Goal: Transaction & Acquisition: Purchase product/service

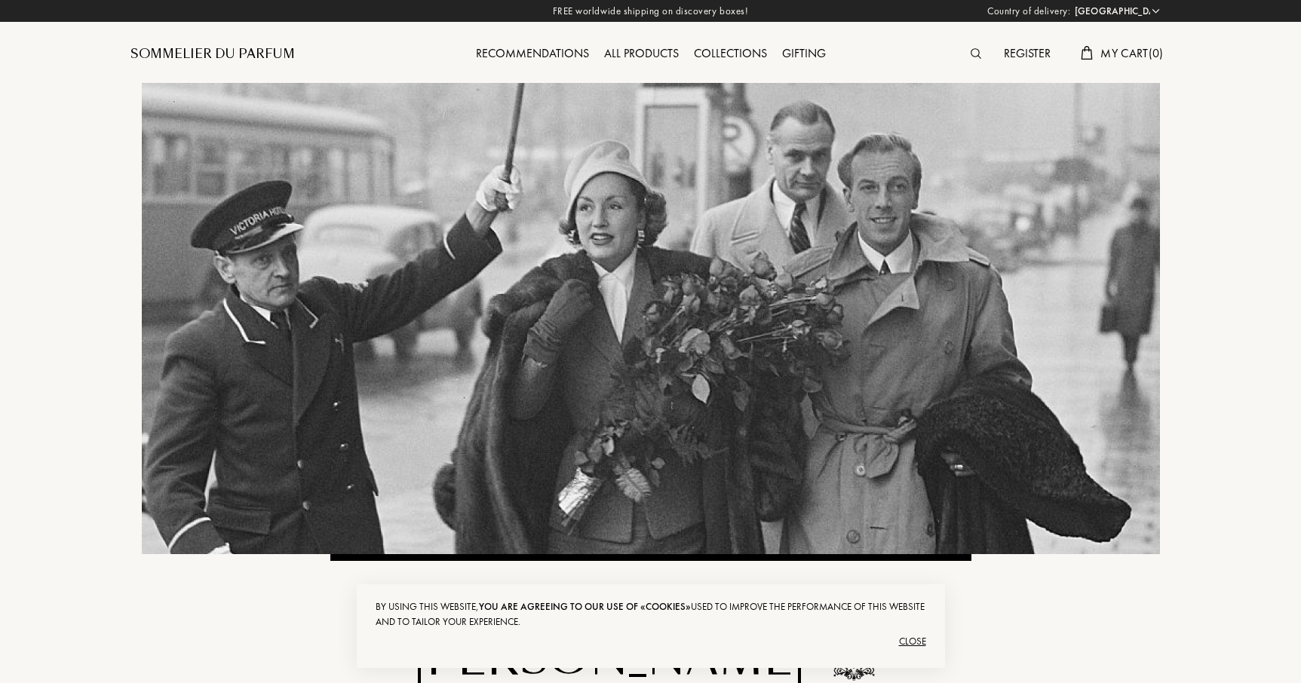
select select "DE"
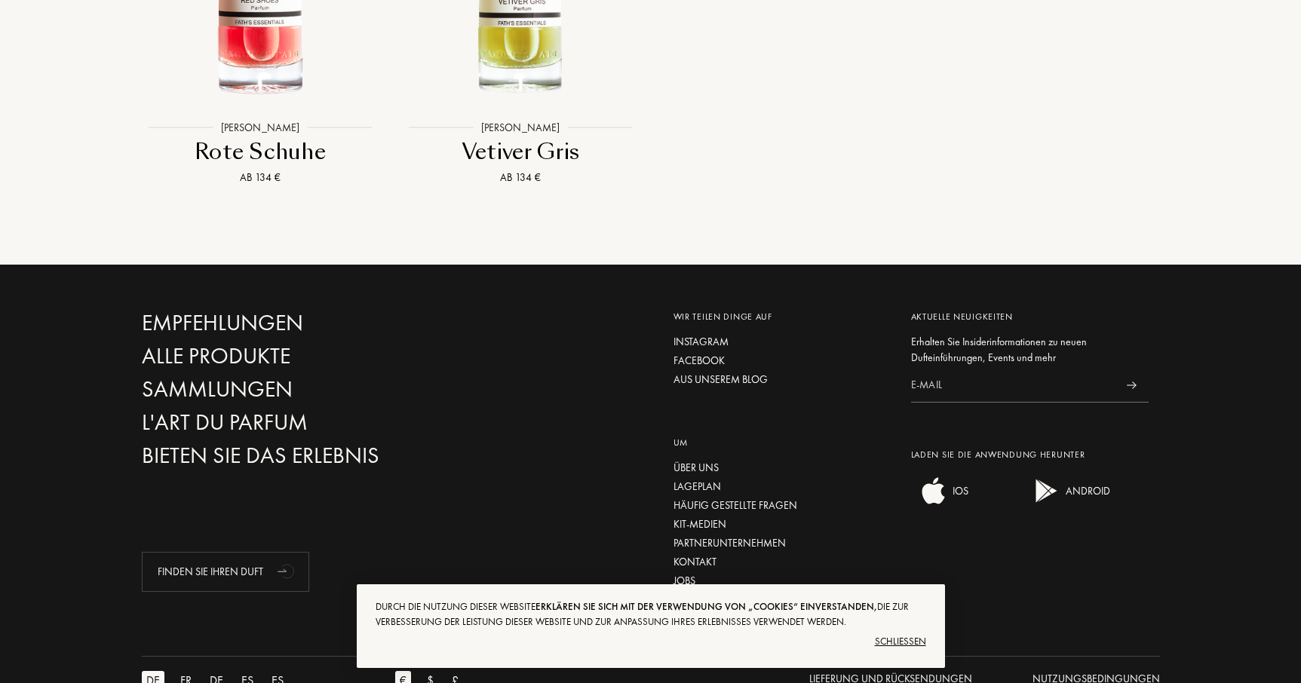
scroll to position [1956, 0]
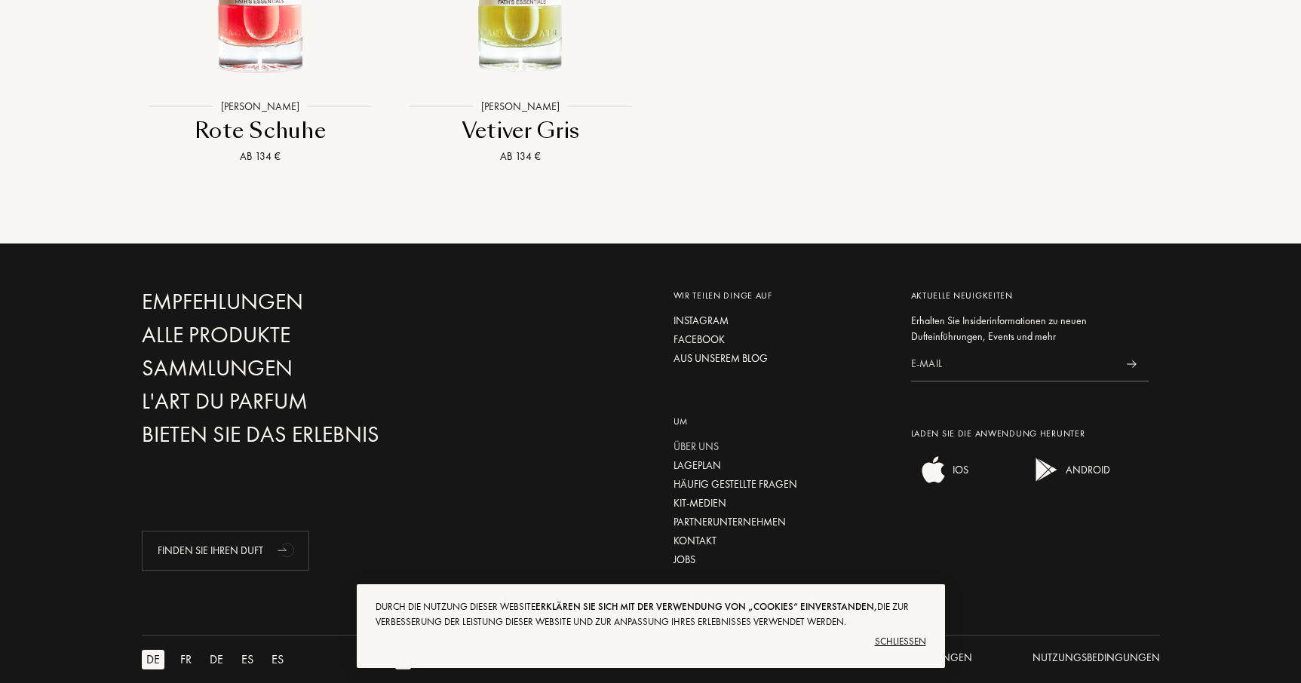
click at [691, 440] on font "Über uns" at bounding box center [696, 447] width 45 height 14
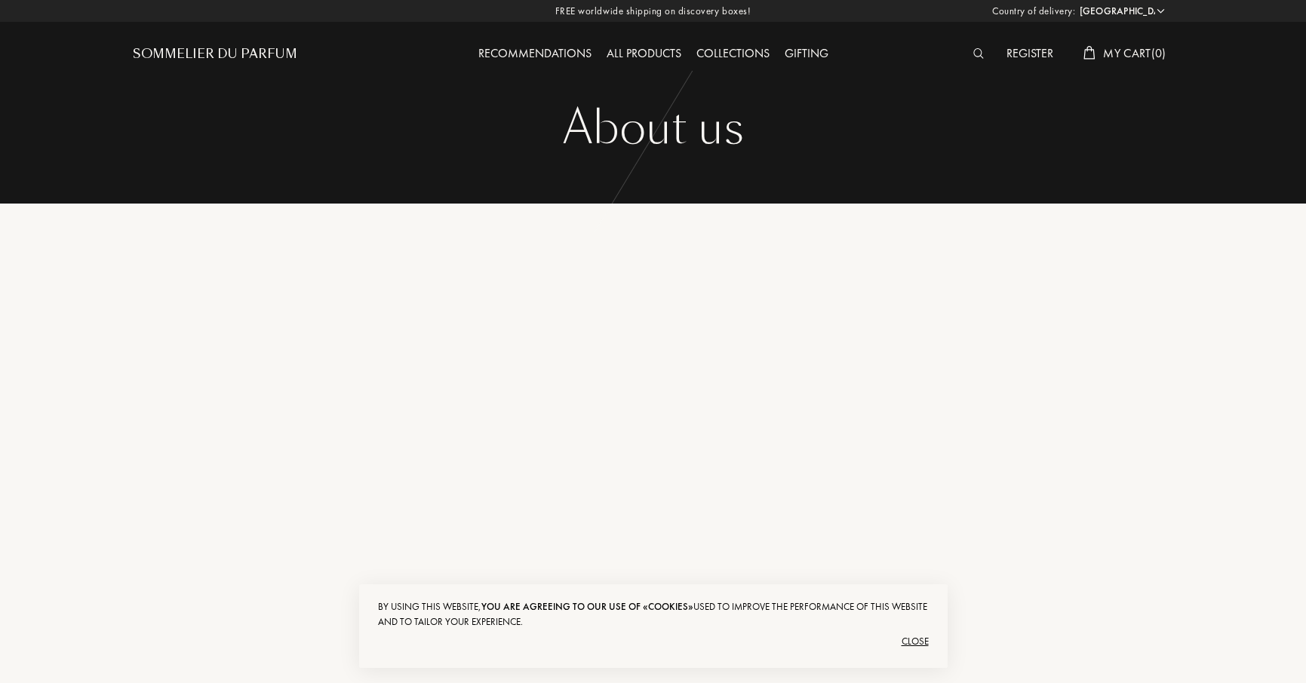
select select "DE"
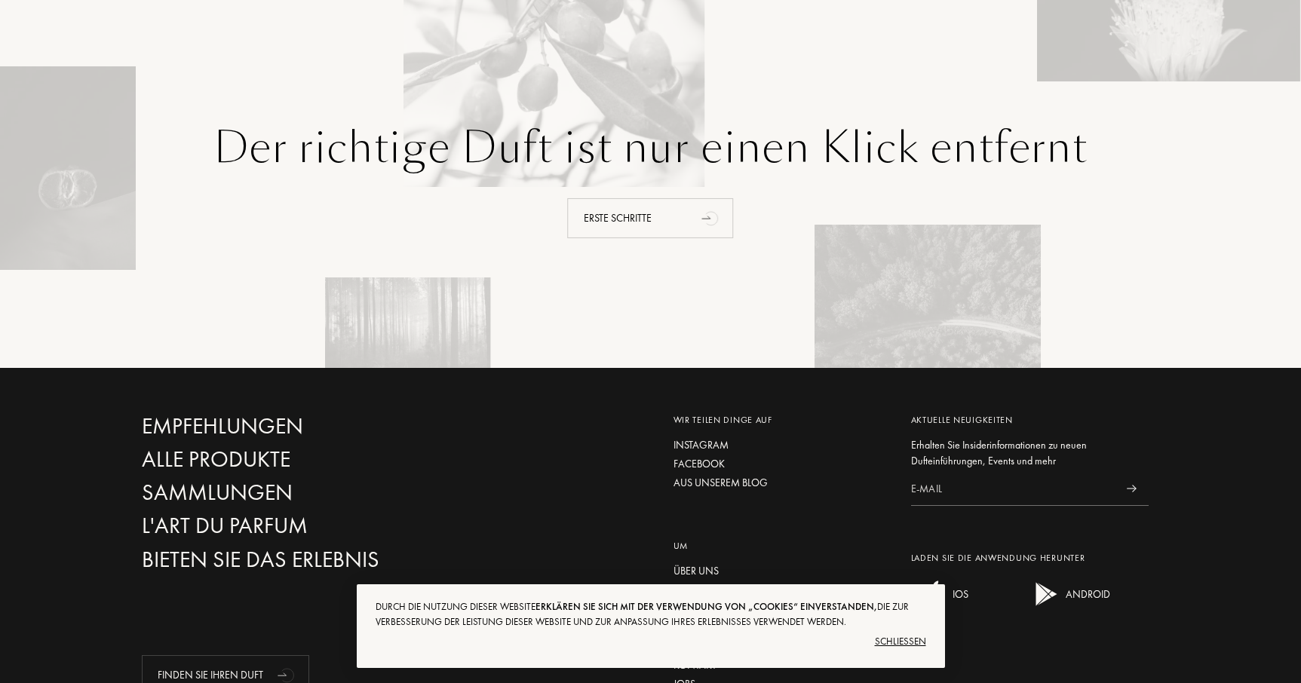
scroll to position [2164, 0]
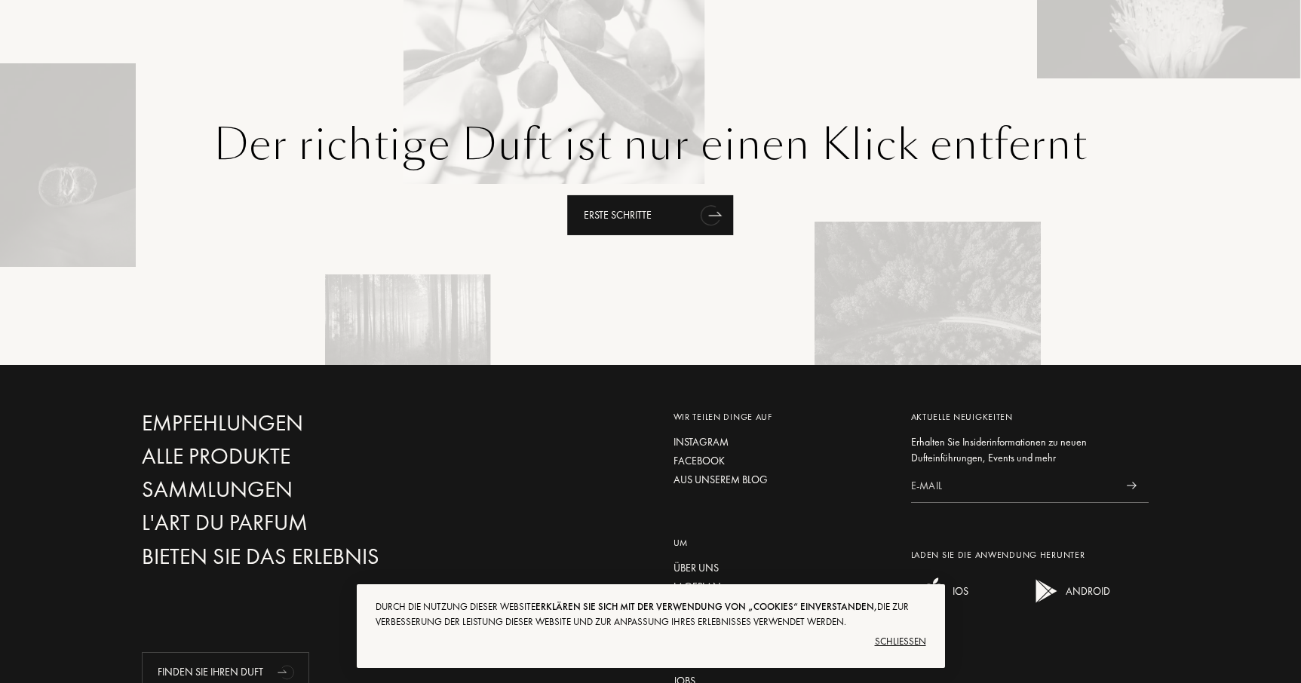
click at [586, 195] on div "Erste Schritte" at bounding box center [651, 215] width 166 height 40
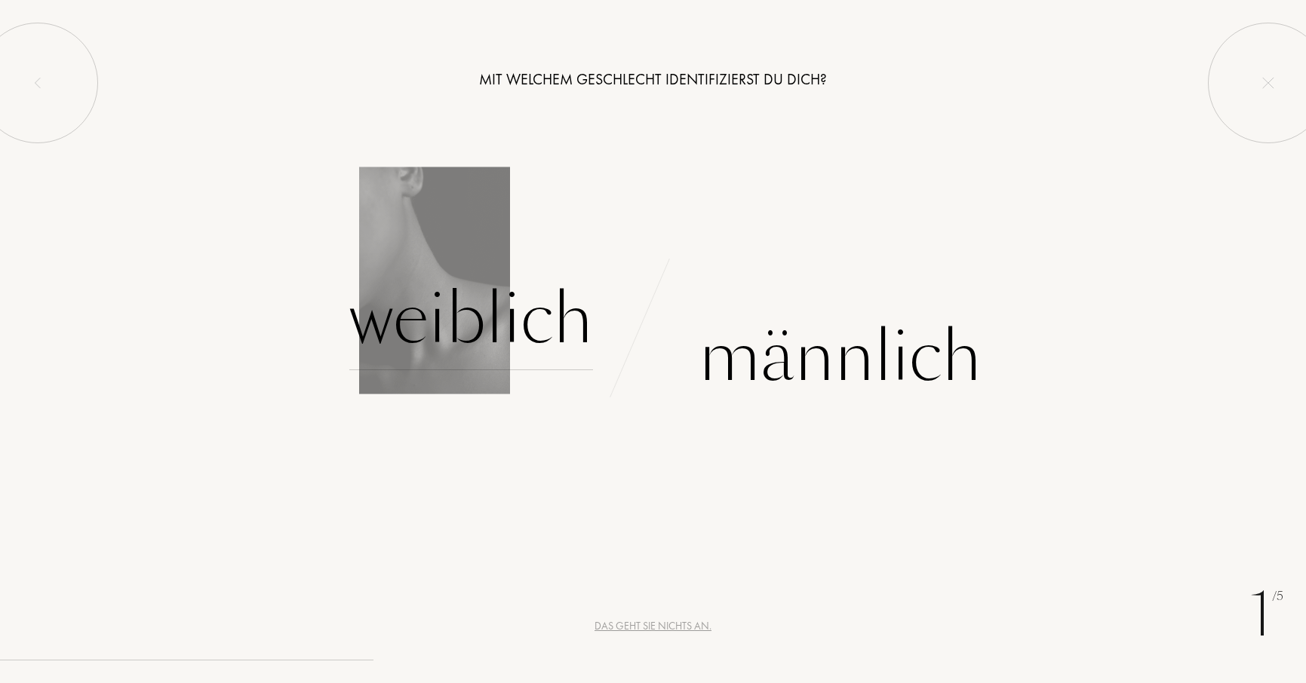
click at [463, 321] on font "Weiblich" at bounding box center [471, 319] width 244 height 95
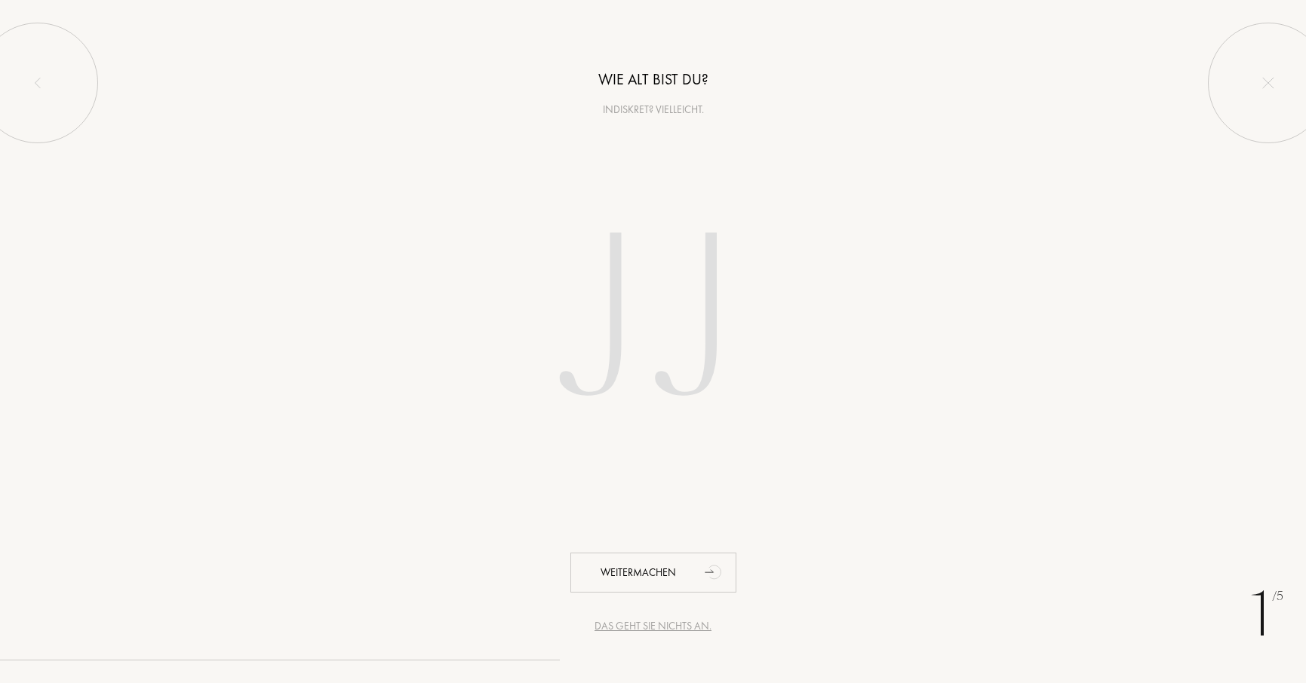
click at [577, 316] on input "number" at bounding box center [653, 323] width 430 height 306
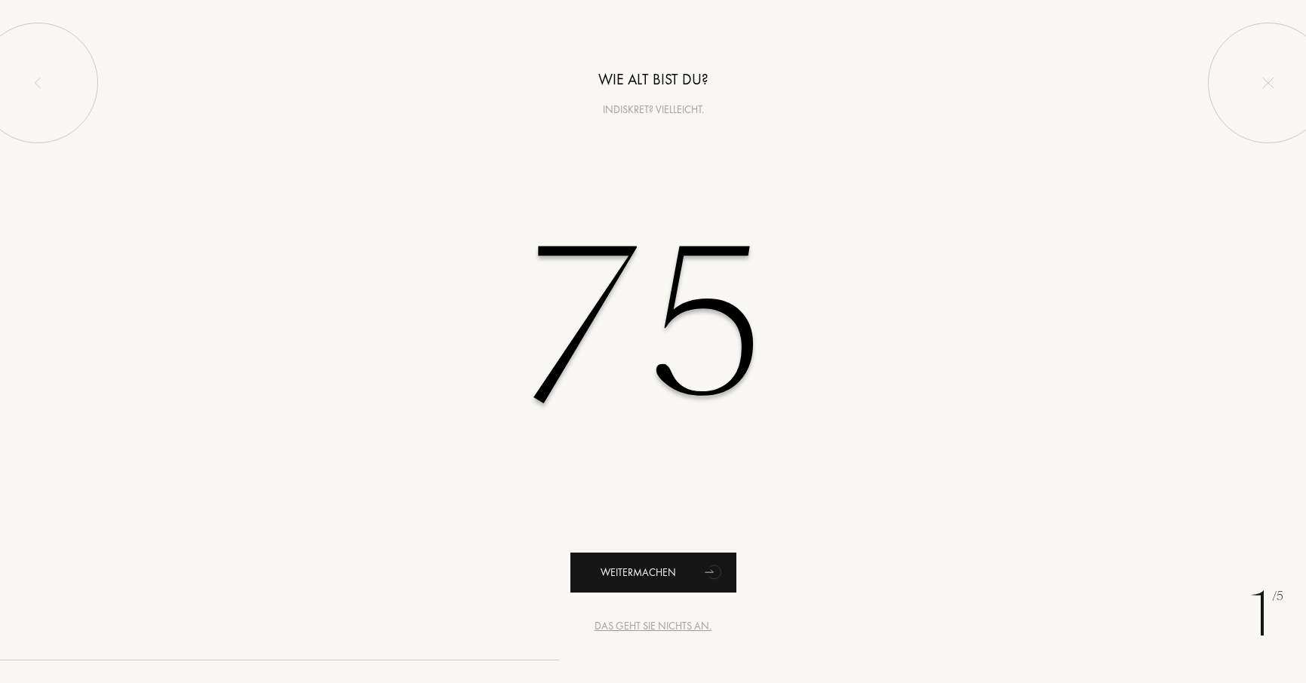
type input "75"
click at [634, 559] on div "Weitermachen" at bounding box center [653, 573] width 166 height 40
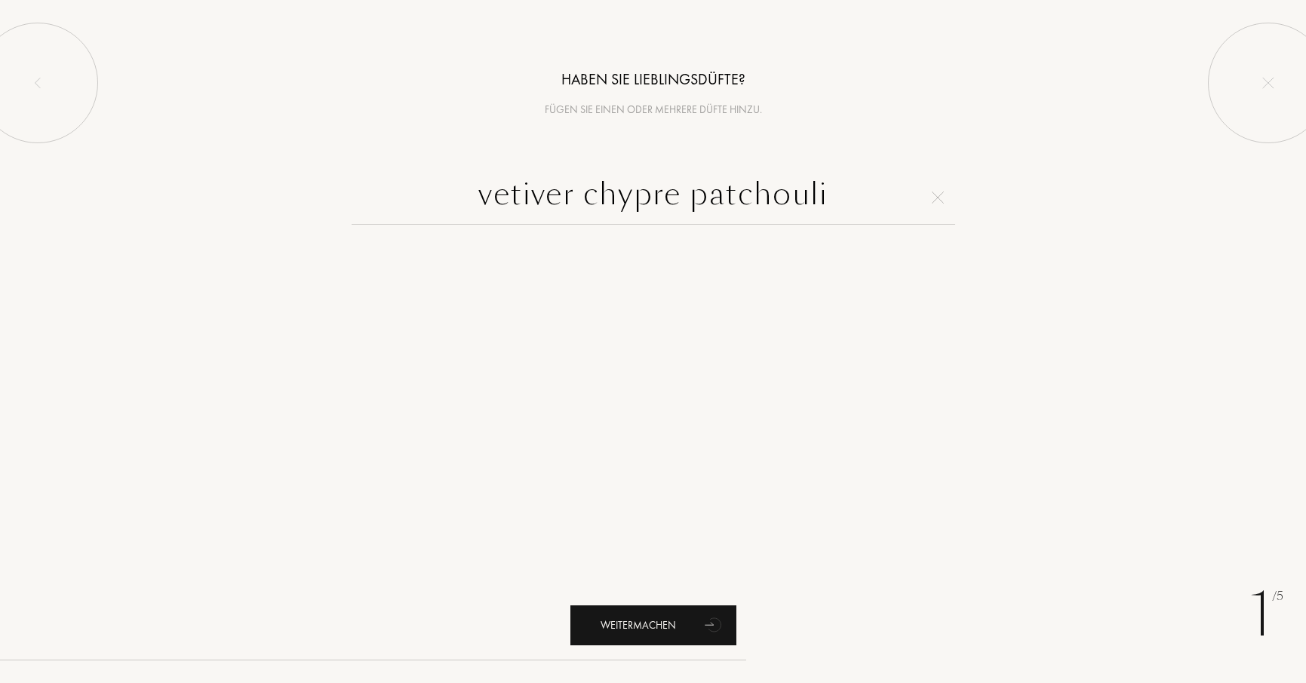
type input "vetiver chypre patchouli"
click at [637, 627] on font "Weitermachen" at bounding box center [637, 626] width 75 height 14
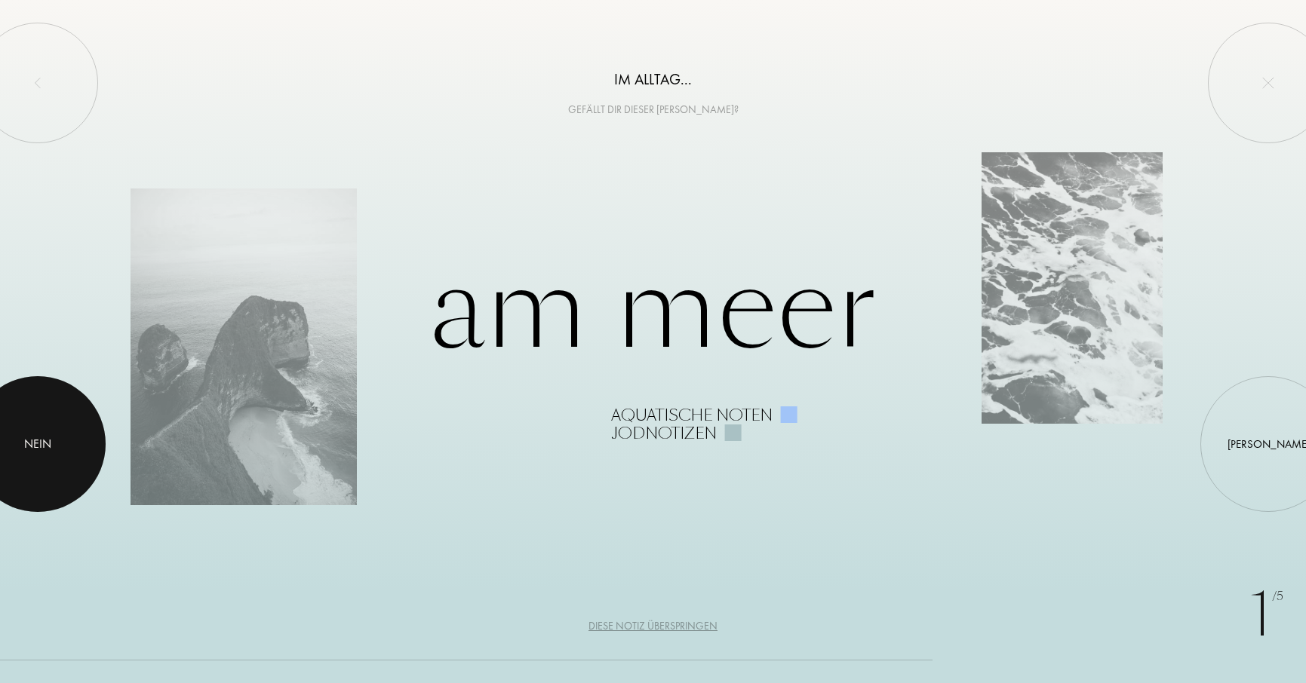
click at [43, 434] on div at bounding box center [38, 444] width 136 height 136
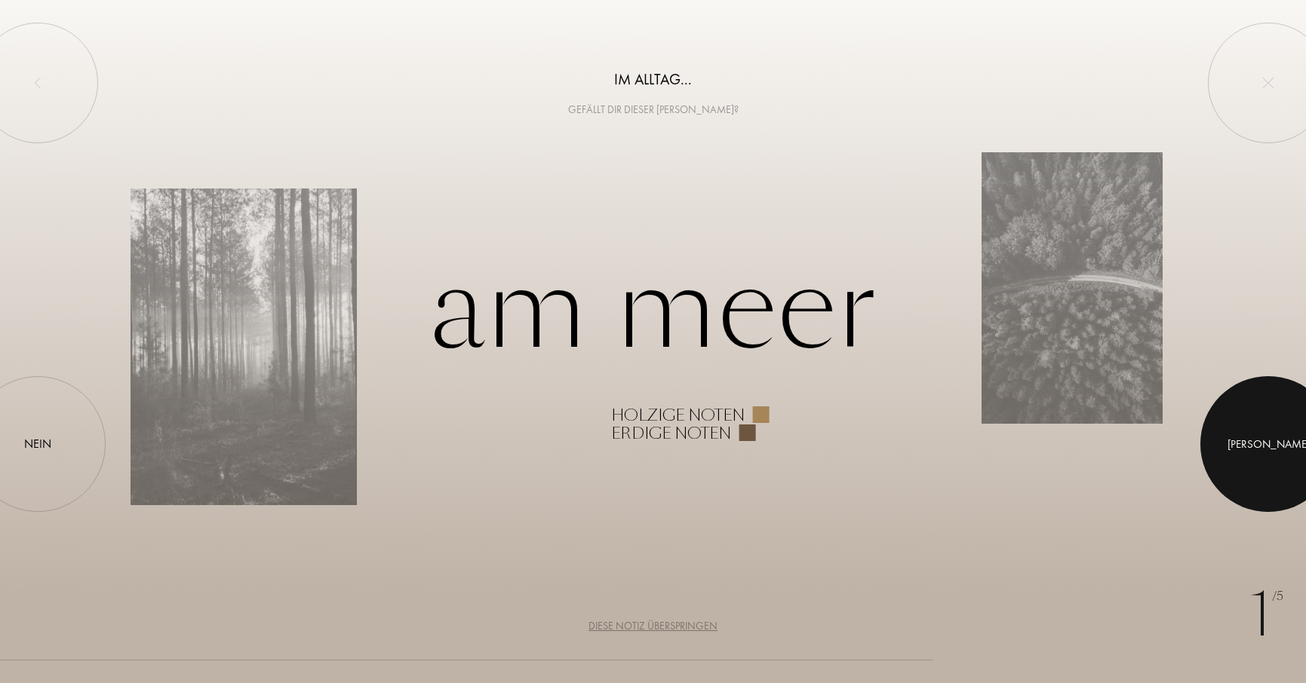
click at [1279, 445] on div at bounding box center [1268, 444] width 136 height 136
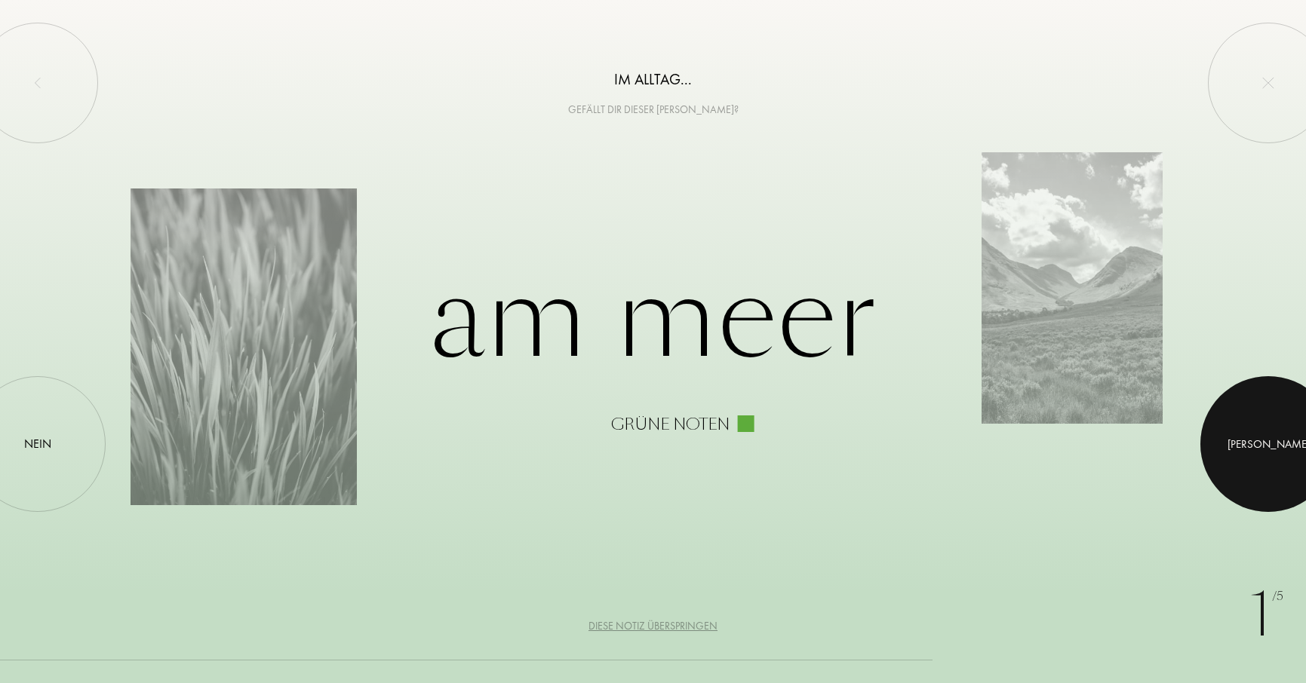
drag, startPoint x: 1276, startPoint y: 443, endPoint x: 1251, endPoint y: 463, distance: 32.2
click at [1276, 443] on div at bounding box center [1268, 444] width 136 height 136
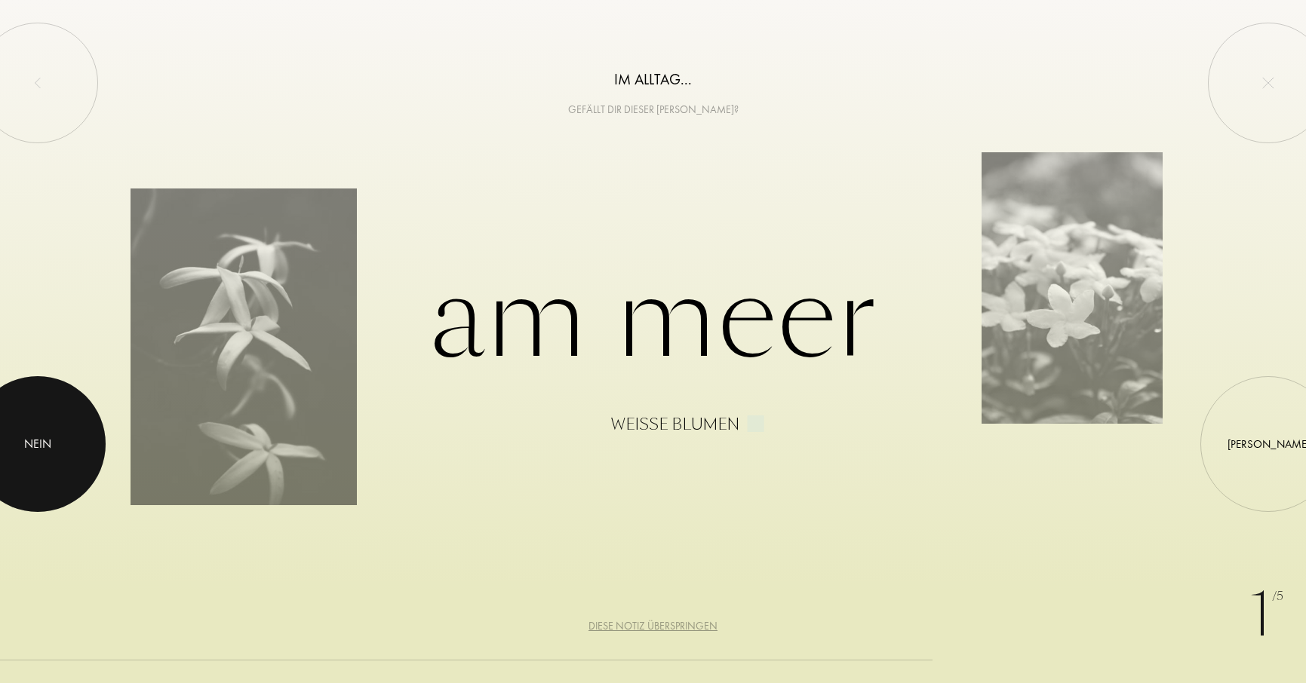
click at [23, 439] on div at bounding box center [38, 444] width 136 height 136
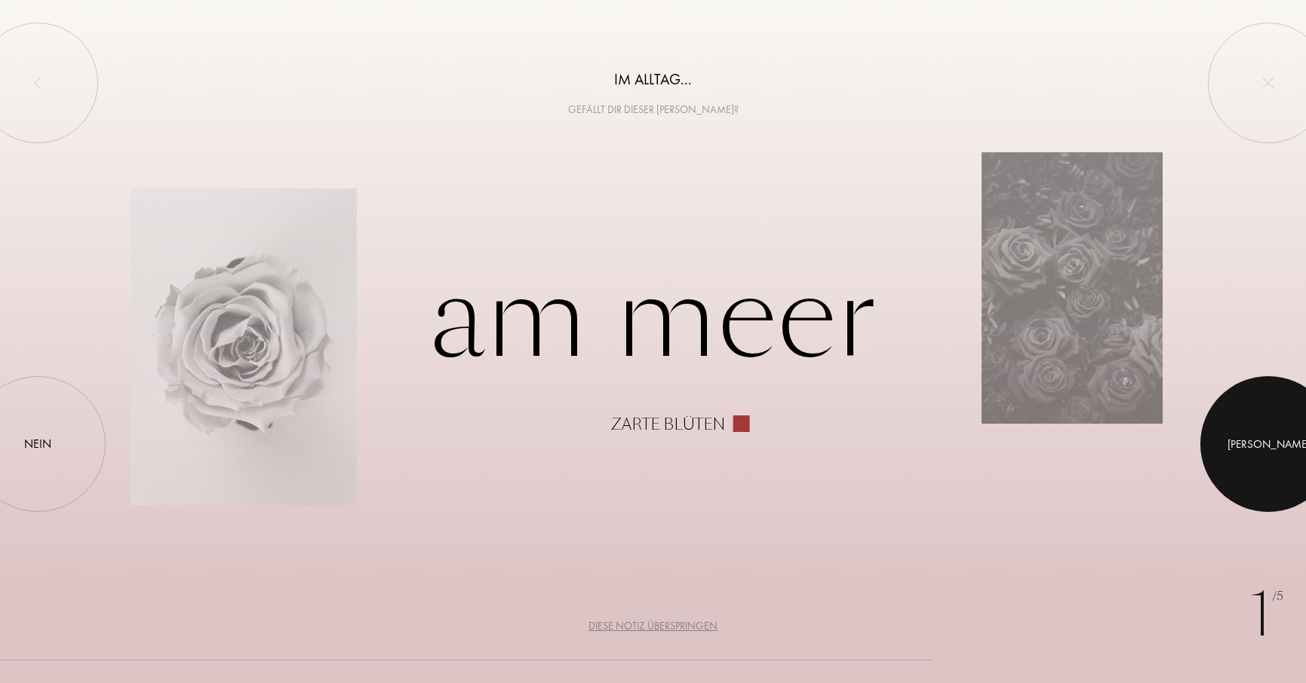
click at [1271, 453] on div at bounding box center [1268, 444] width 136 height 136
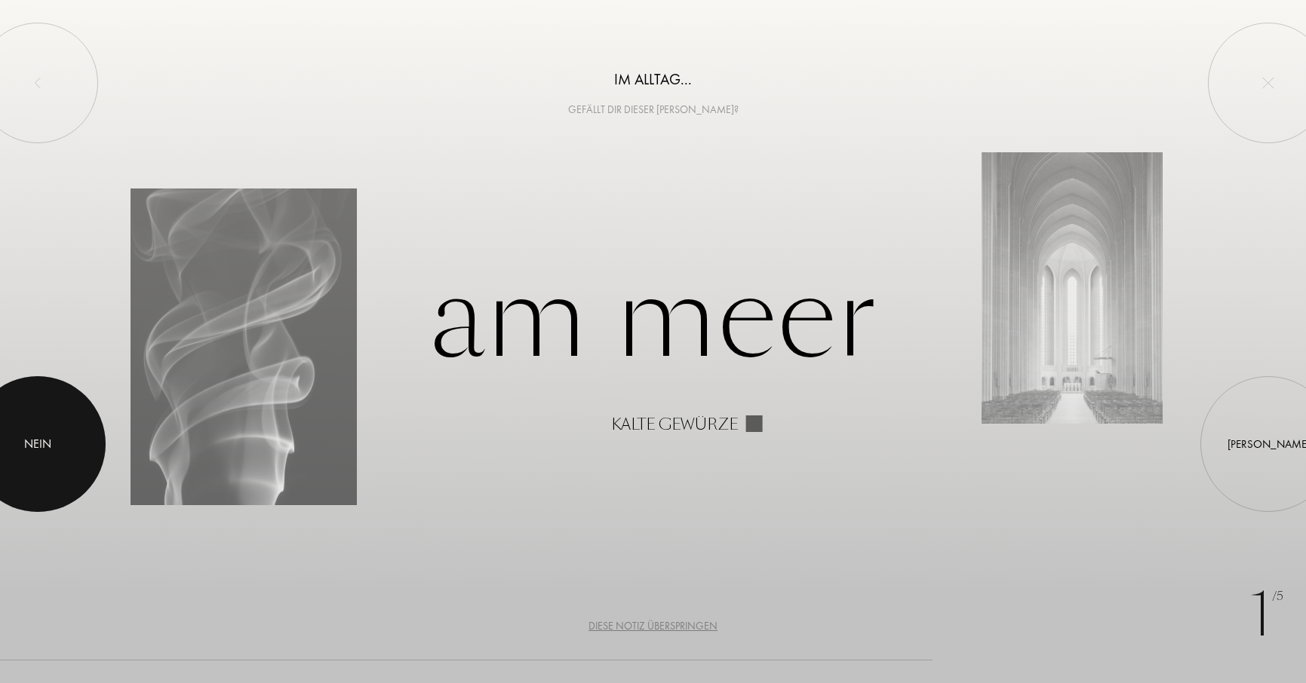
click at [38, 428] on div at bounding box center [38, 444] width 136 height 136
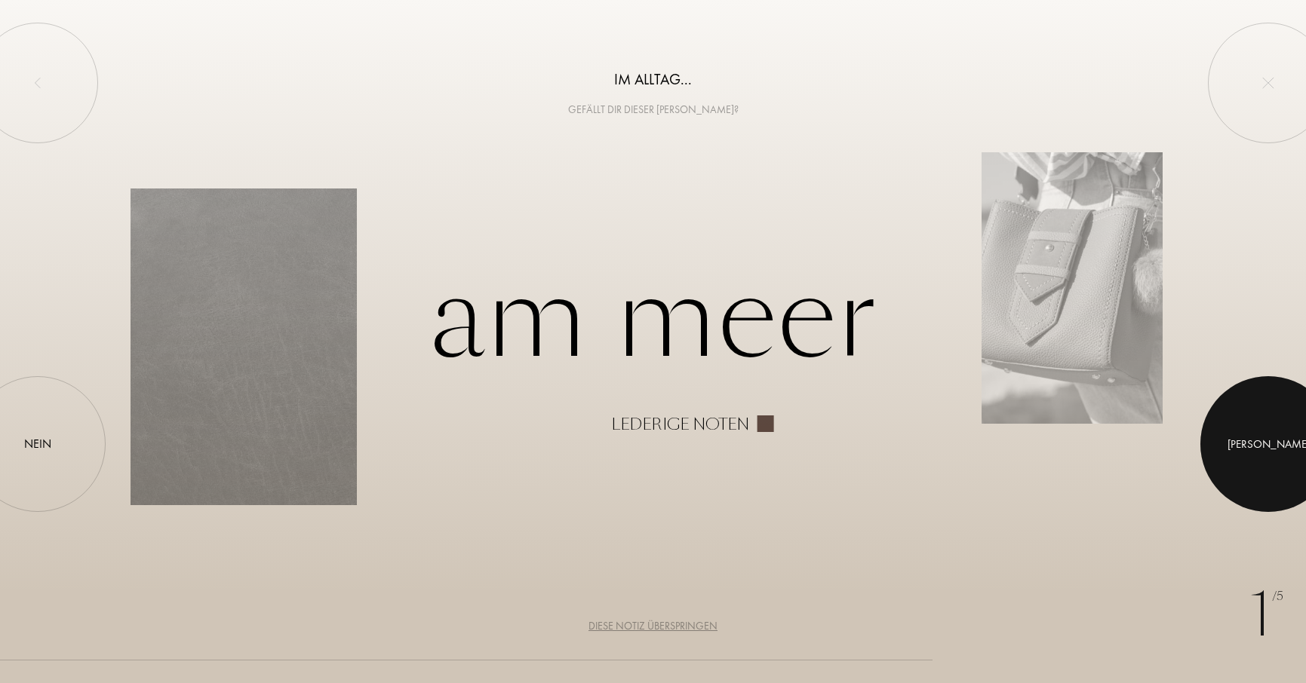
click at [1277, 447] on div at bounding box center [1268, 444] width 136 height 136
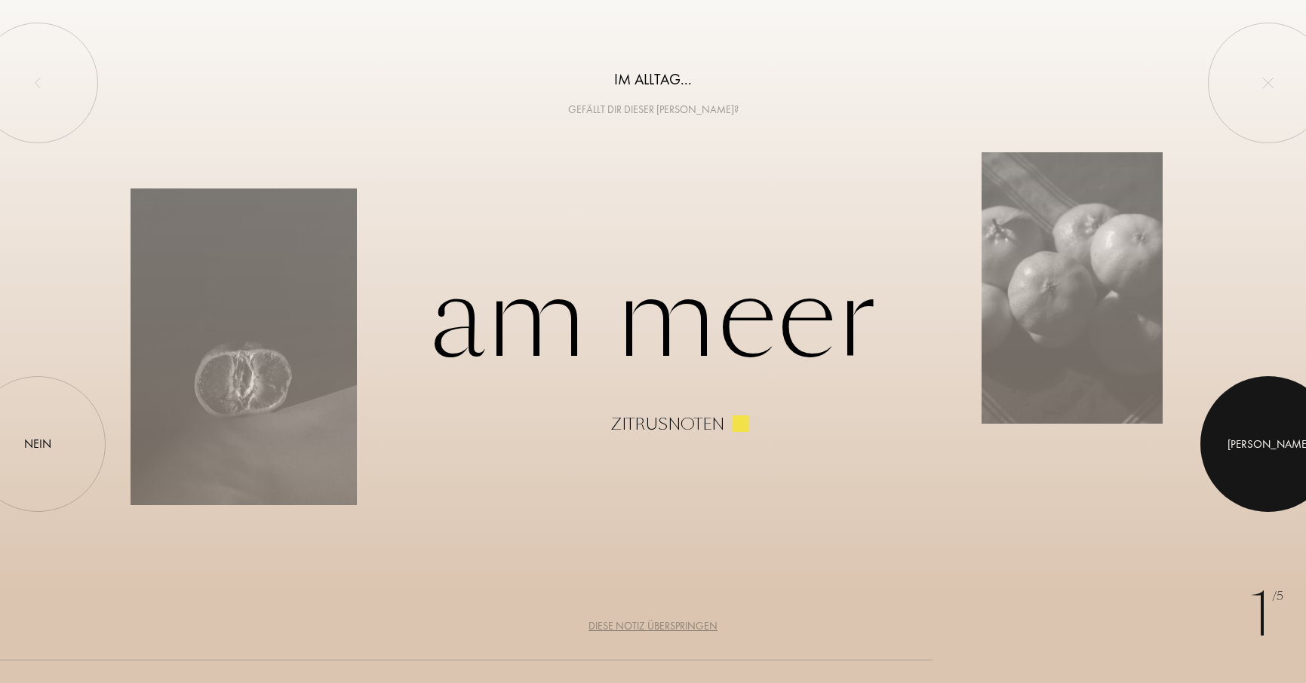
click at [1260, 436] on div at bounding box center [1268, 444] width 136 height 136
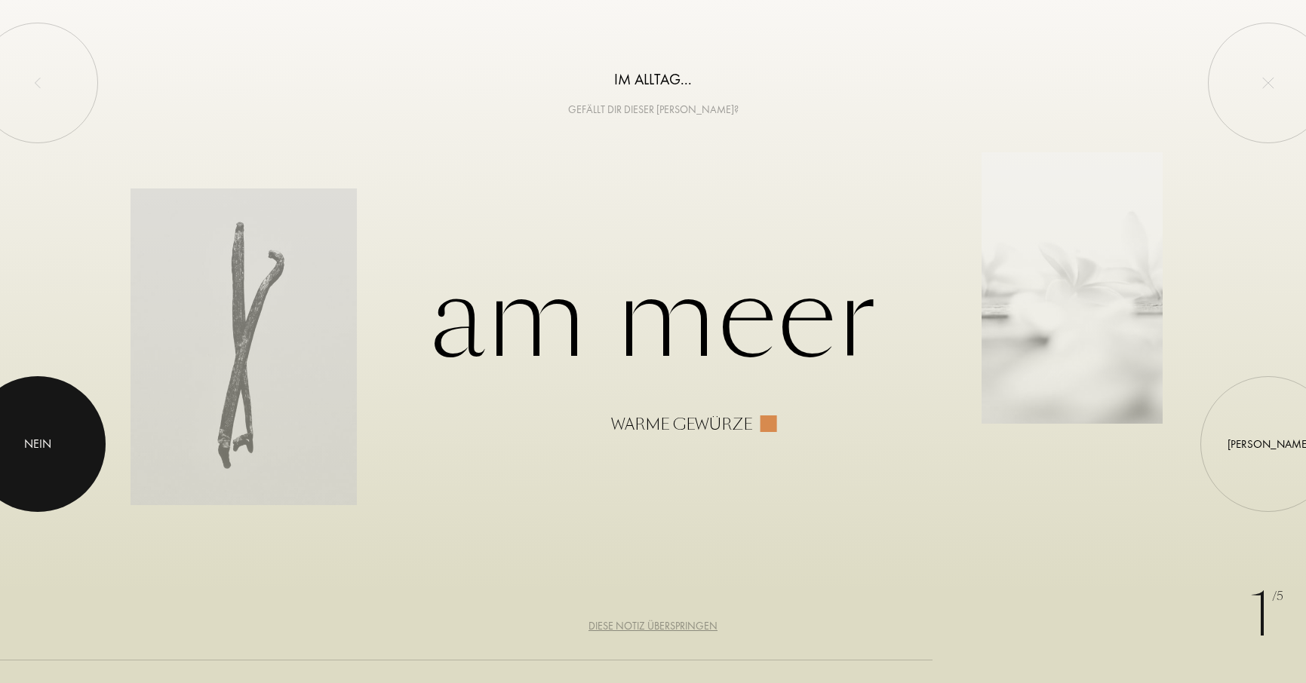
click at [78, 448] on div at bounding box center [38, 444] width 136 height 136
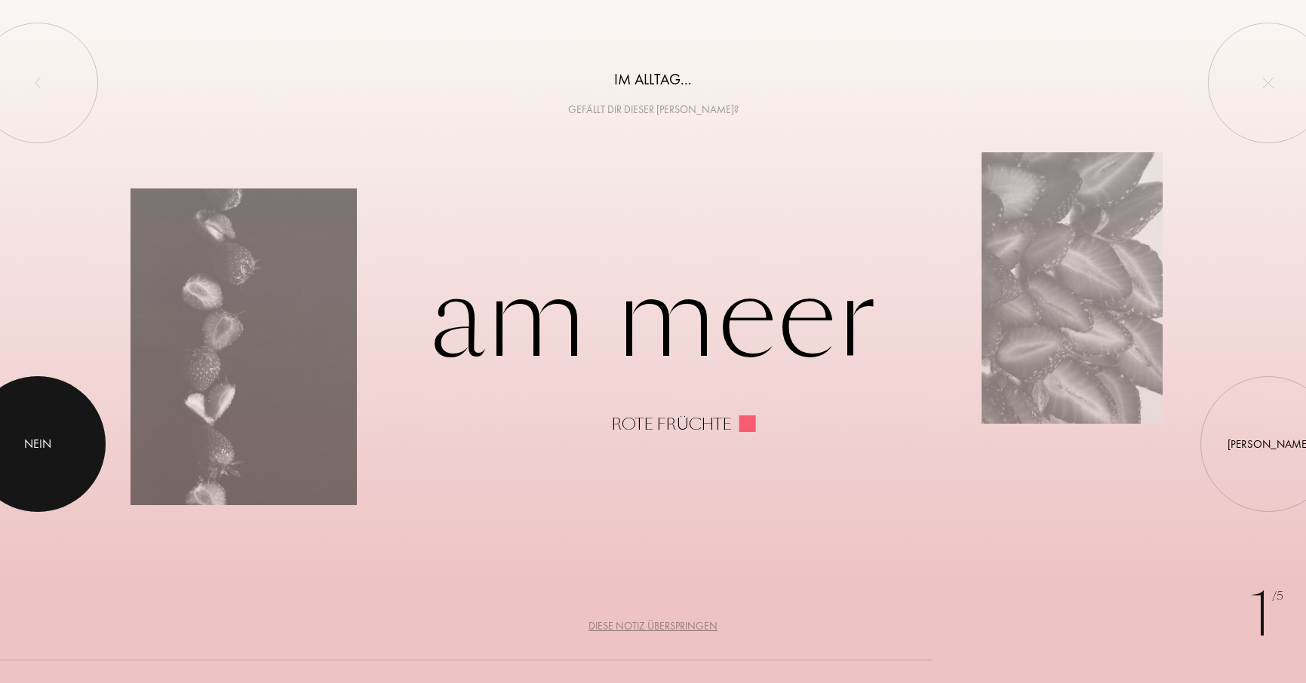
click at [95, 452] on div at bounding box center [38, 444] width 136 height 136
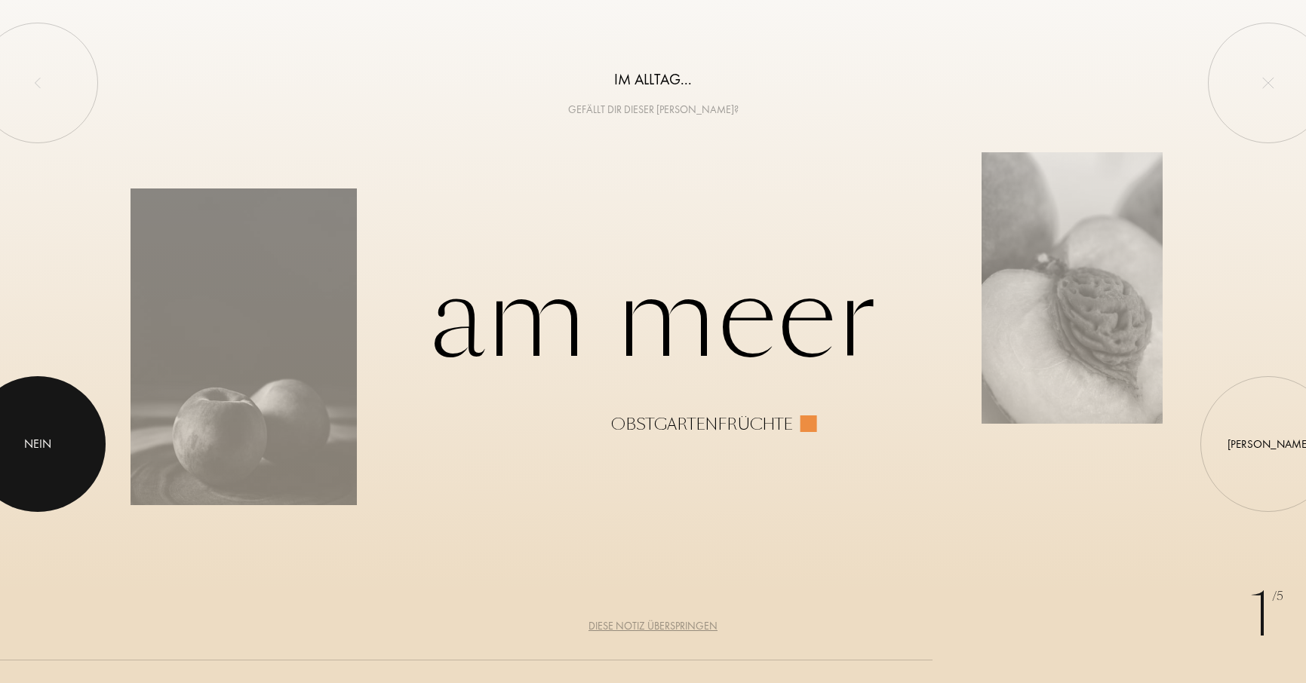
click at [95, 452] on div at bounding box center [38, 444] width 136 height 136
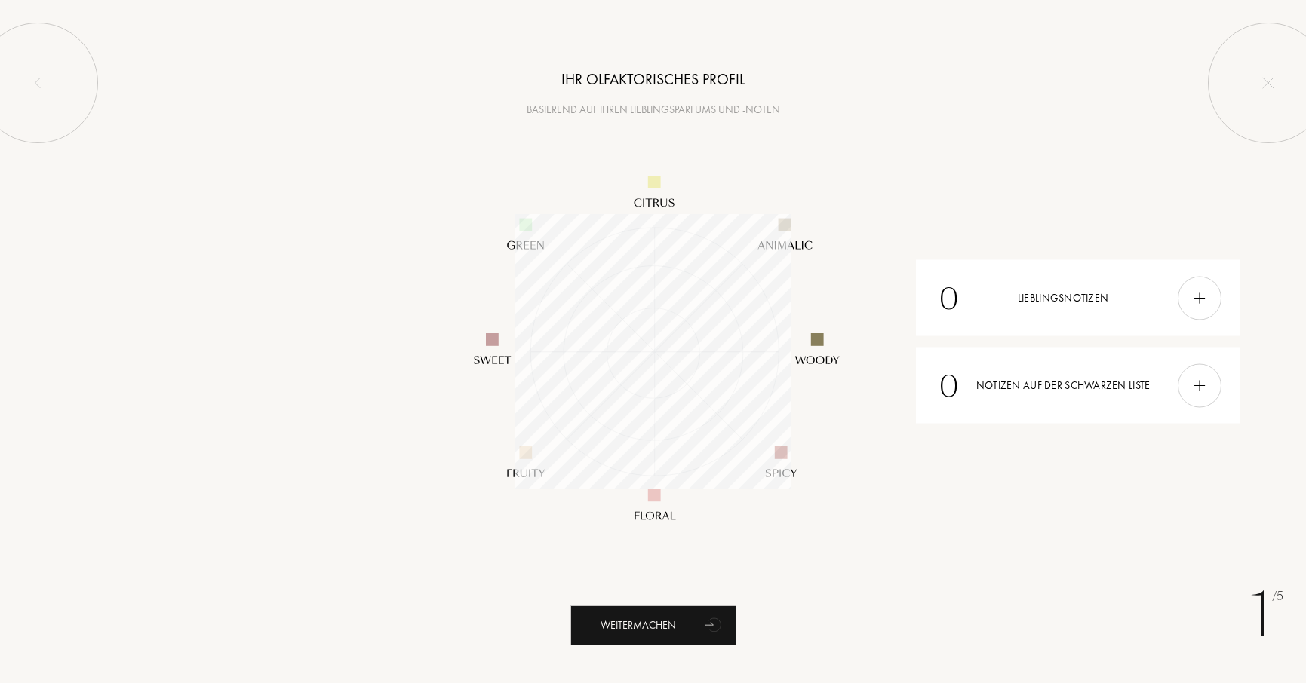
scroll to position [275, 275]
click at [639, 621] on font "Weitermachen" at bounding box center [637, 626] width 75 height 14
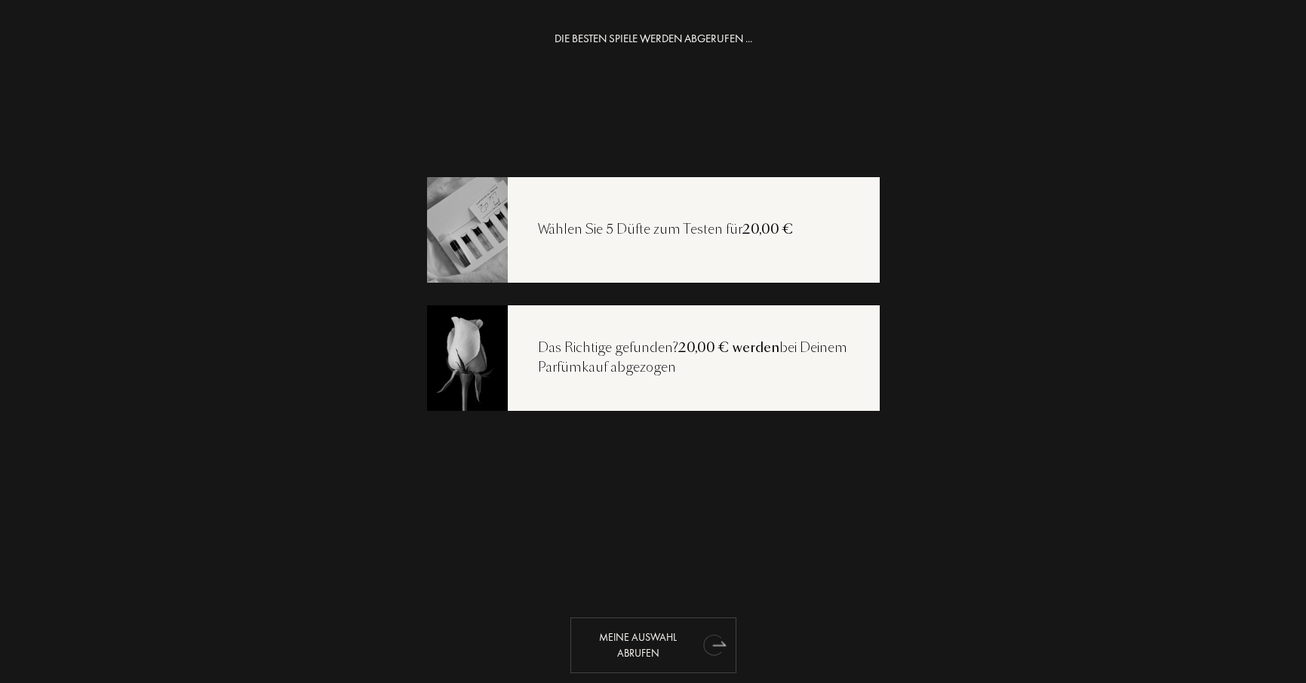
click at [604, 636] on font "Meine Auswahl abrufen" at bounding box center [638, 645] width 78 height 29
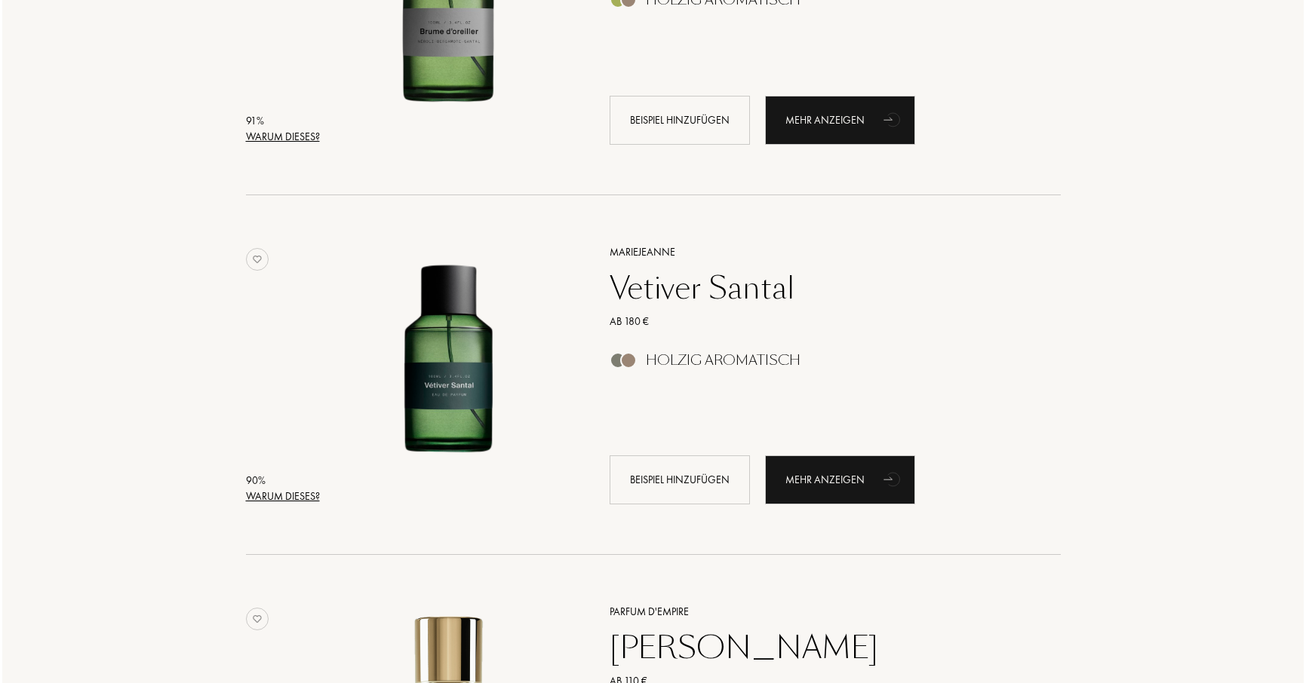
scroll to position [1493, 0]
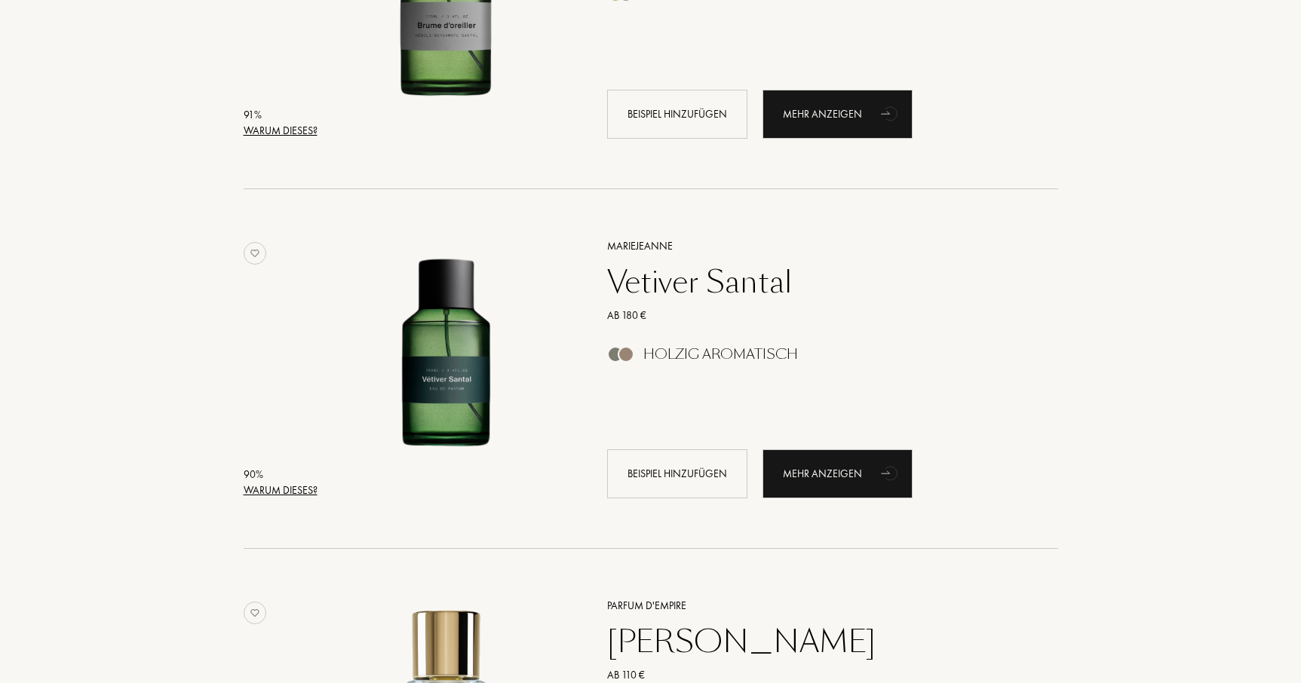
click at [280, 486] on font "Warum dieses?" at bounding box center [281, 491] width 74 height 14
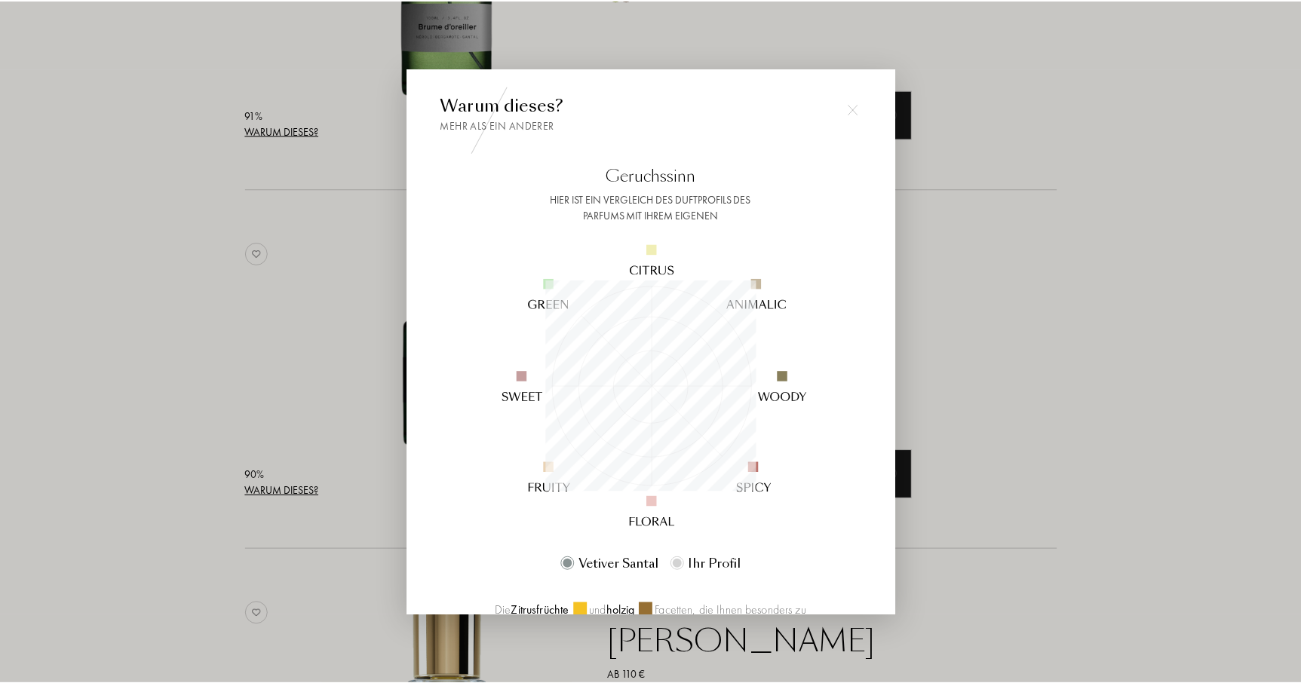
scroll to position [211, 211]
click at [278, 486] on div at bounding box center [653, 341] width 1306 height 683
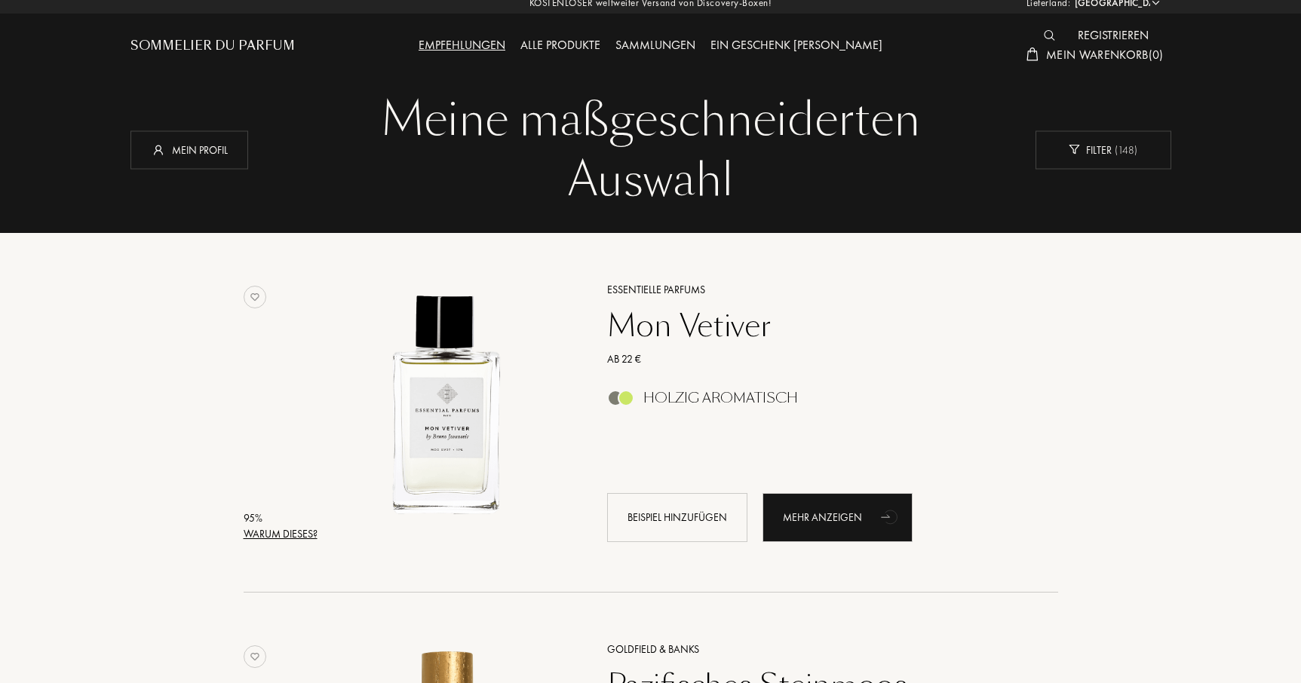
scroll to position [0, 0]
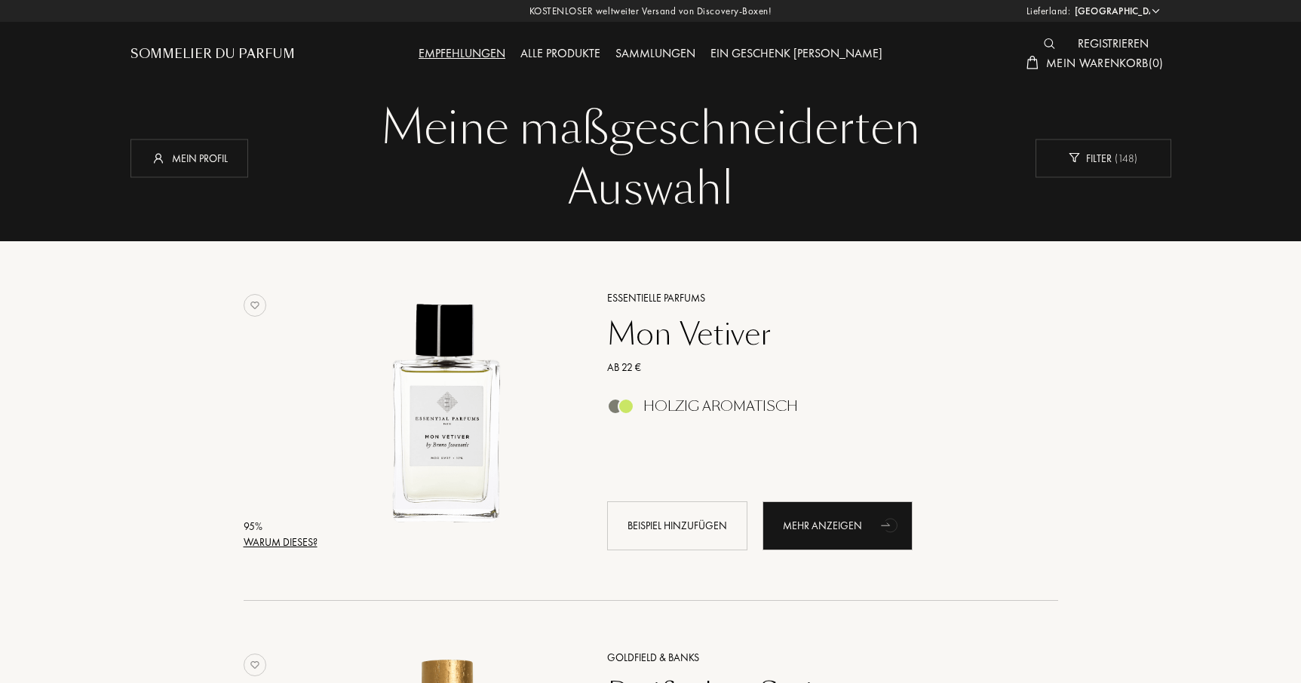
click at [1159, 11] on select "Afghanistan Albanien Algerien Andorra Angola Anguilla Antarktis Antigua und Bar…" at bounding box center [1116, 11] width 91 height 15
select select "DK"
click at [1071, 4] on select "Afghanistan Albanien Algerien Andorra Angola Anguilla Antarktis Antigua und Bar…" at bounding box center [1116, 11] width 91 height 15
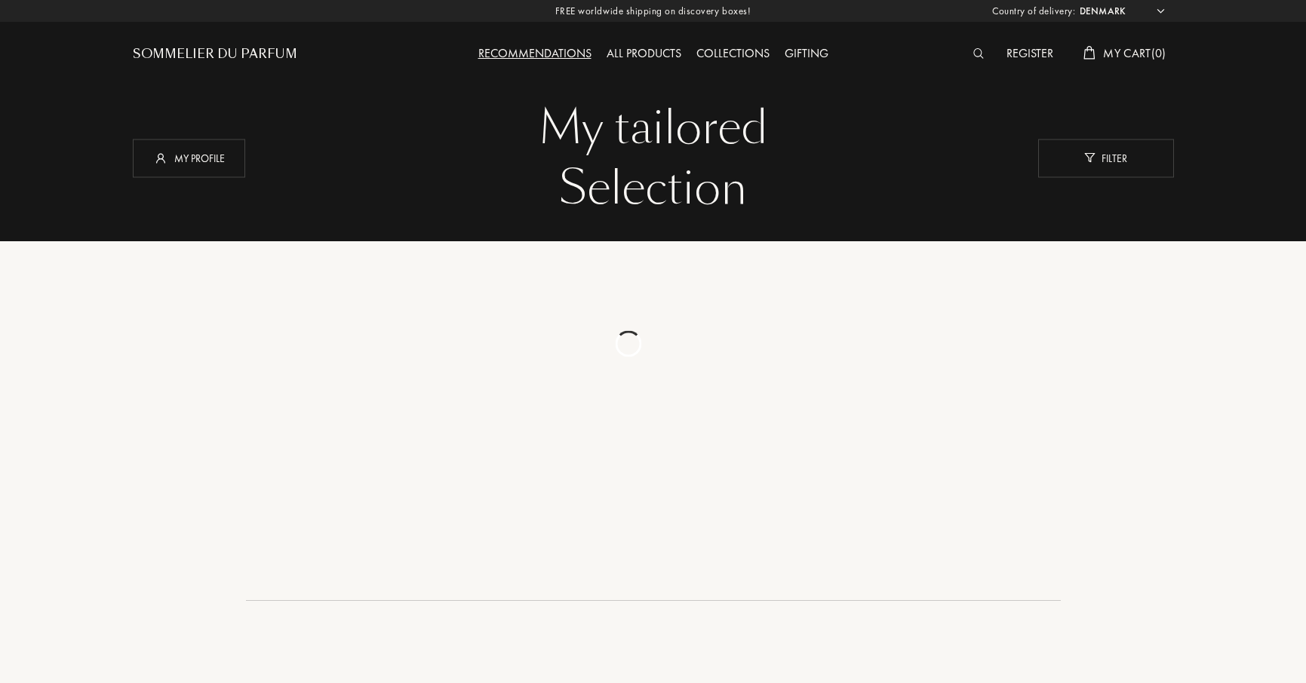
select select "DK"
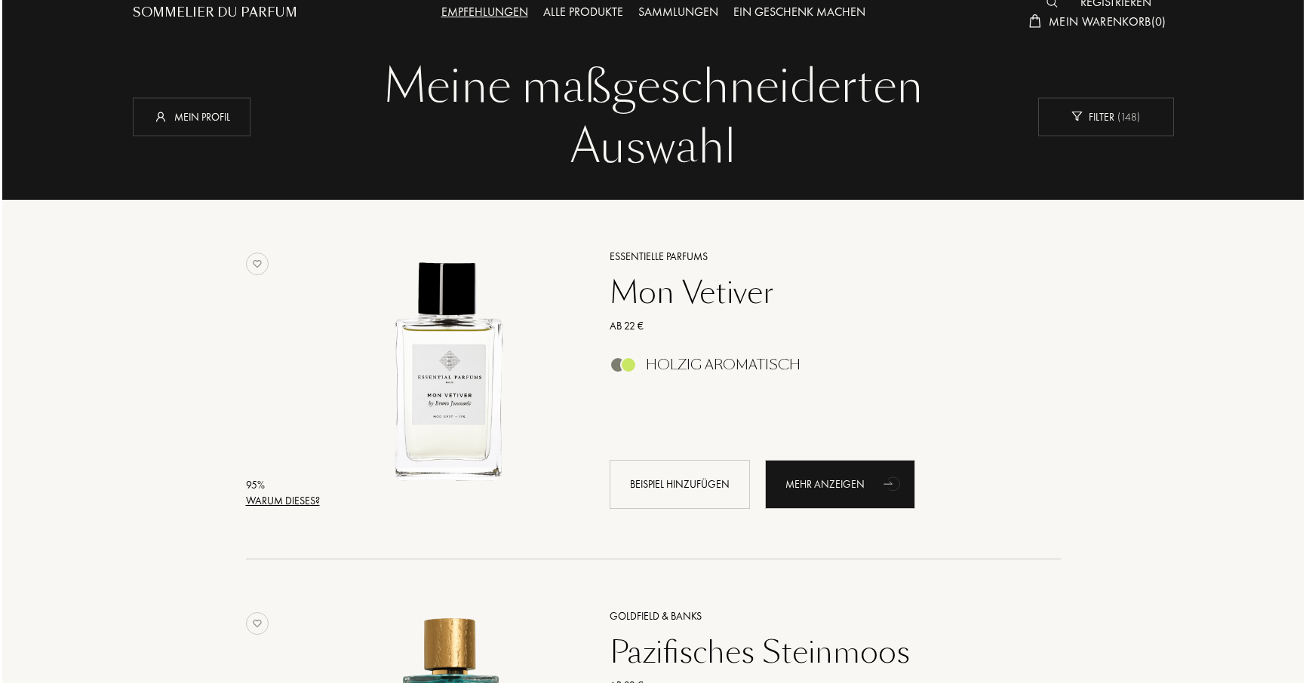
scroll to position [44, 0]
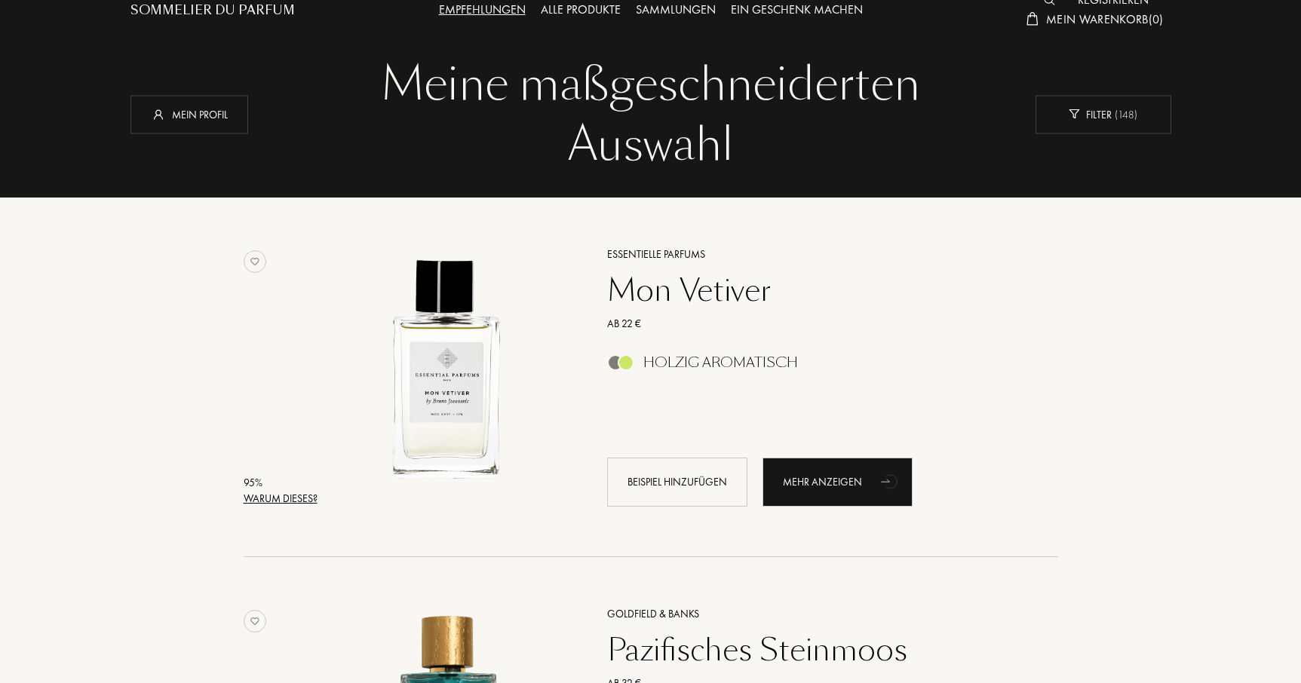
click at [271, 495] on font "Warum dieses?" at bounding box center [281, 499] width 74 height 14
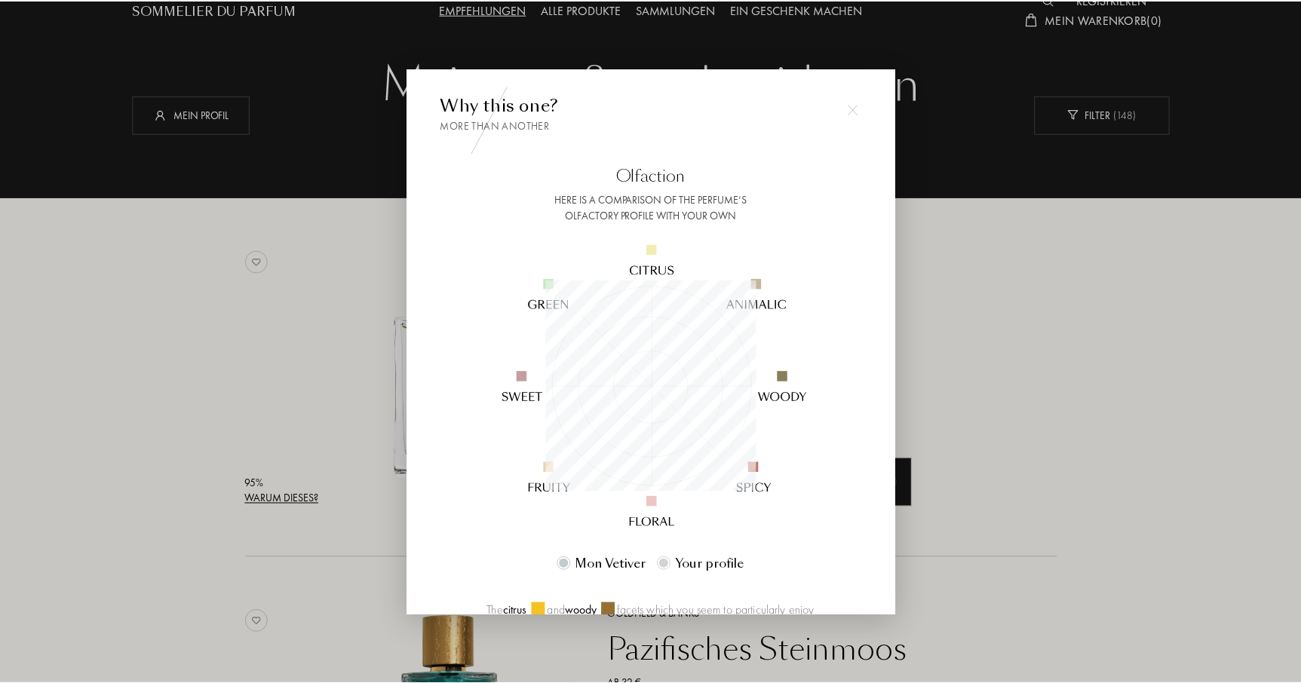
scroll to position [211, 211]
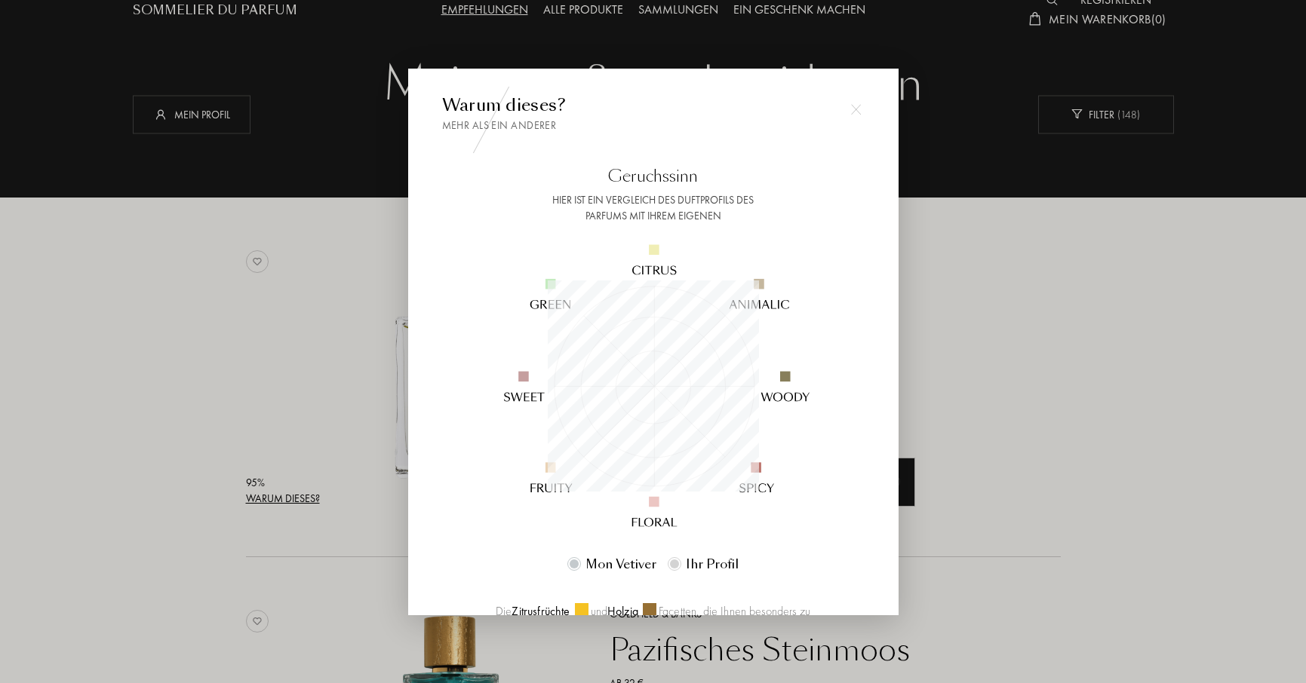
click at [266, 488] on div at bounding box center [653, 341] width 1306 height 683
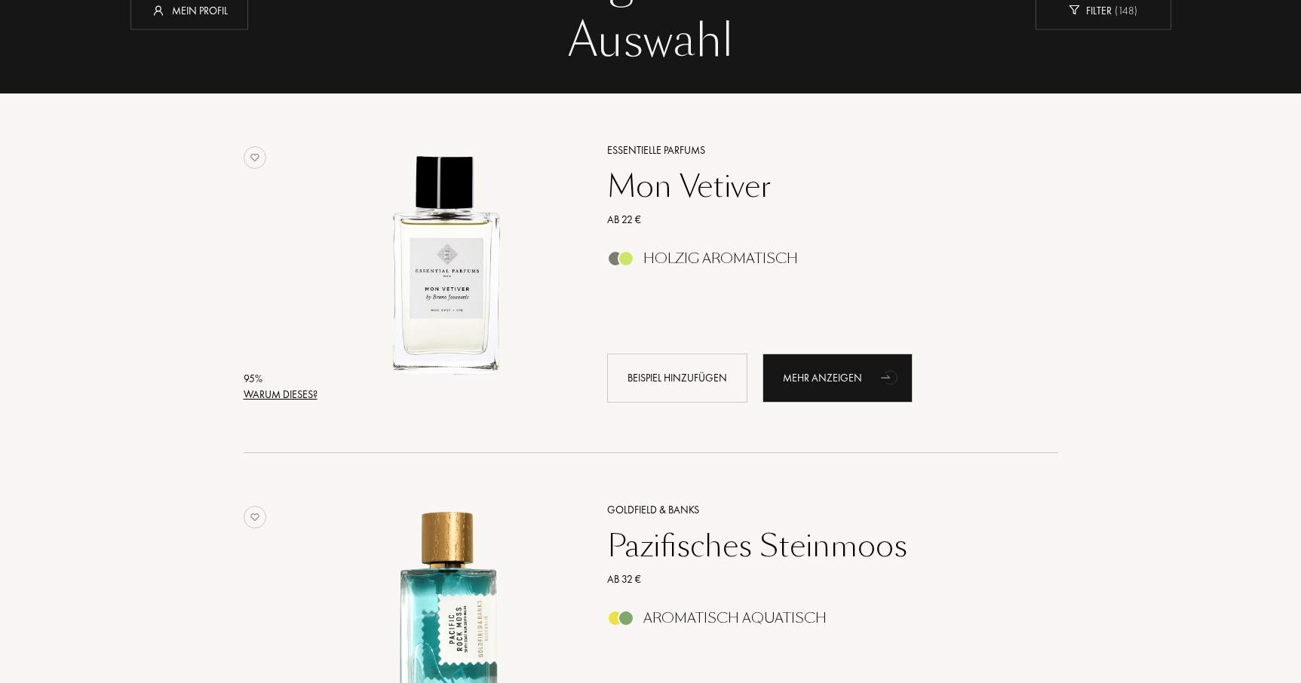
scroll to position [151, 0]
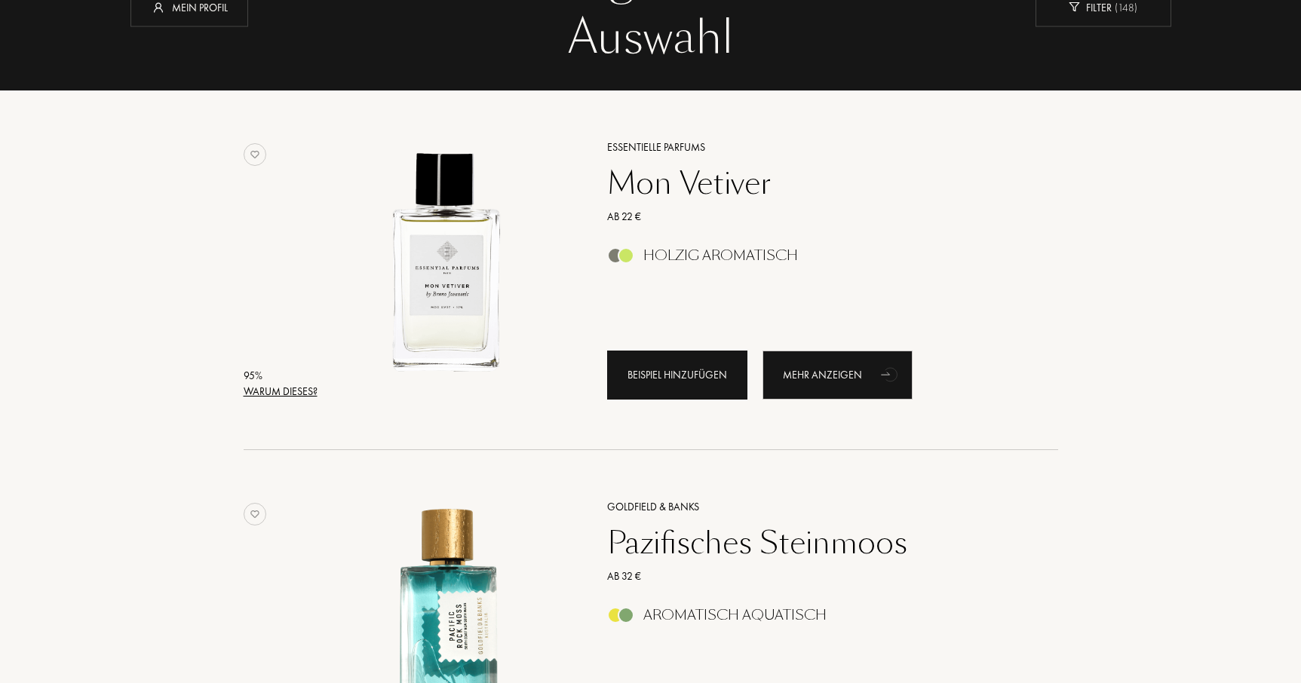
click at [654, 386] on div "Beispiel hinzufügen" at bounding box center [677, 375] width 140 height 49
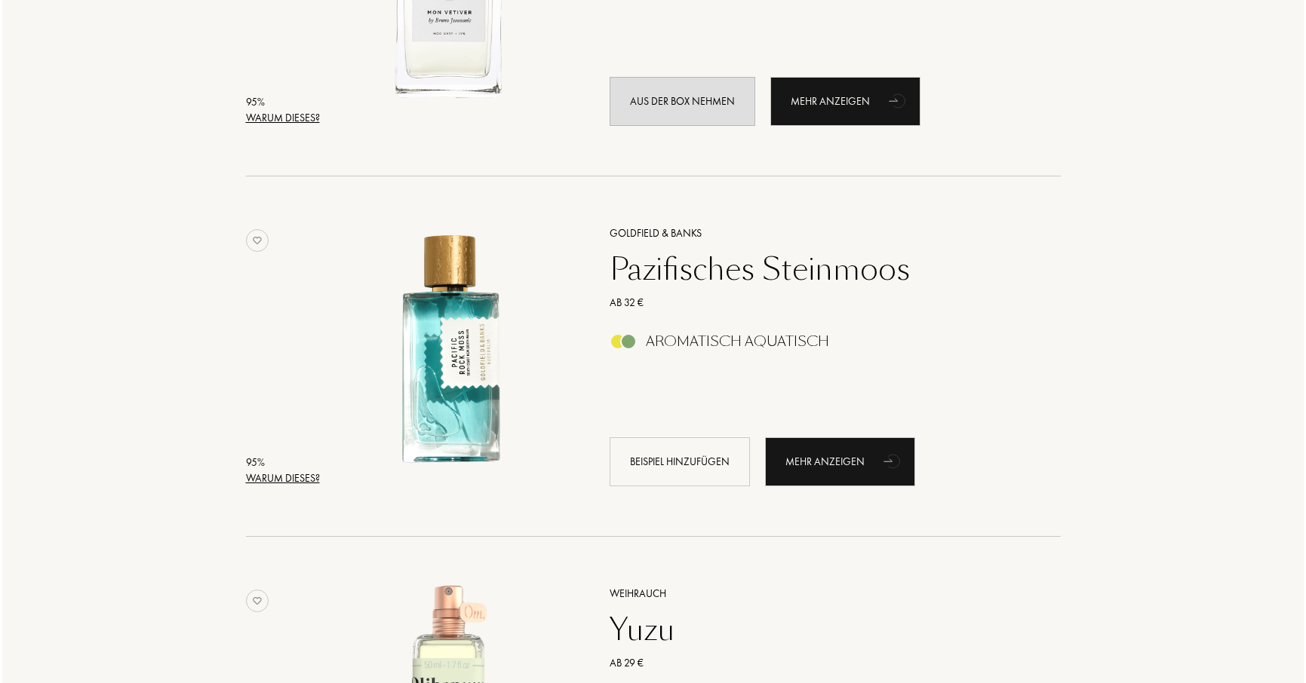
scroll to position [429, 0]
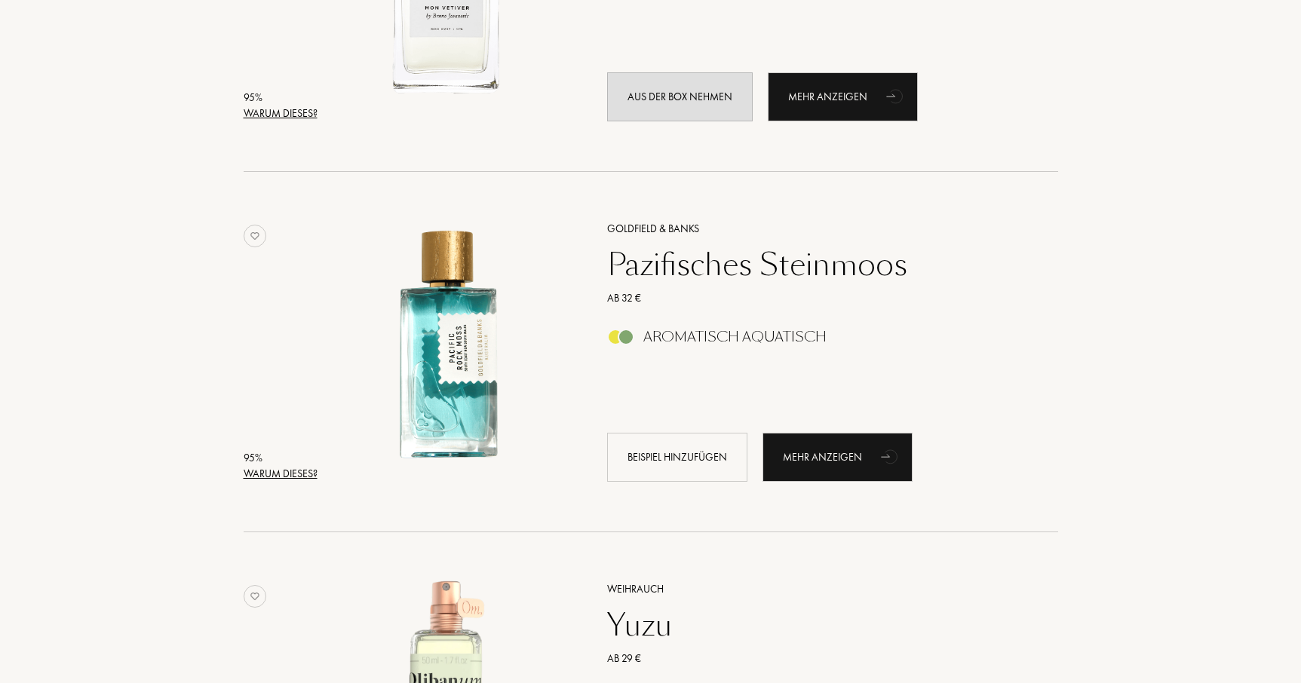
click at [272, 477] on font "Warum dieses?" at bounding box center [281, 474] width 74 height 14
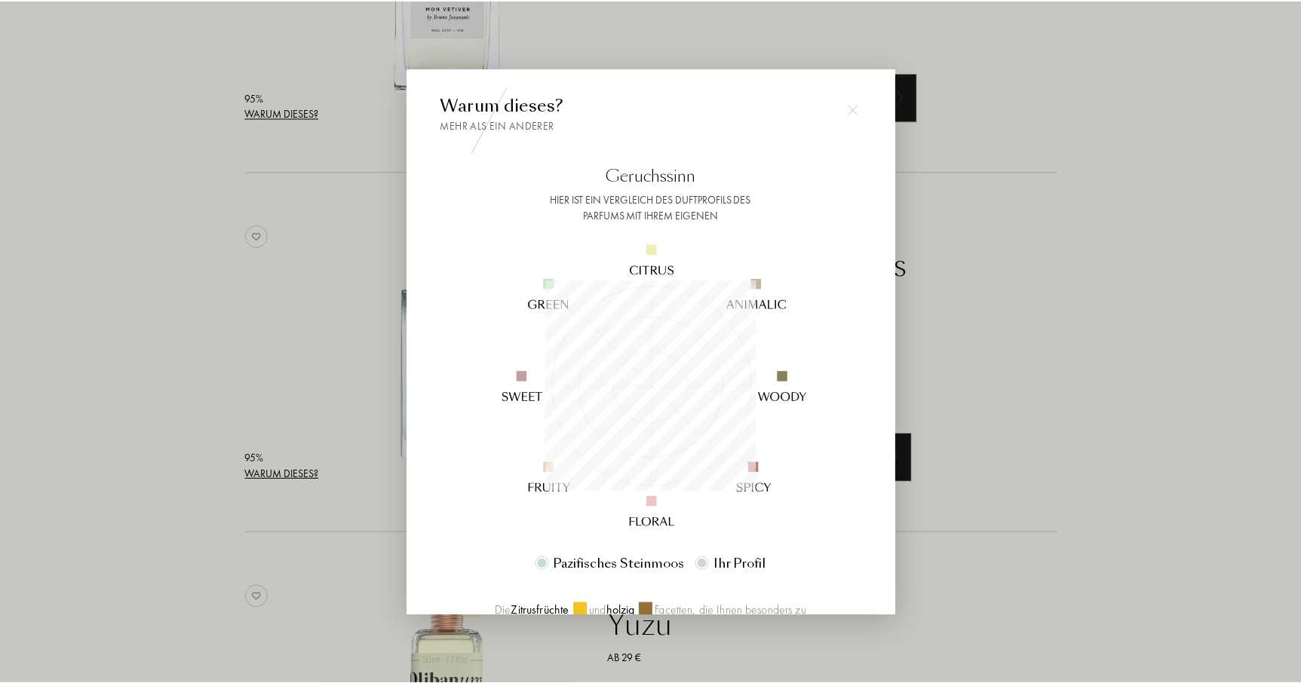
scroll to position [211, 211]
click at [272, 477] on div at bounding box center [653, 341] width 1306 height 683
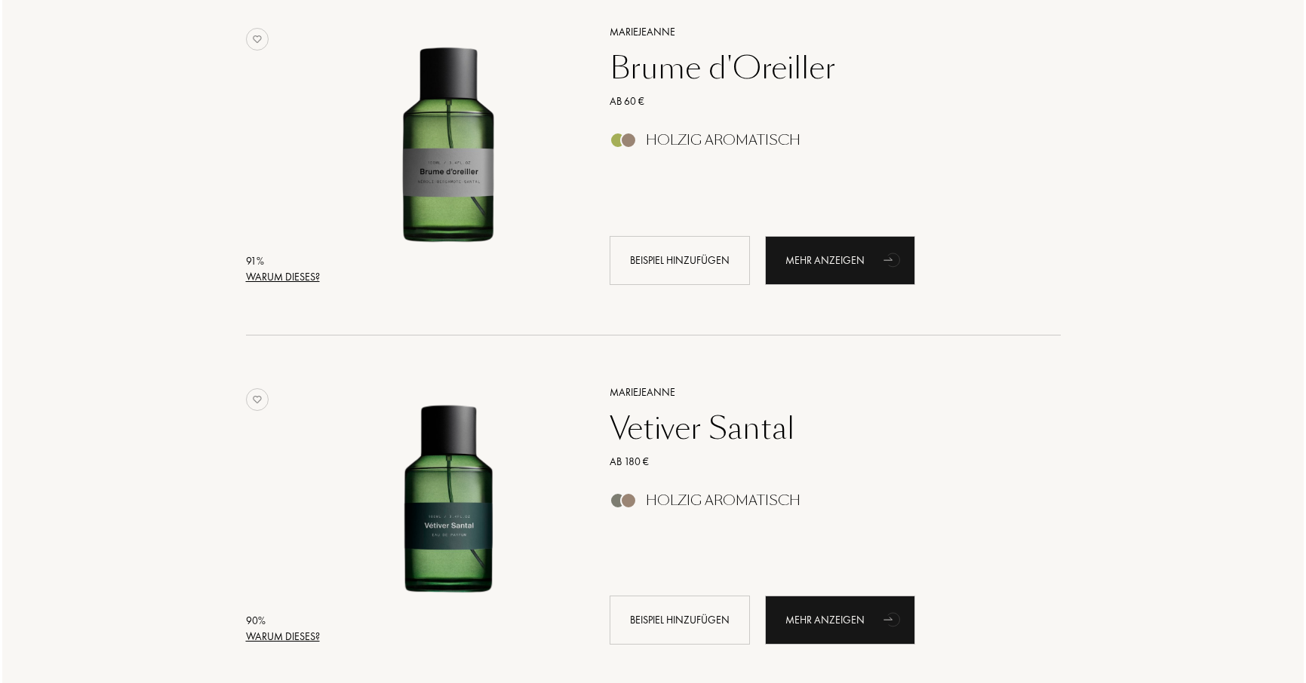
scroll to position [1350, 0]
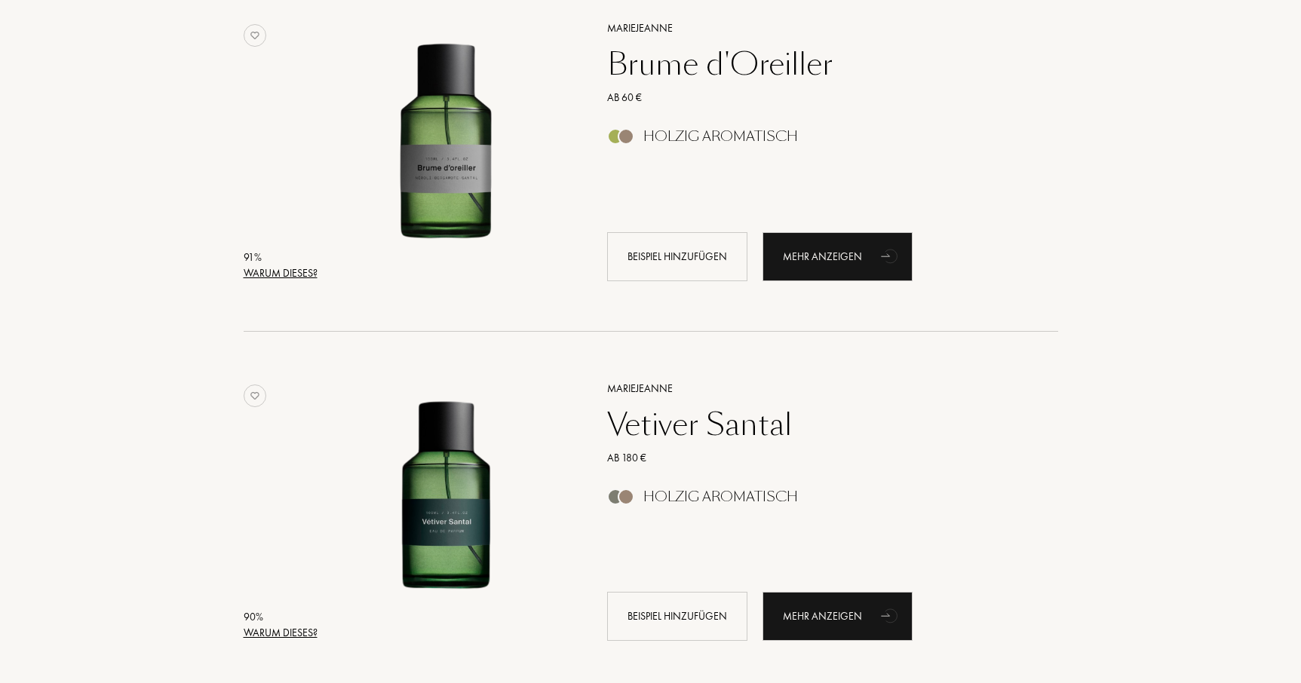
click at [279, 271] on font "Warum dieses?" at bounding box center [281, 273] width 74 height 14
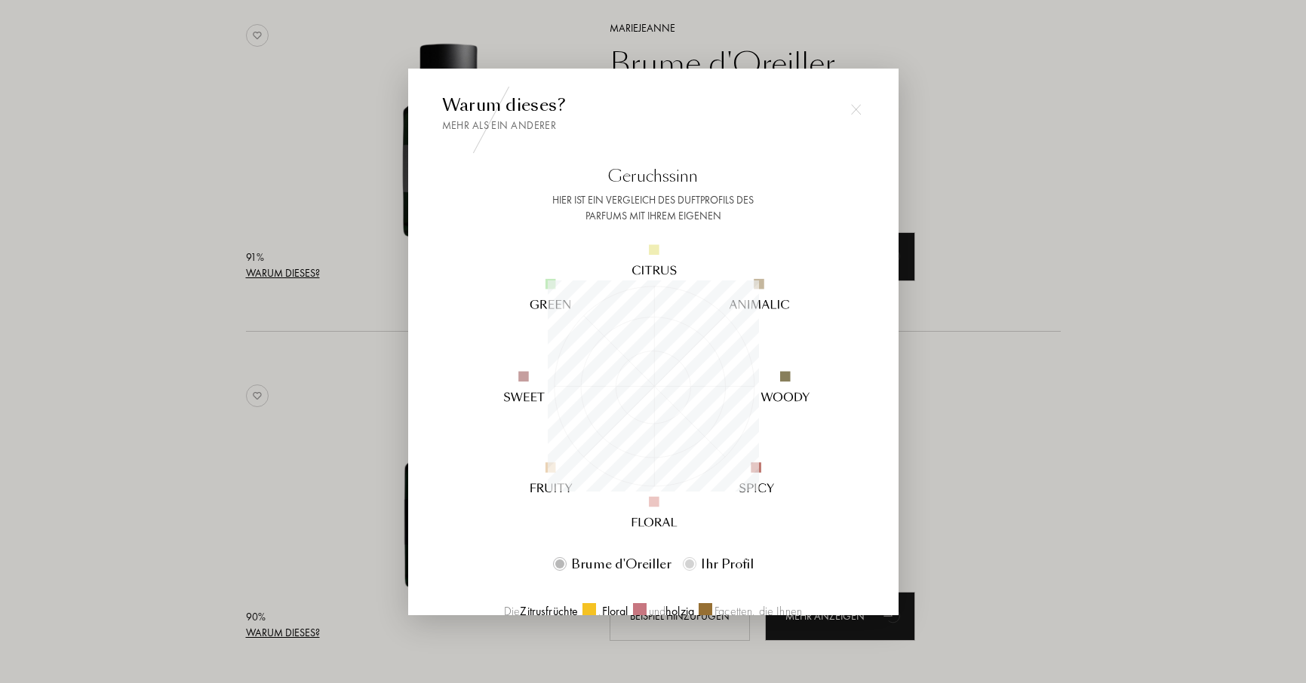
scroll to position [211, 211]
click at [279, 271] on div at bounding box center [653, 341] width 1306 height 683
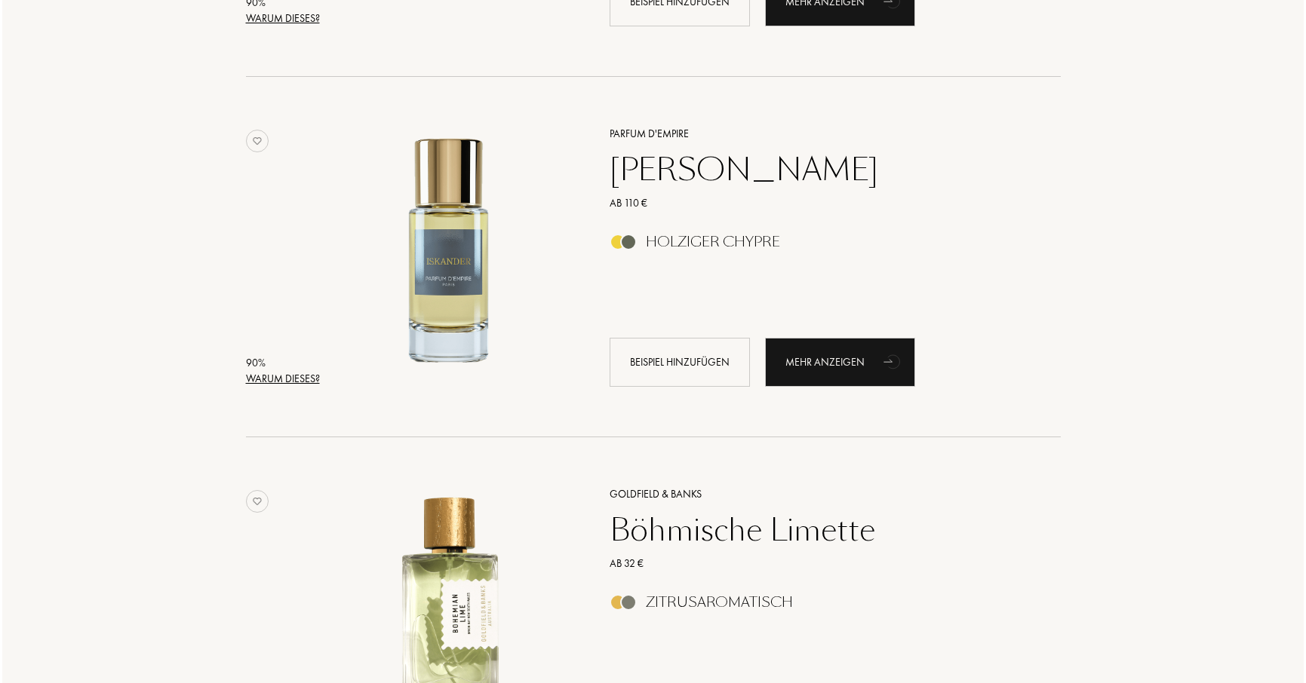
scroll to position [1968, 0]
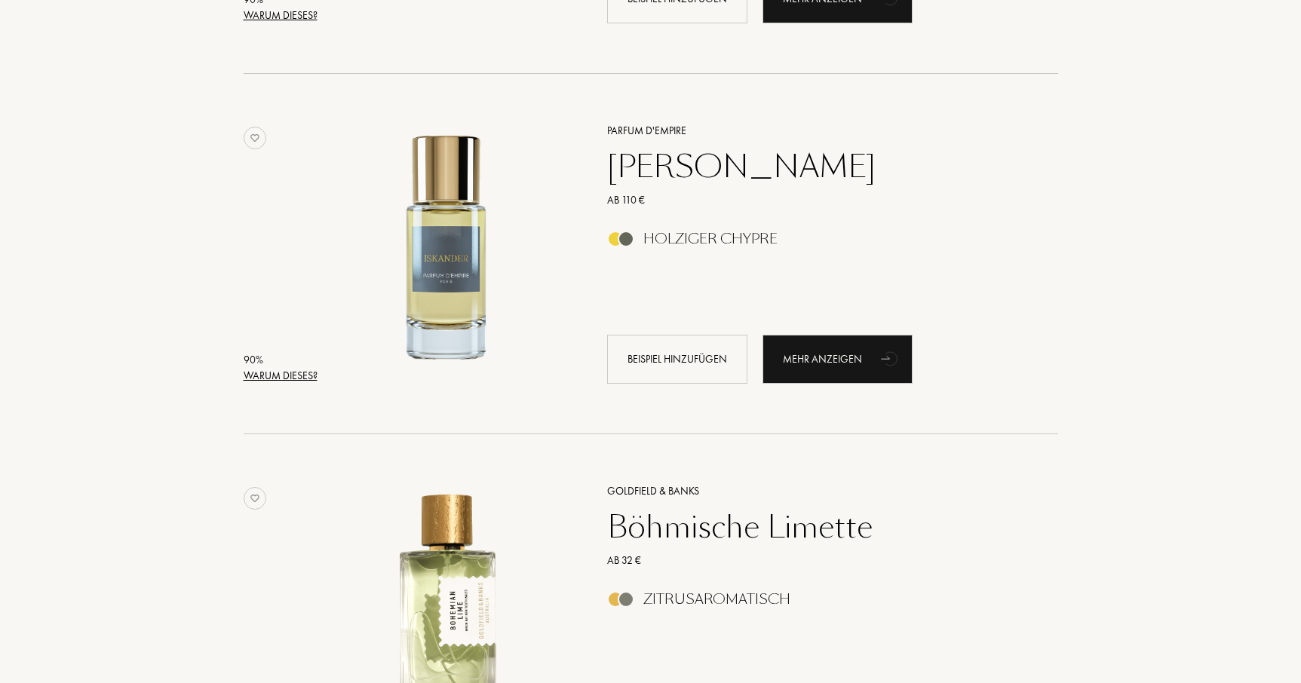
click at [283, 372] on font "Warum dieses?" at bounding box center [281, 376] width 74 height 14
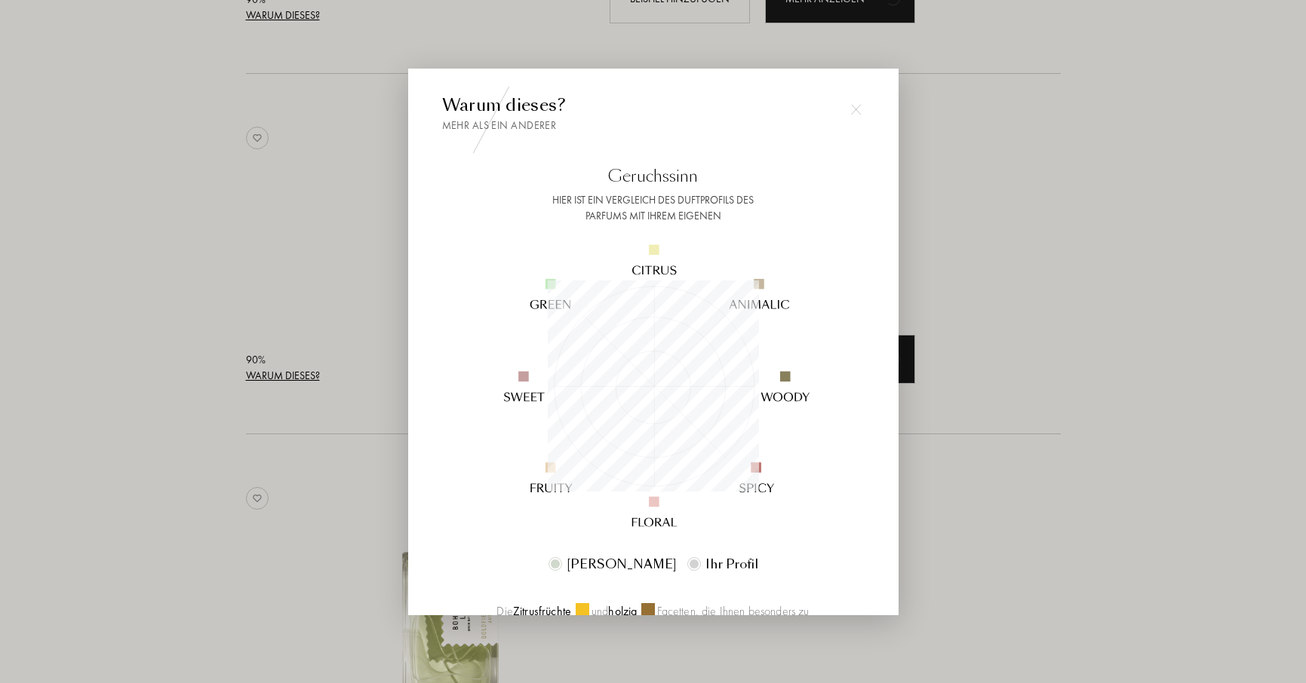
scroll to position [211, 211]
click at [283, 372] on div at bounding box center [653, 341] width 1306 height 683
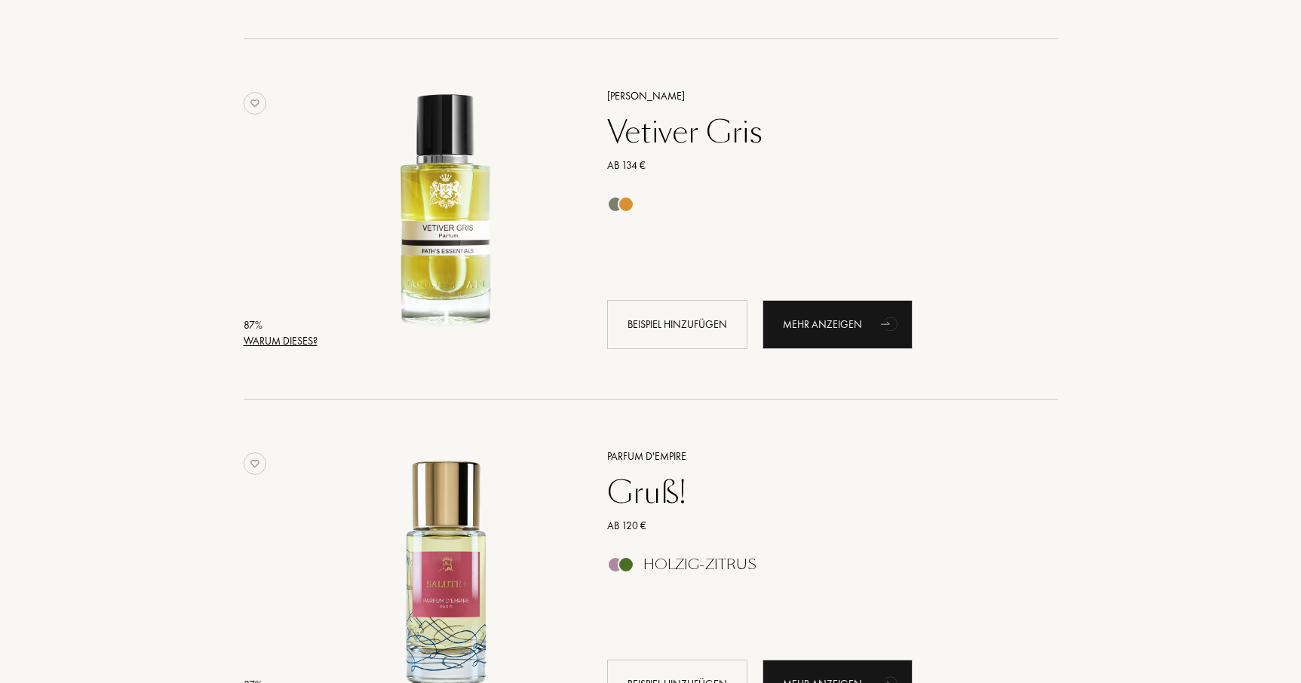
click at [287, 339] on font "Warum dieses?" at bounding box center [281, 341] width 74 height 14
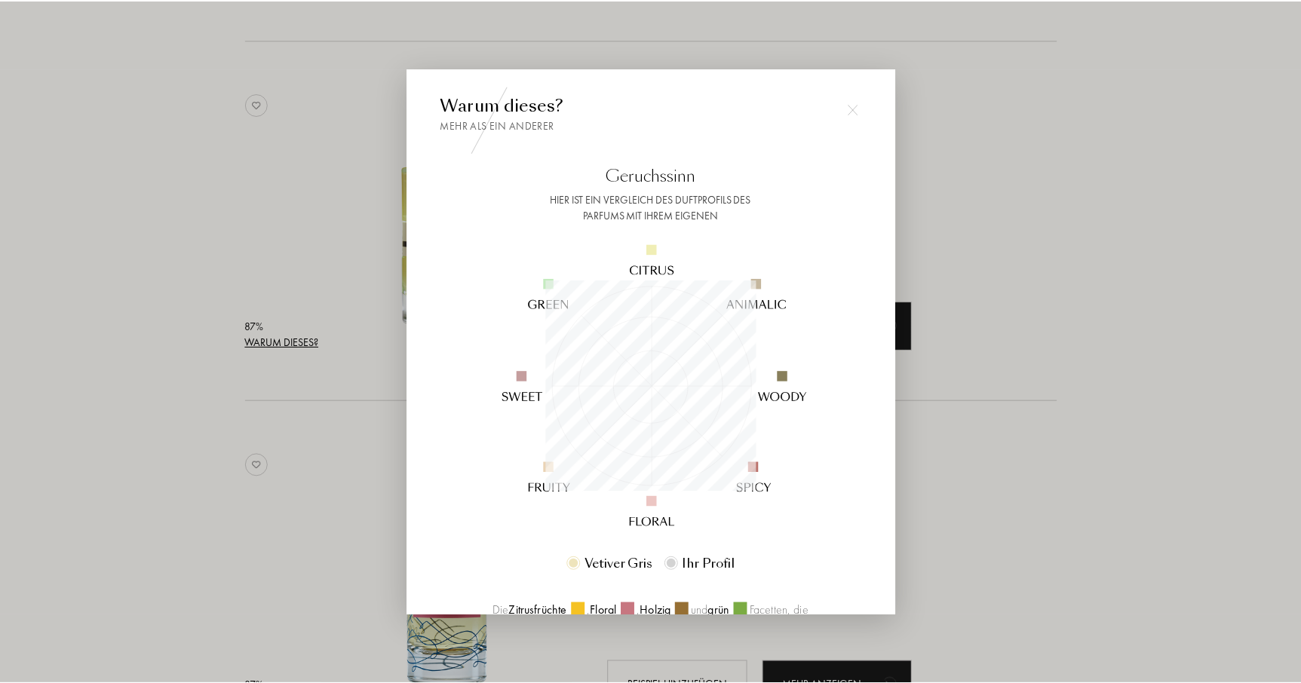
scroll to position [163, 0]
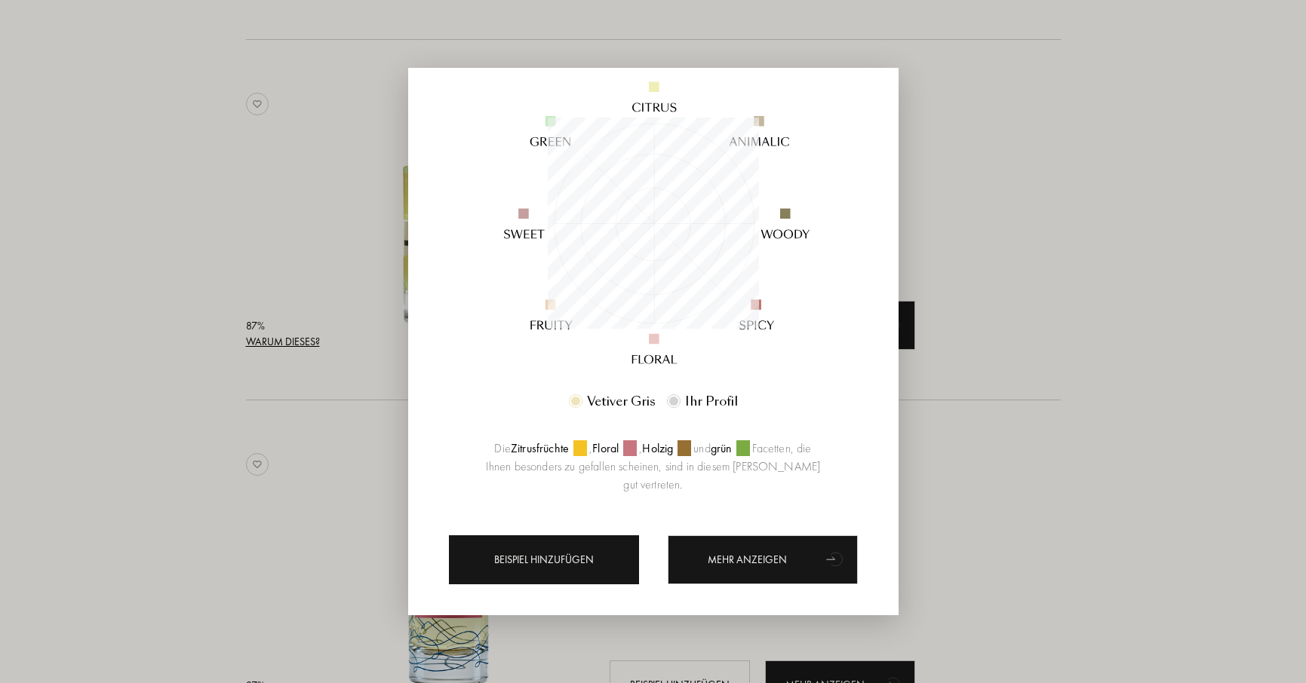
click at [552, 550] on div "Beispiel hinzufügen" at bounding box center [544, 560] width 190 height 49
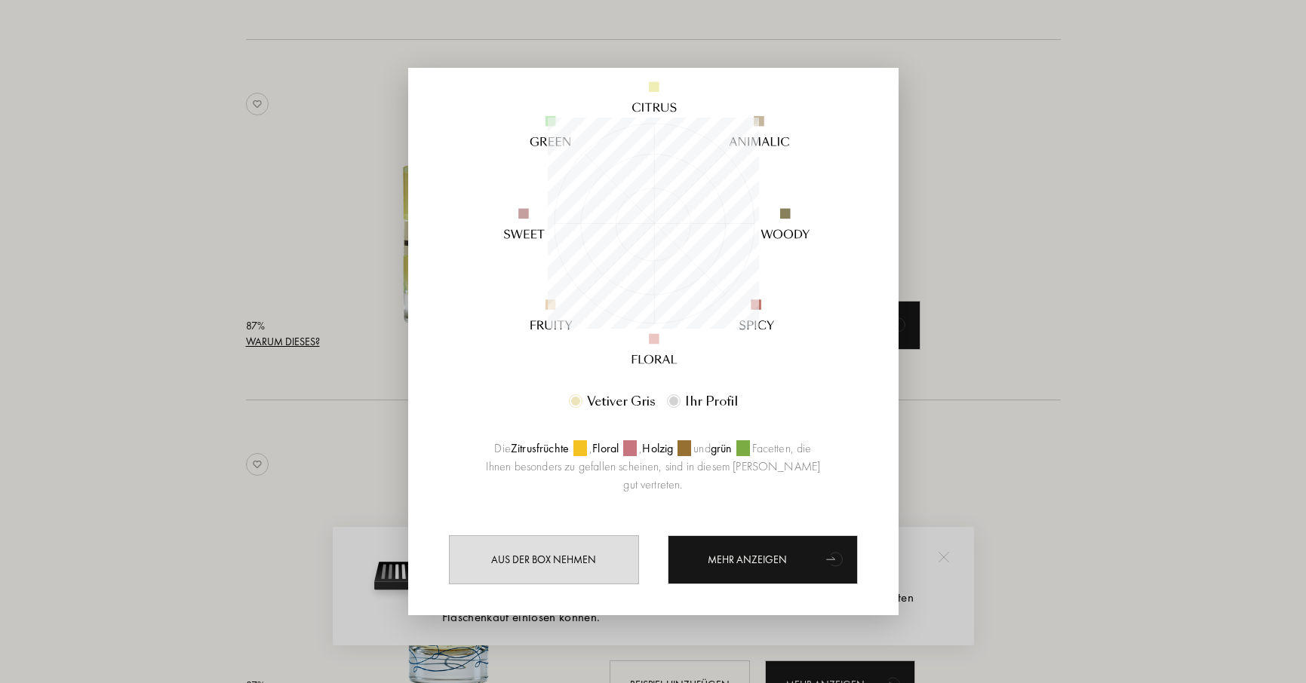
click at [324, 474] on div at bounding box center [653, 341] width 1306 height 683
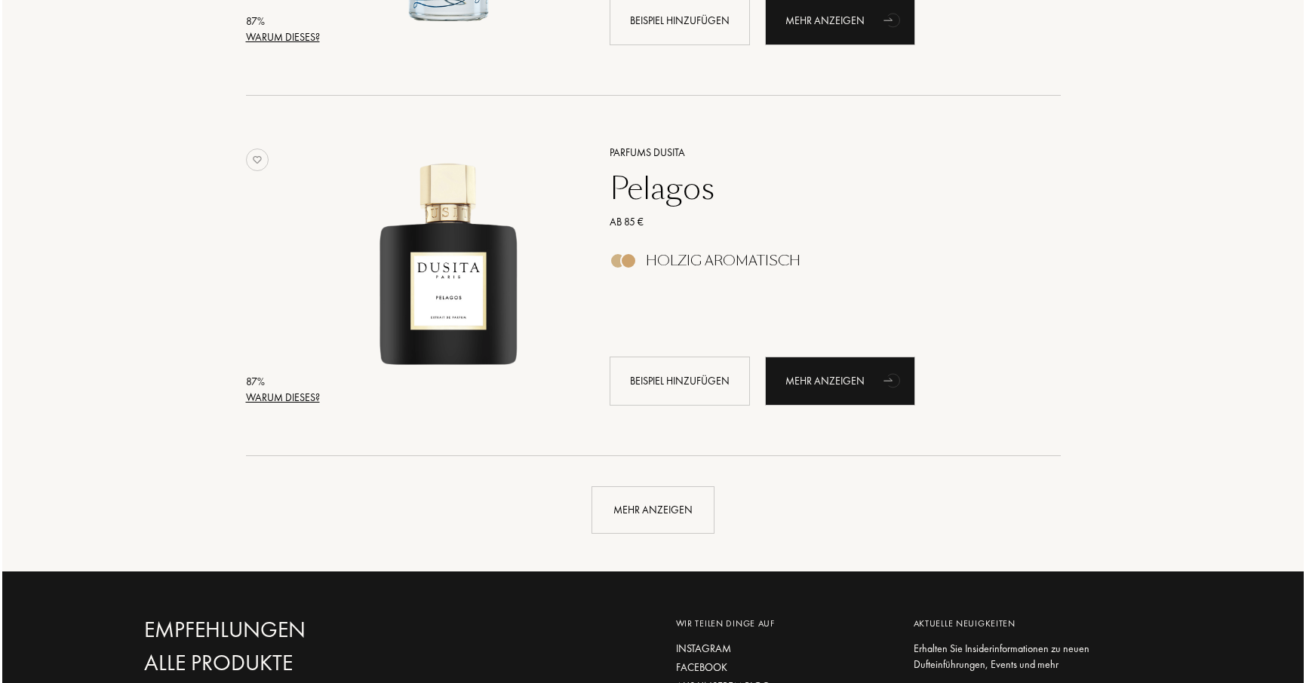
scroll to position [3388, 0]
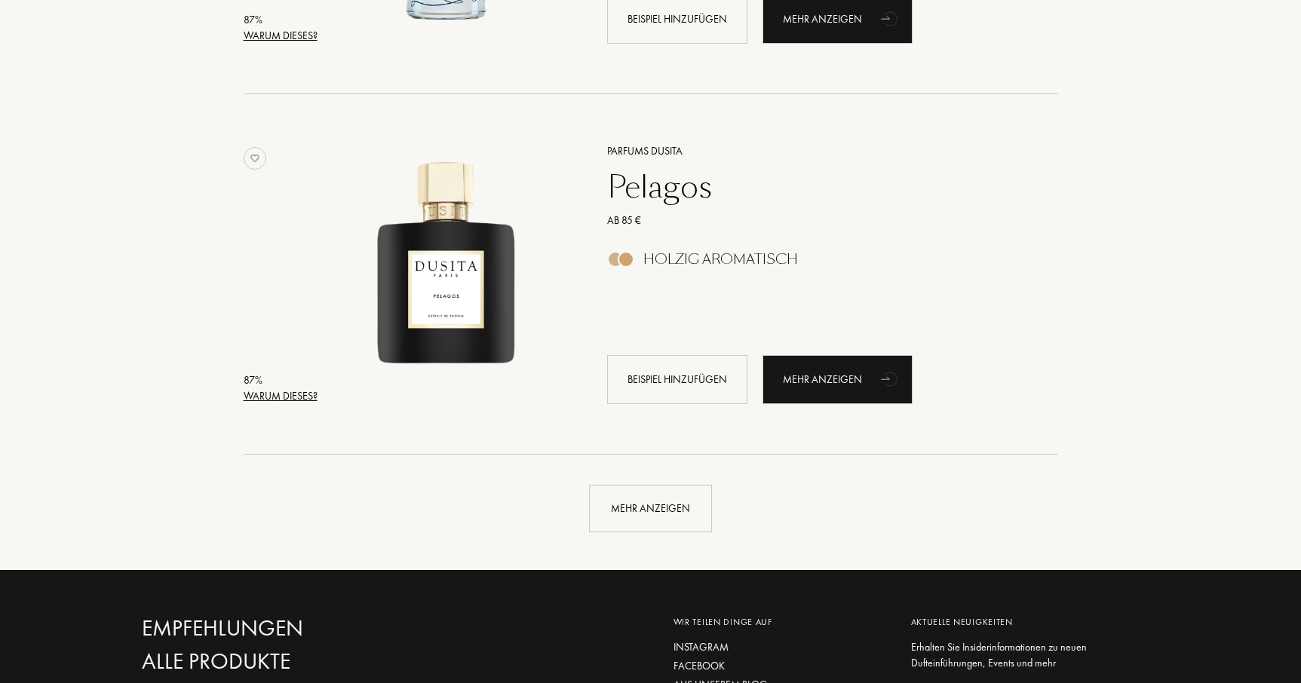
click at [304, 391] on font "Warum dieses?" at bounding box center [281, 396] width 74 height 14
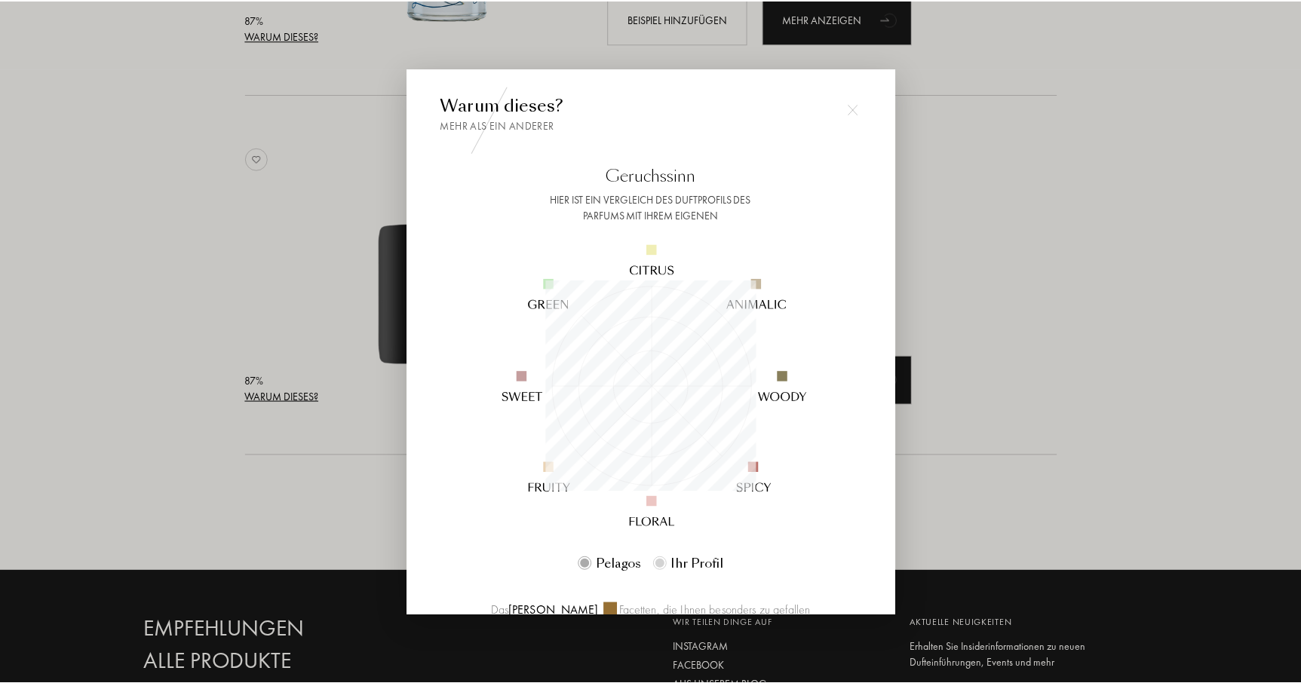
scroll to position [211, 211]
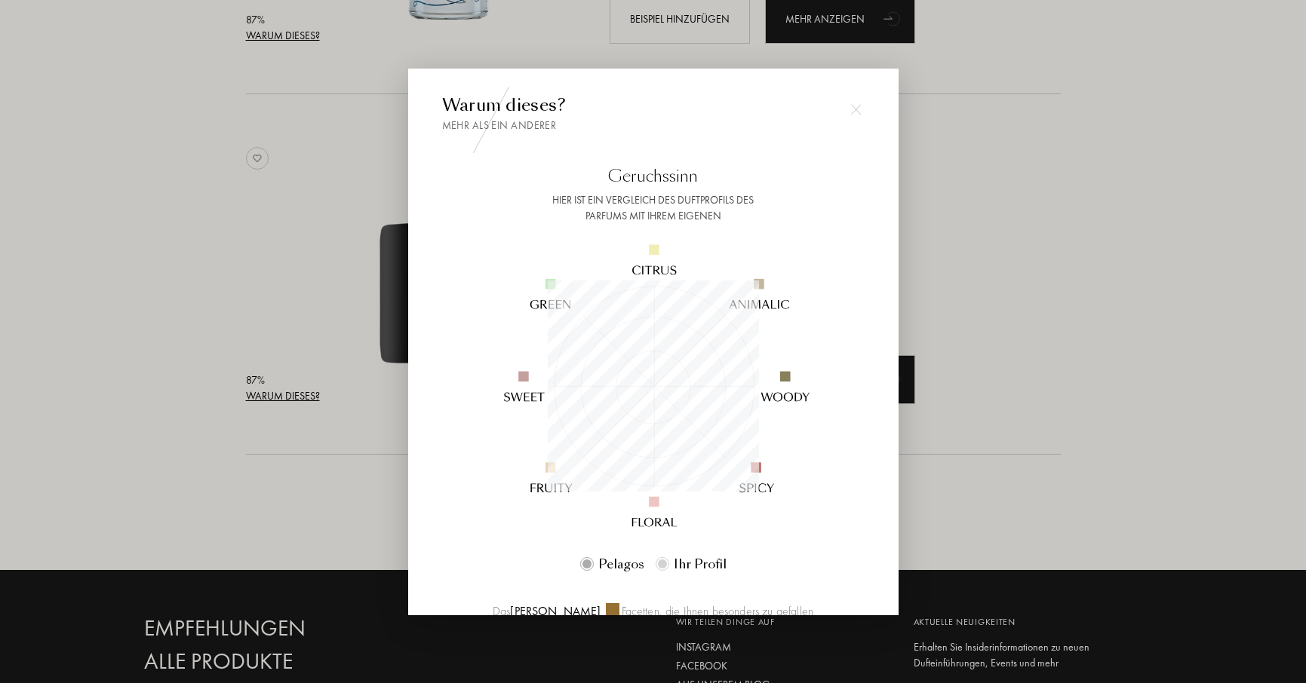
click at [304, 391] on div at bounding box center [653, 341] width 1306 height 683
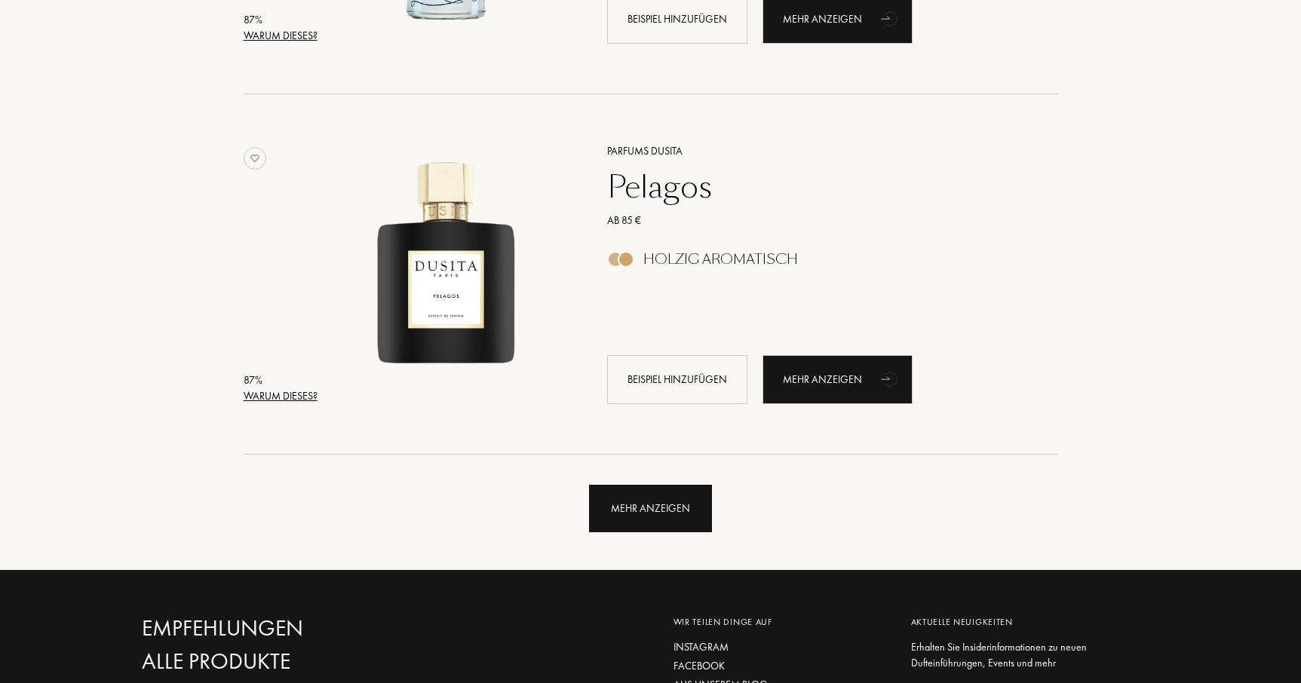
click at [667, 502] on font "Mehr anzeigen" at bounding box center [650, 509] width 79 height 14
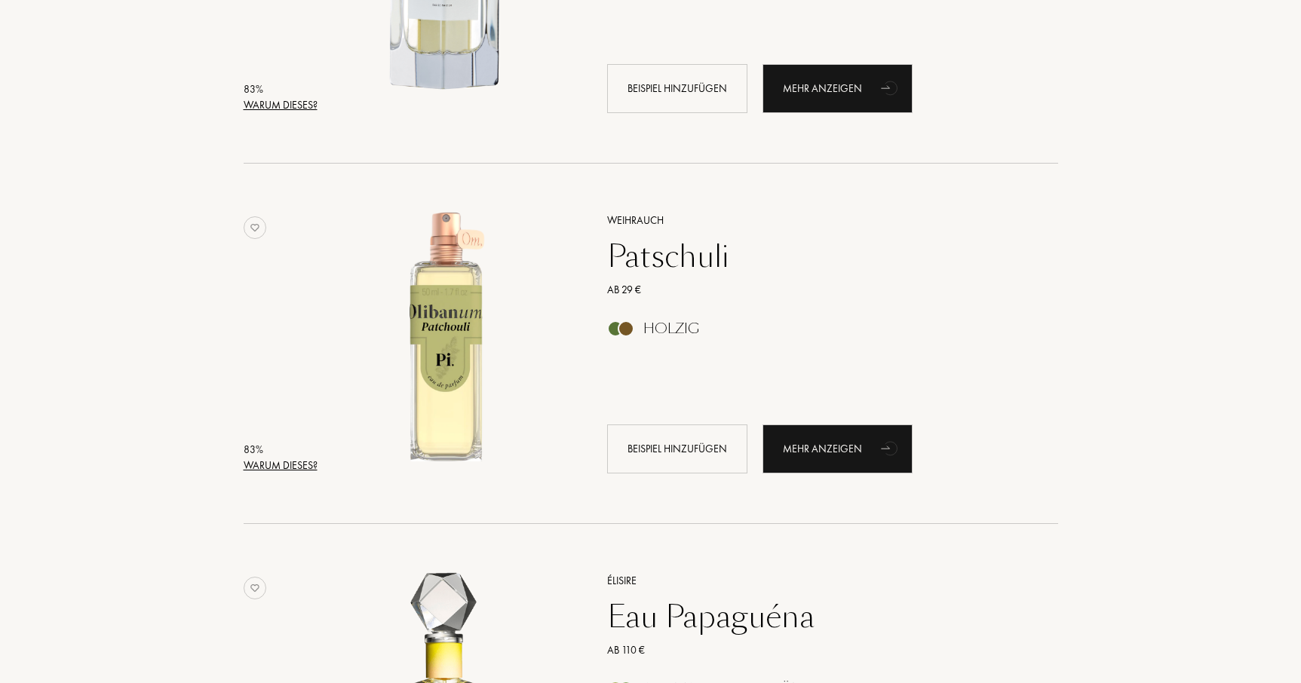
scroll to position [5541, 0]
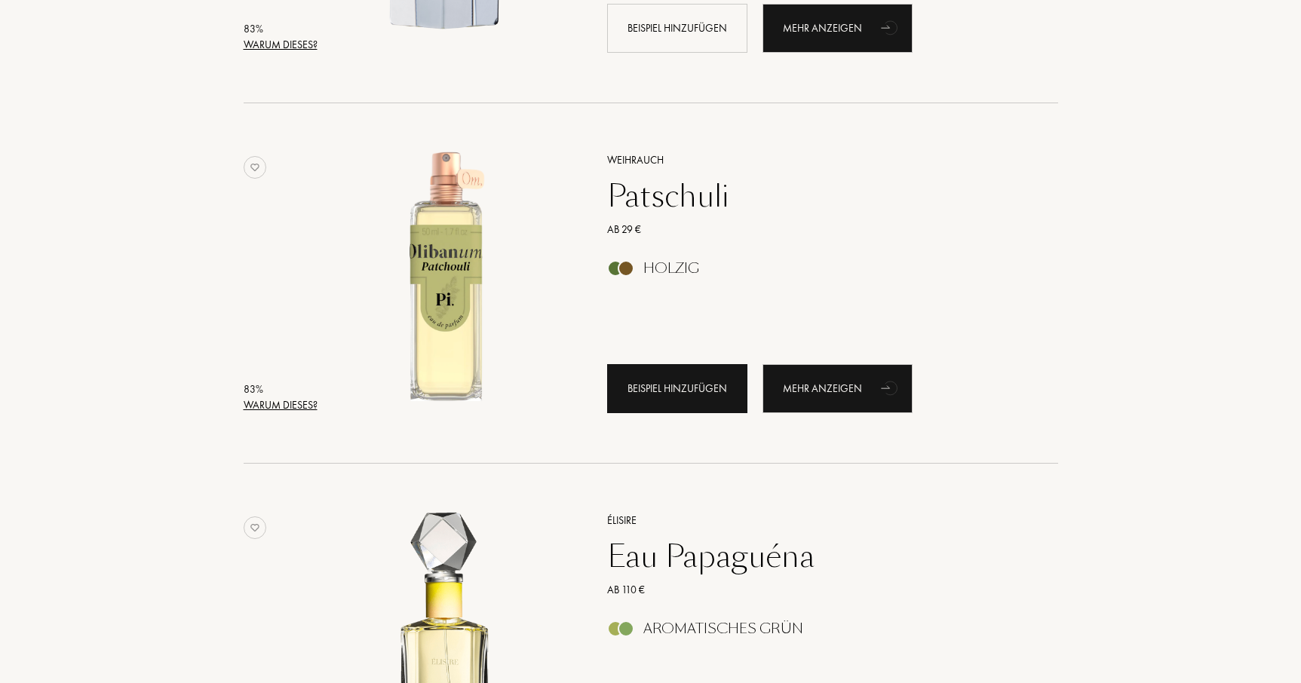
click at [689, 406] on div "Beispiel hinzufügen" at bounding box center [677, 388] width 140 height 49
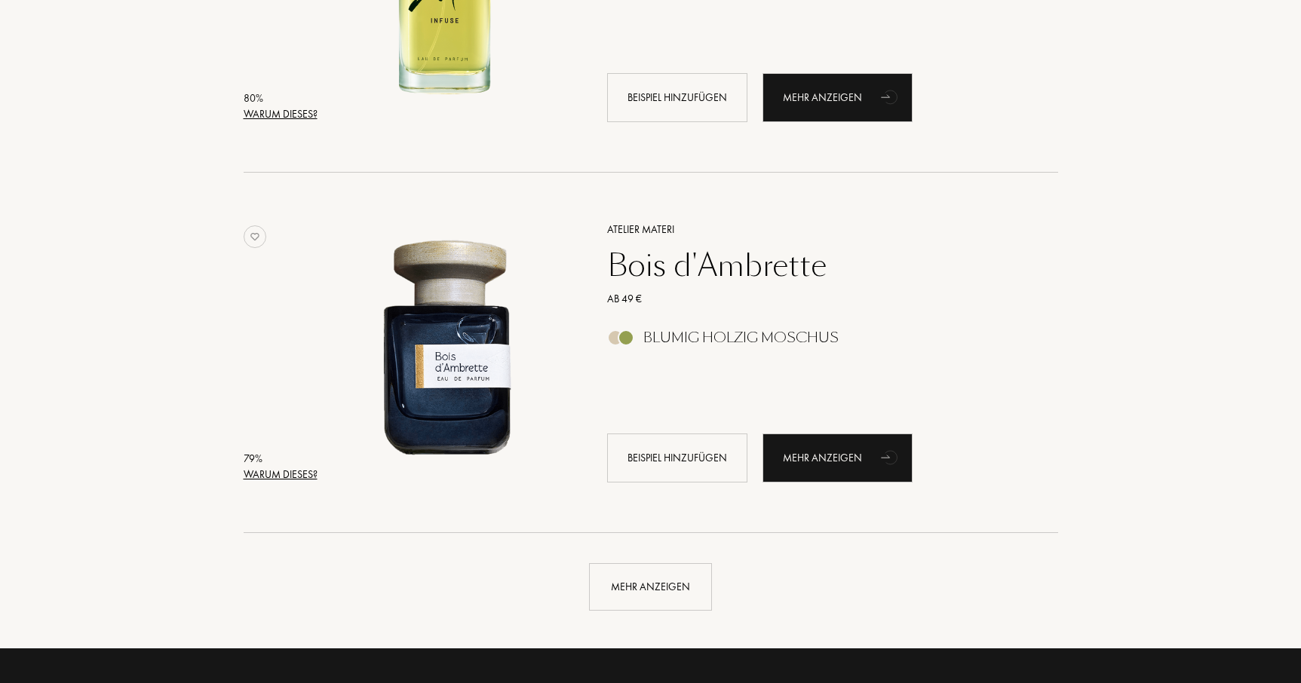
scroll to position [6922, 0]
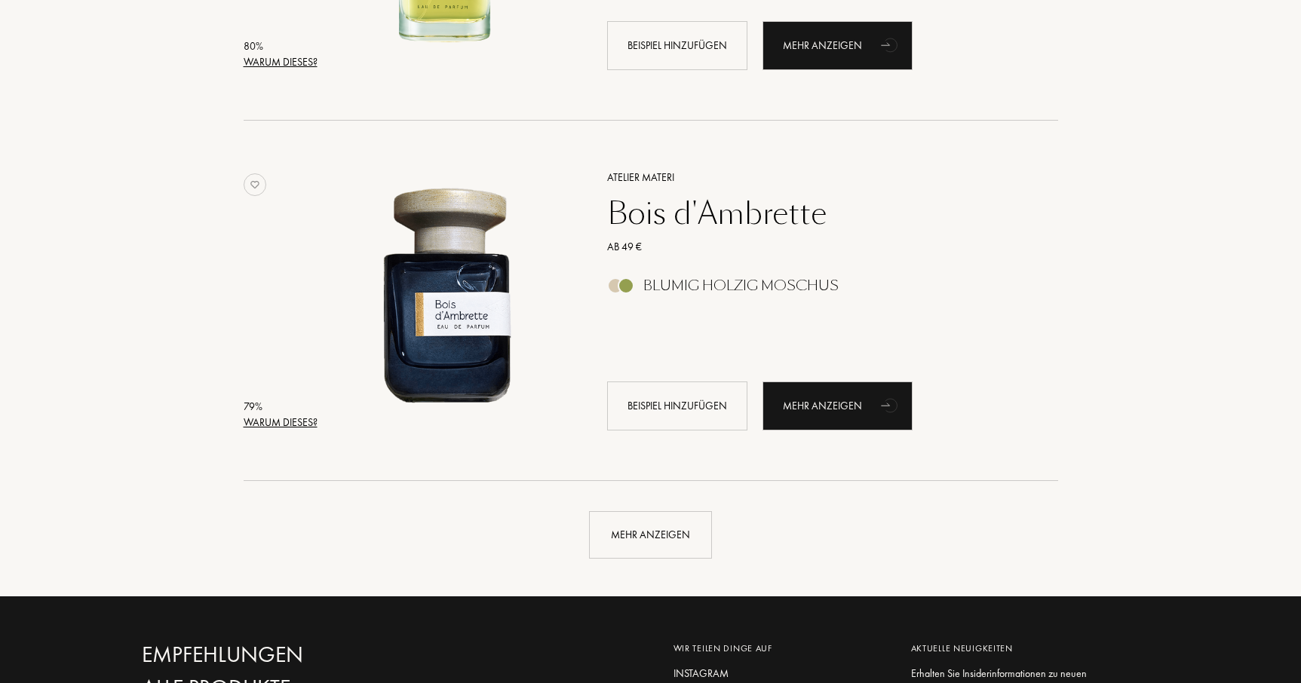
click at [689, 406] on font "Beispiel hinzufügen" at bounding box center [678, 406] width 100 height 14
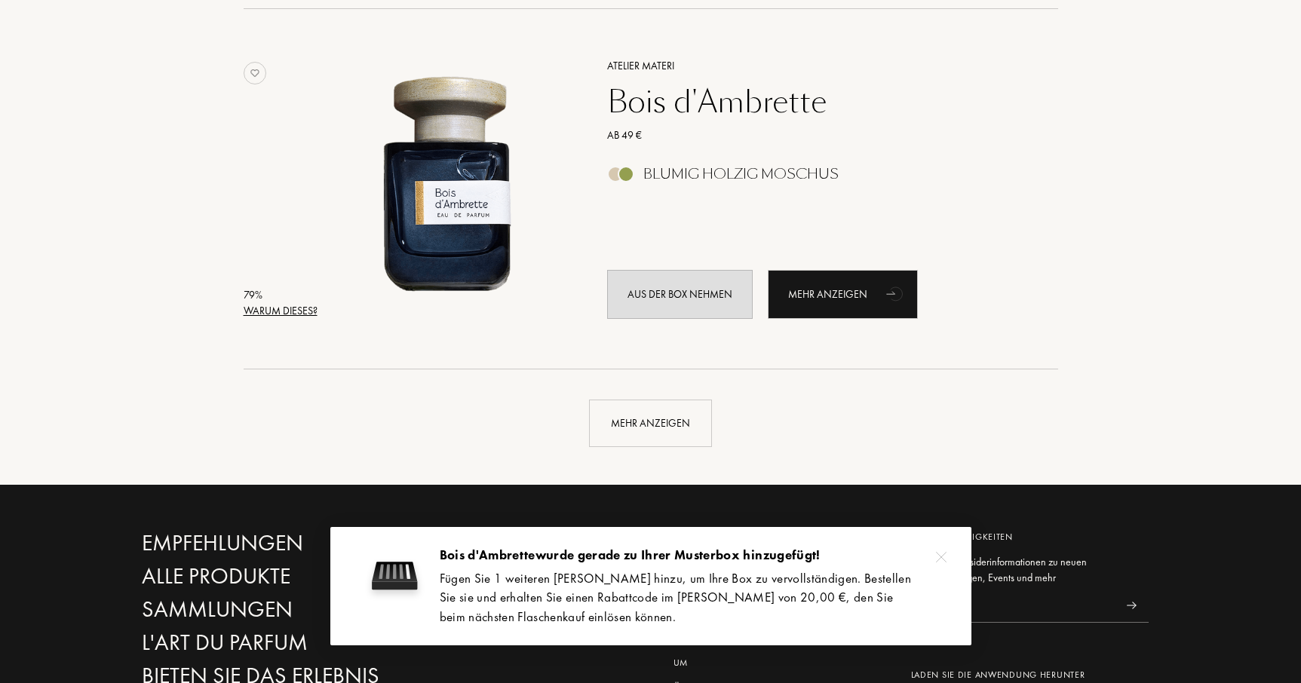
scroll to position [7076, 0]
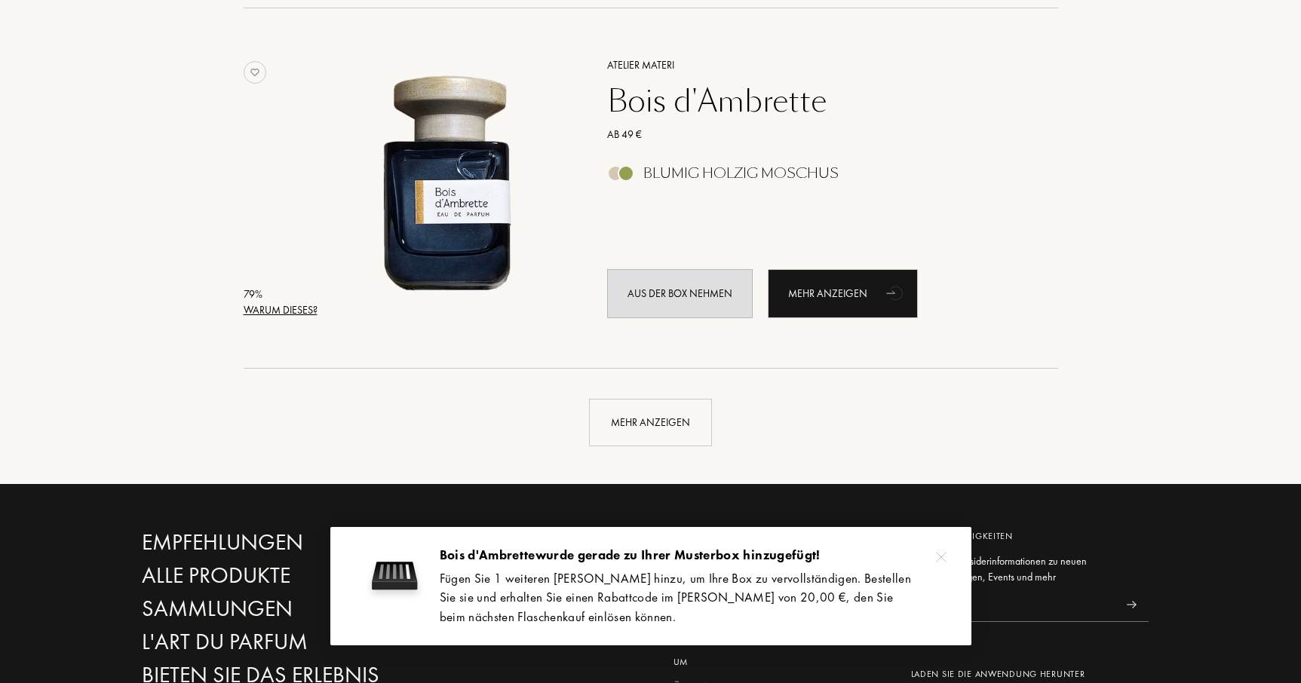
click at [689, 406] on div "Mehr anzeigen" at bounding box center [650, 423] width 123 height 48
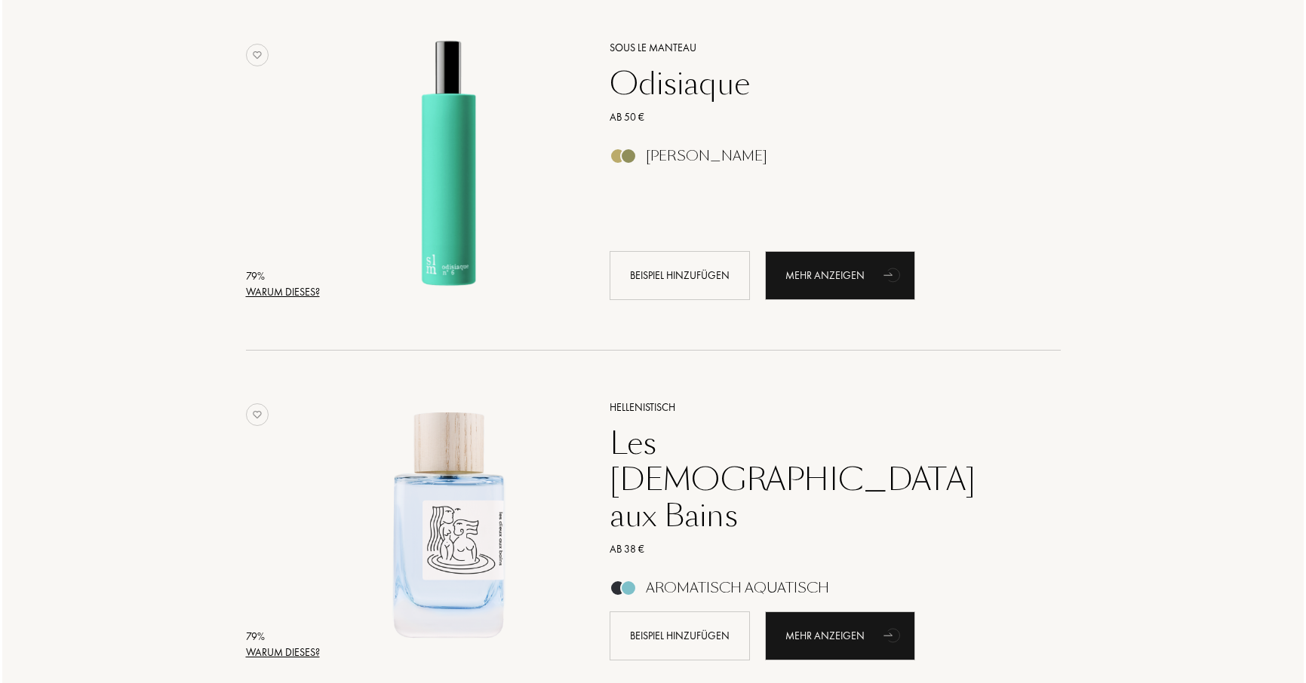
scroll to position [7461, 0]
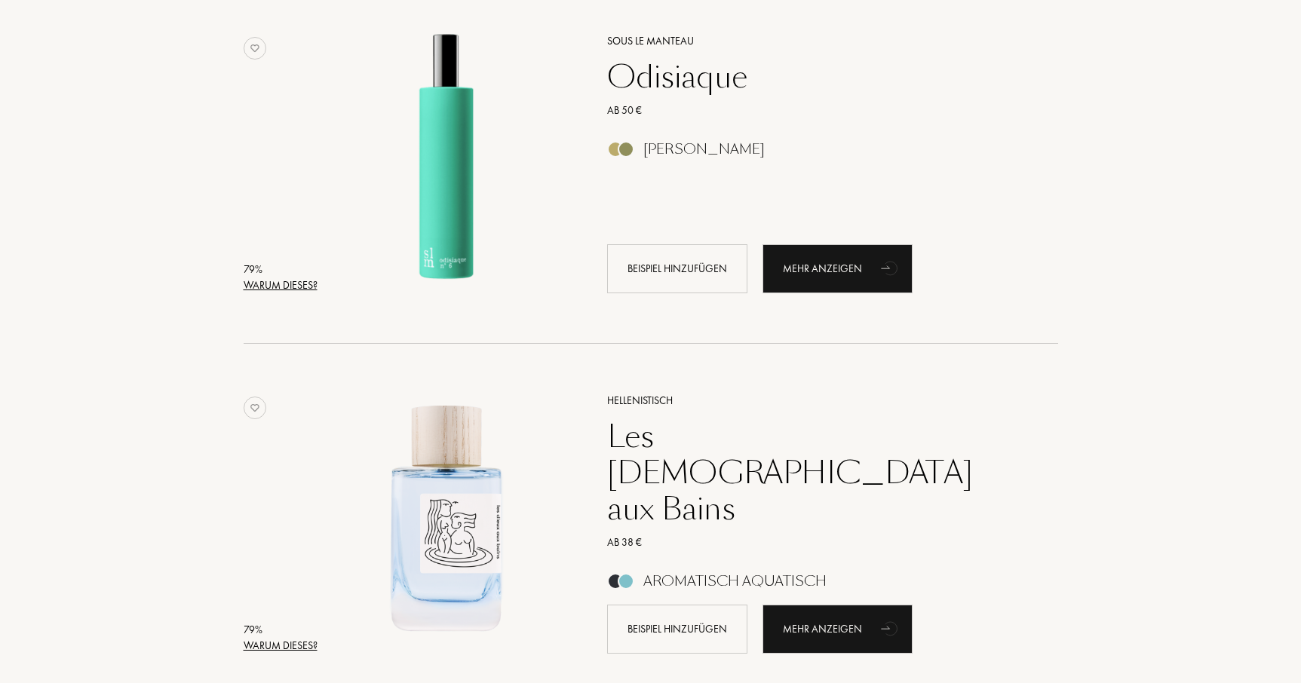
click at [258, 283] on font "Warum dieses?" at bounding box center [281, 285] width 74 height 14
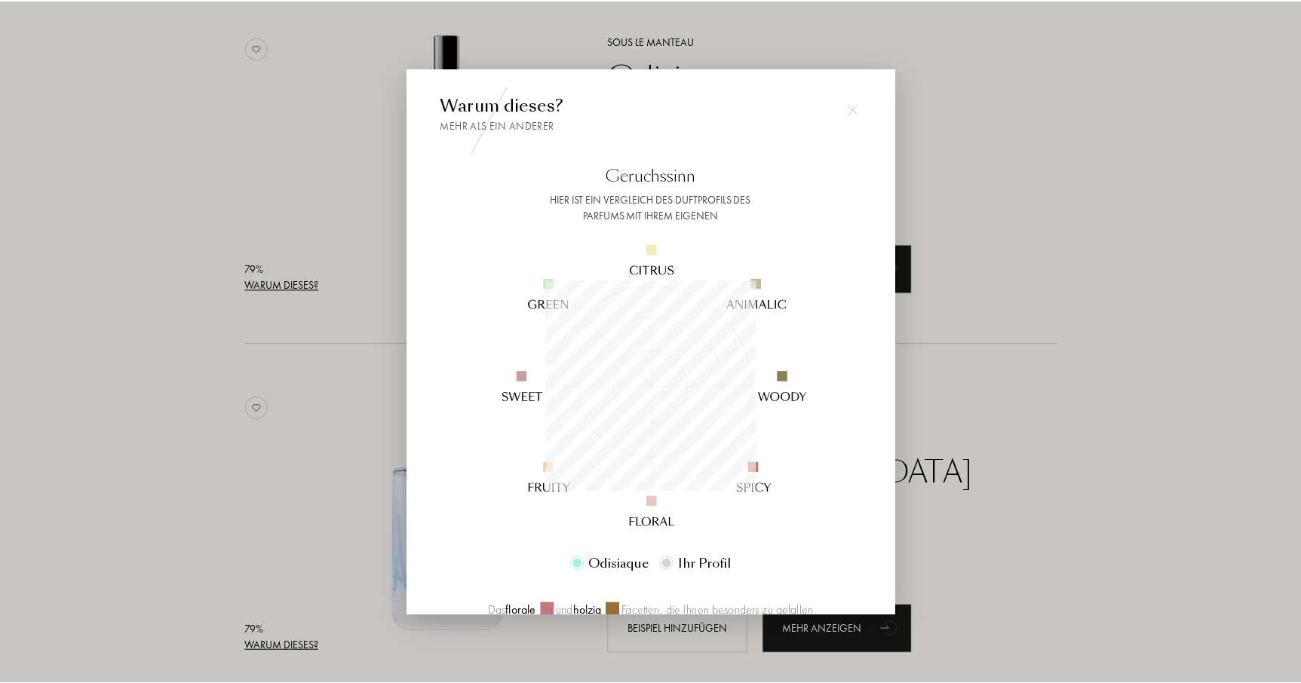
scroll to position [211, 211]
click at [258, 283] on div at bounding box center [653, 341] width 1306 height 683
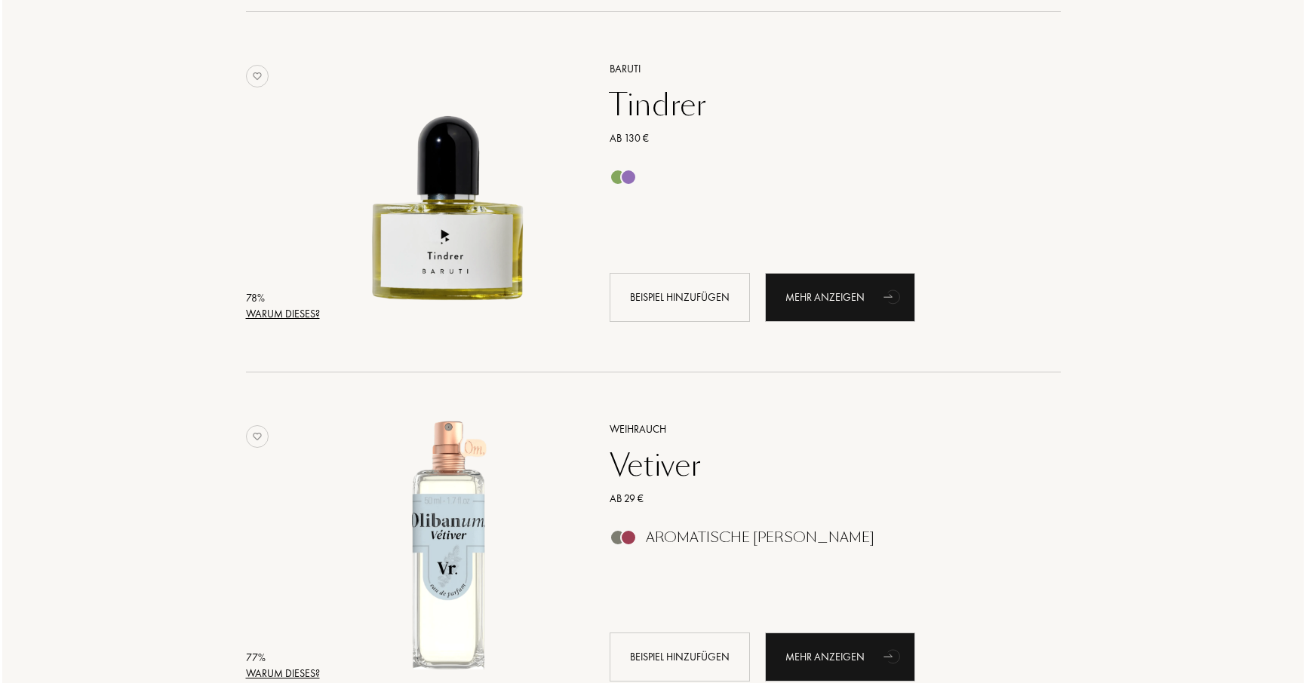
scroll to position [9259, 0]
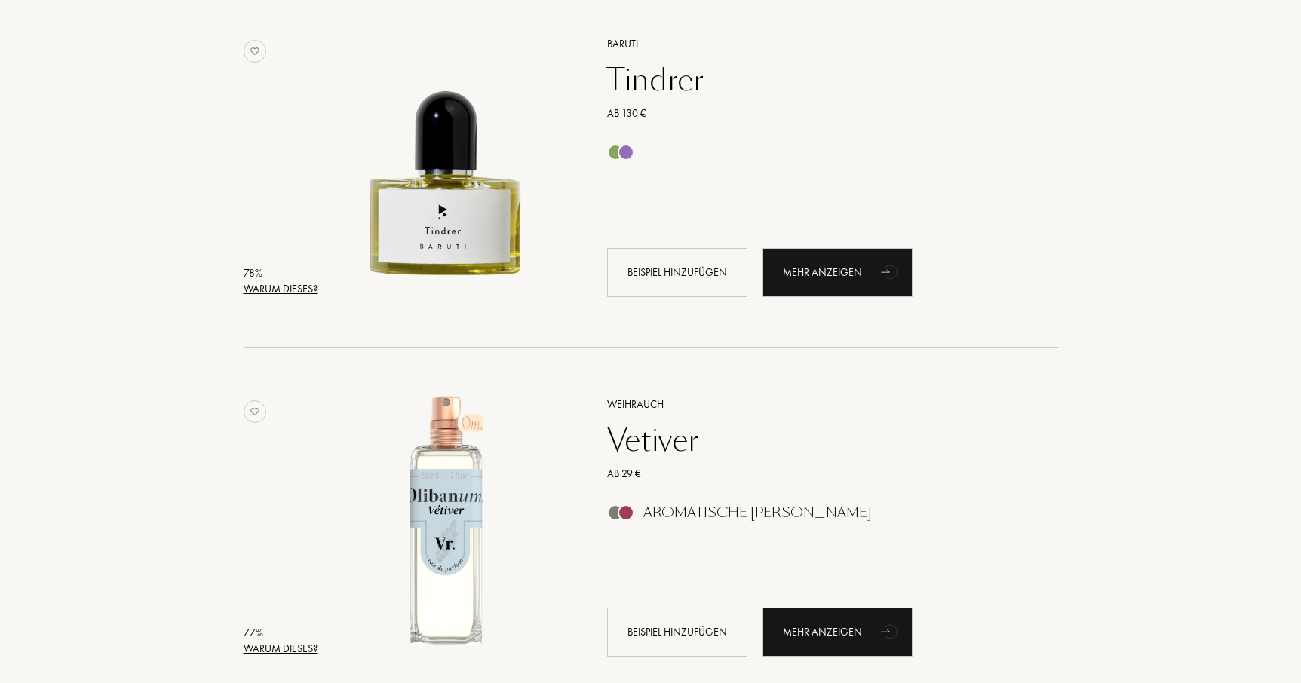
click at [258, 283] on font "Warum dieses?" at bounding box center [281, 289] width 74 height 14
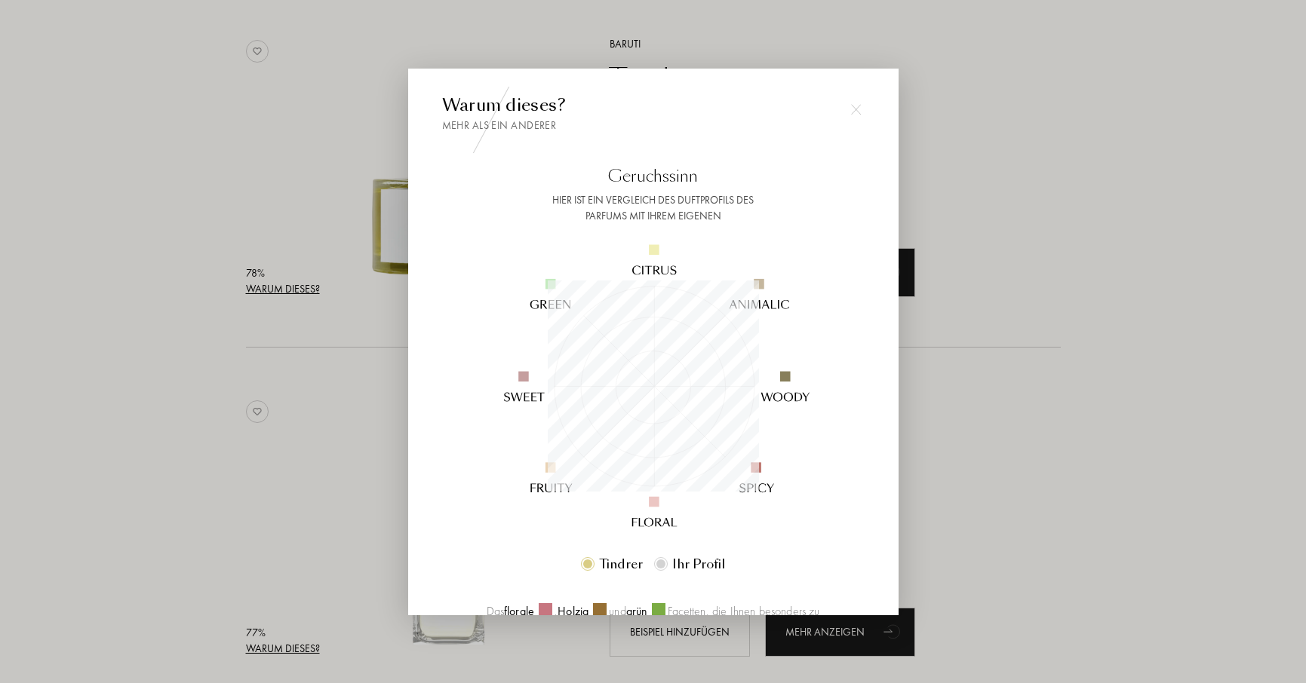
scroll to position [211, 211]
click at [258, 283] on div at bounding box center [653, 341] width 1306 height 683
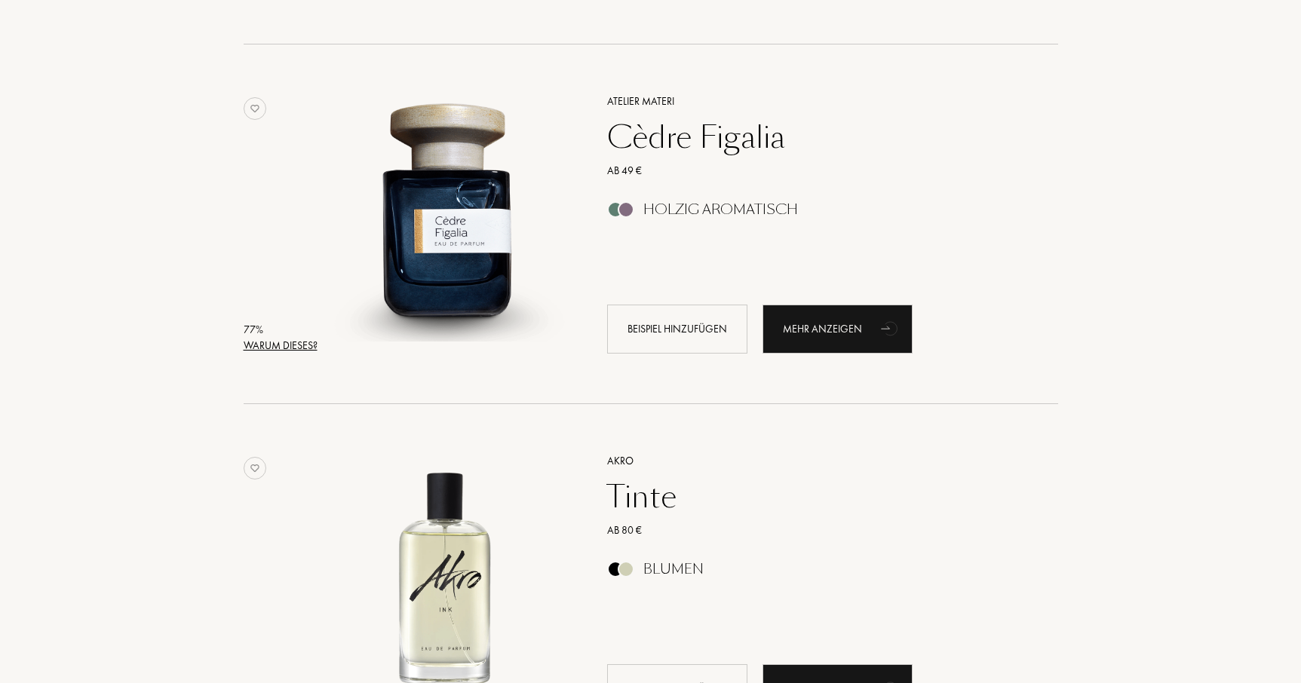
scroll to position [10285, 0]
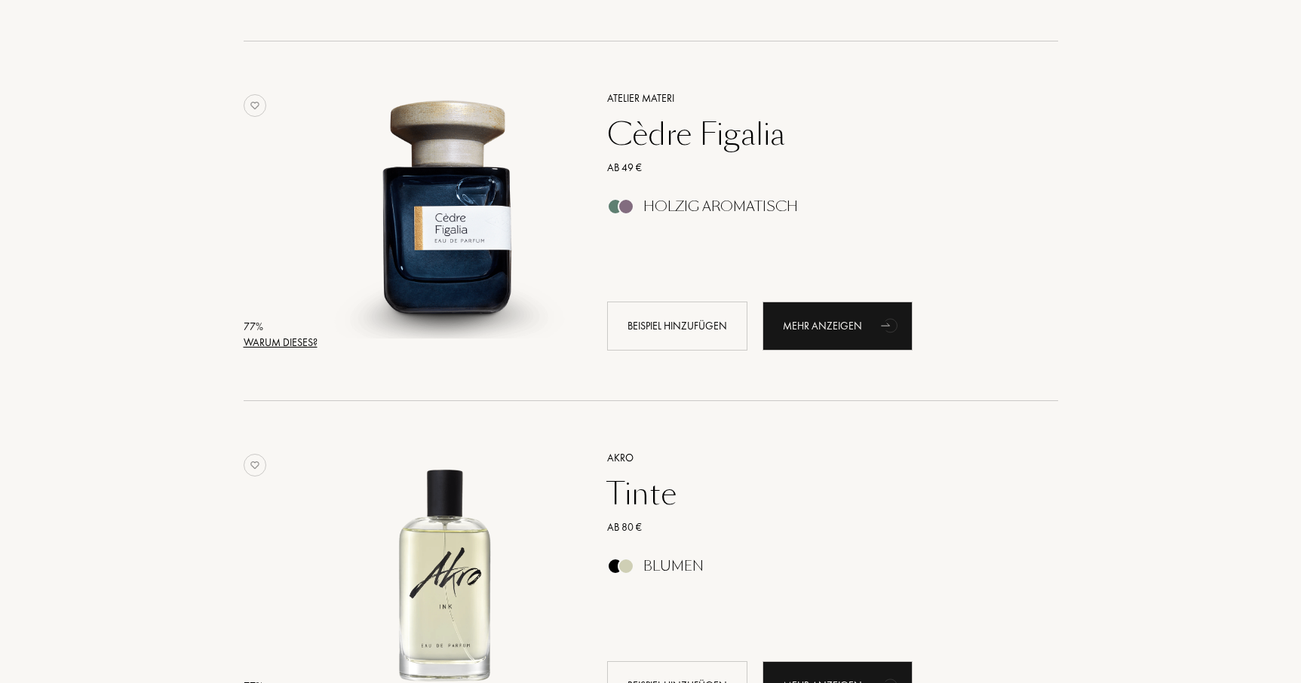
click at [265, 342] on div "77 % Warum dieses?" at bounding box center [281, 335] width 74 height 32
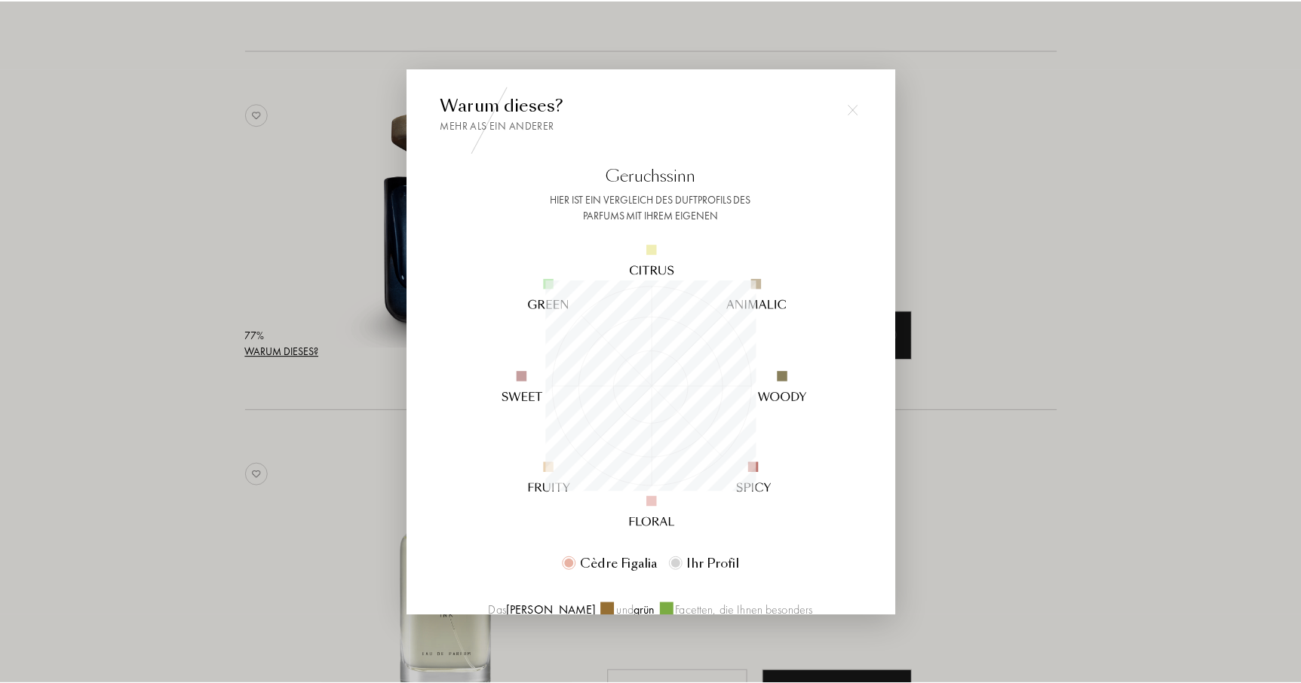
scroll to position [211, 211]
click at [265, 342] on div at bounding box center [653, 341] width 1306 height 683
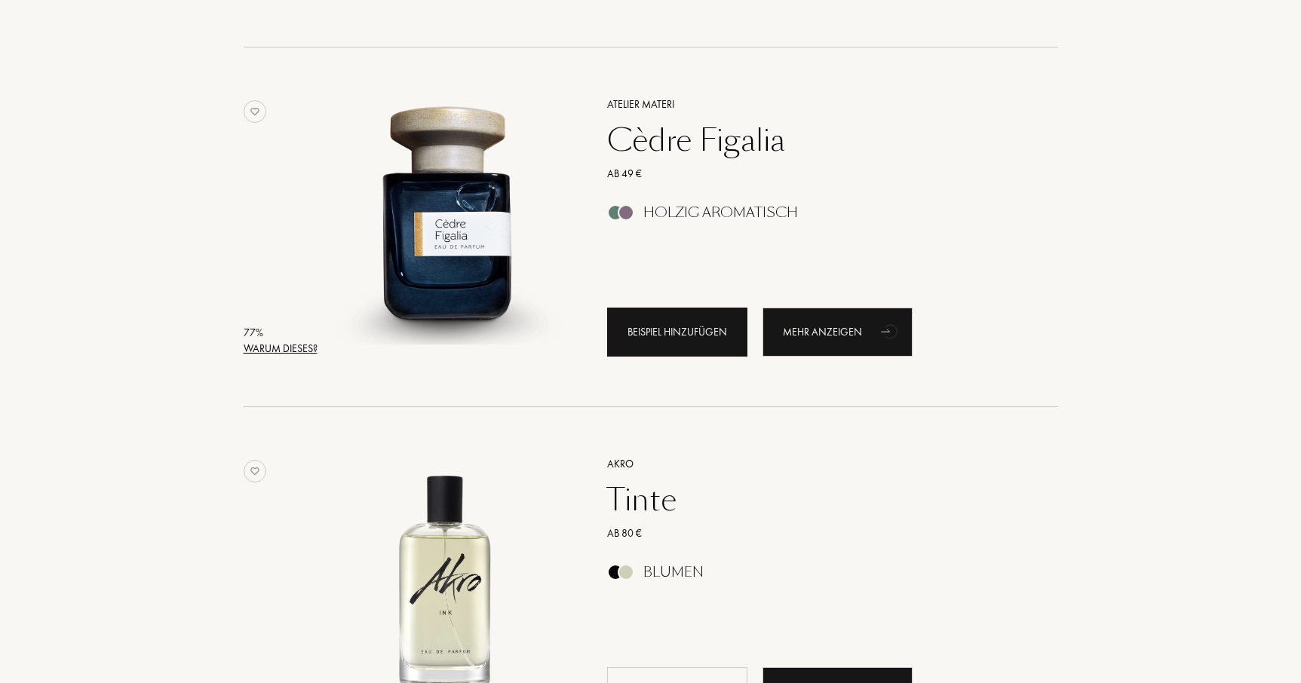
click at [664, 352] on div "Beispiel hinzufügen" at bounding box center [677, 332] width 140 height 49
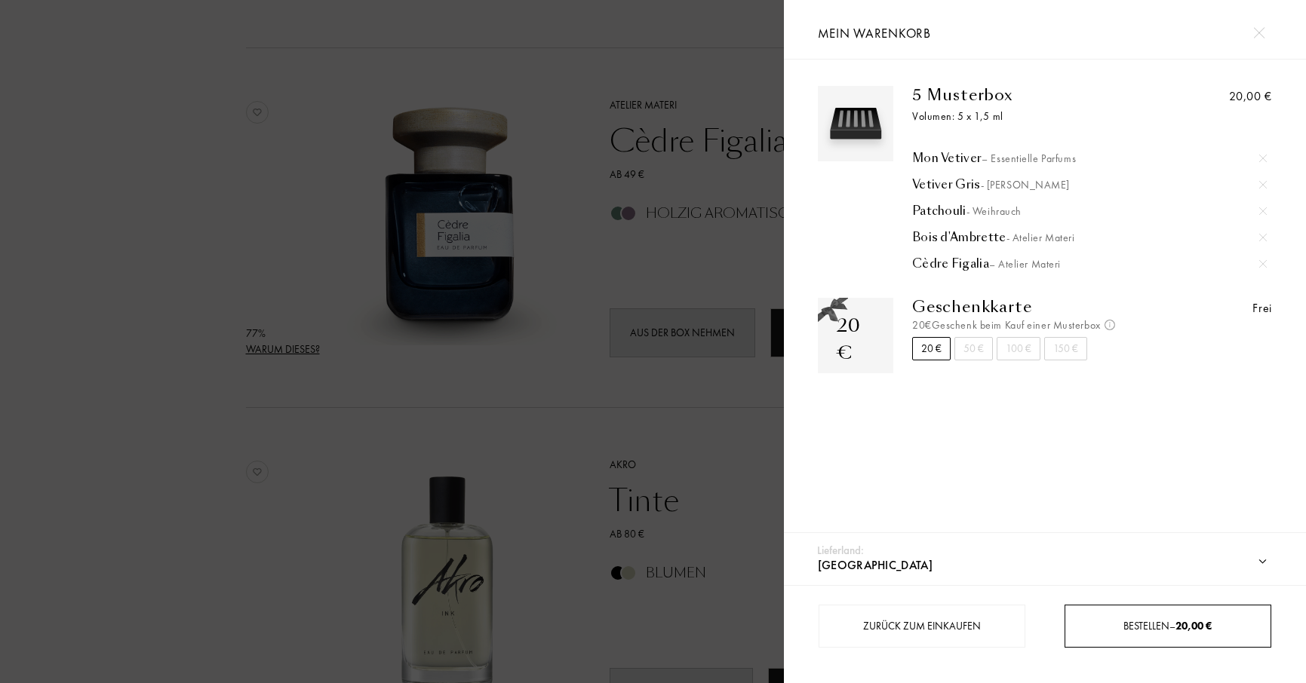
click at [1118, 624] on div "Bestellen – 20,00 €" at bounding box center [1167, 627] width 205 height 16
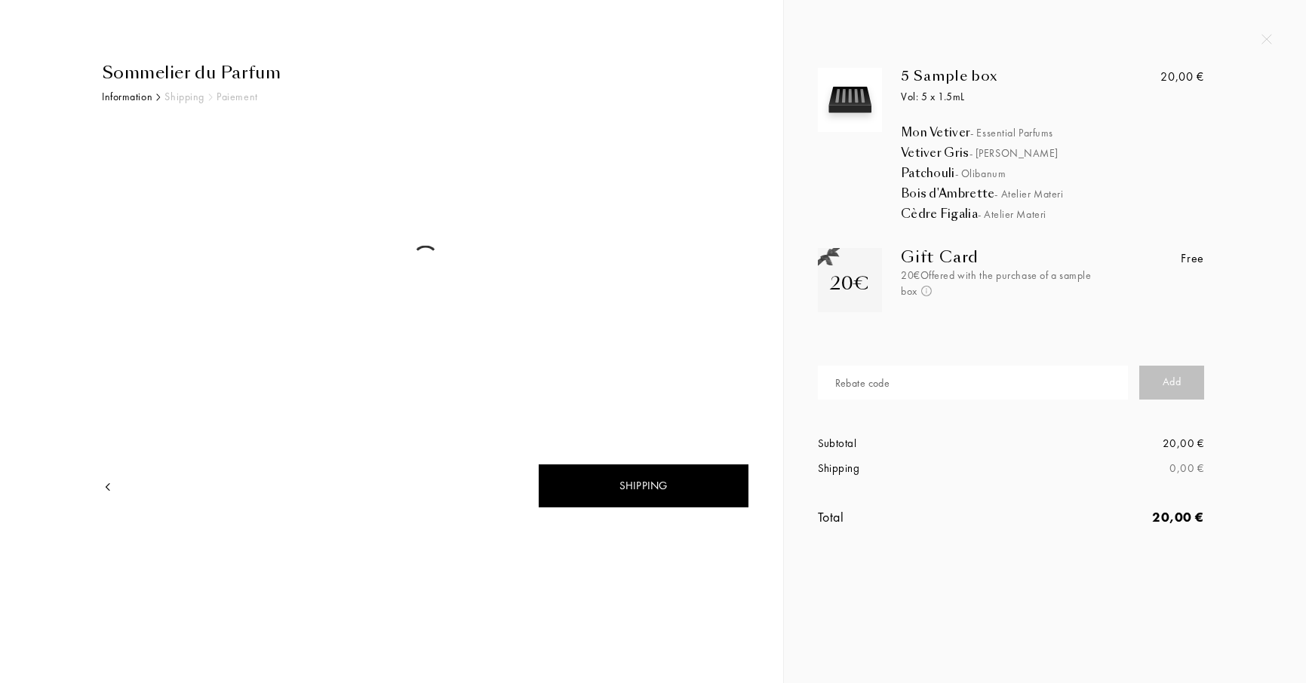
select select "DK"
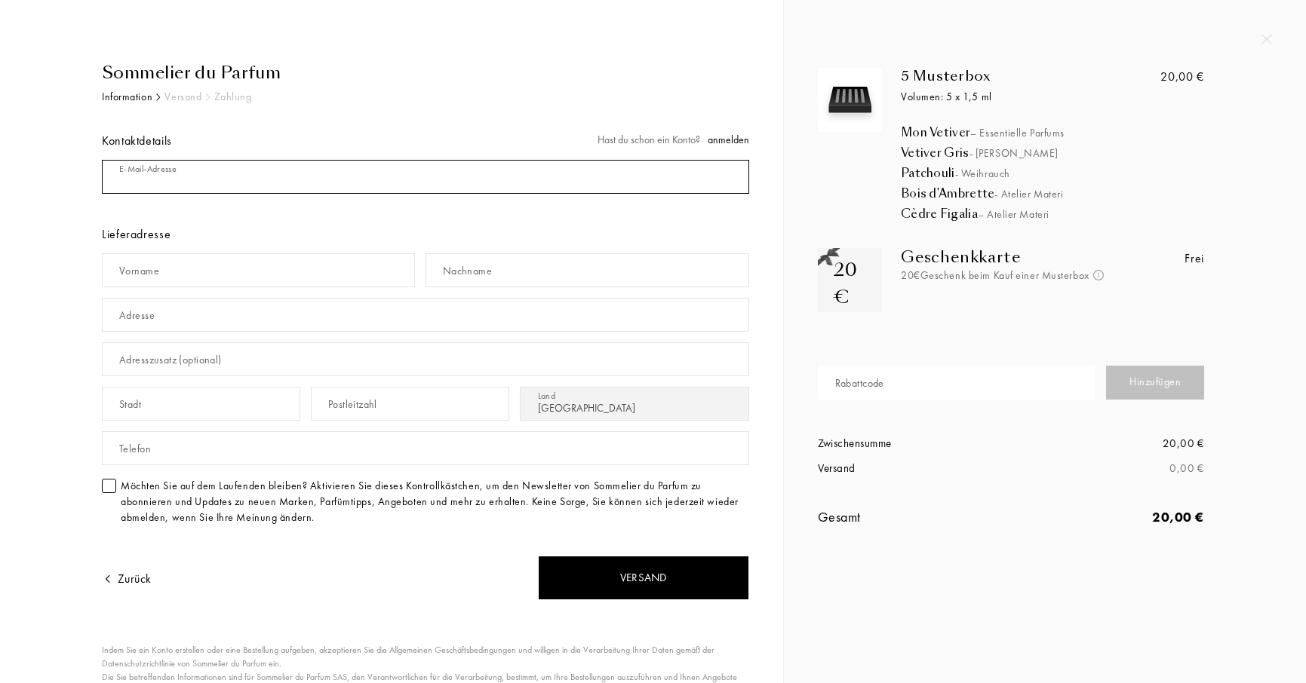
click at [257, 161] on input "mail" at bounding box center [425, 177] width 647 height 34
type input "[PERSON_NAME][EMAIL_ADDRESS][DOMAIN_NAME]"
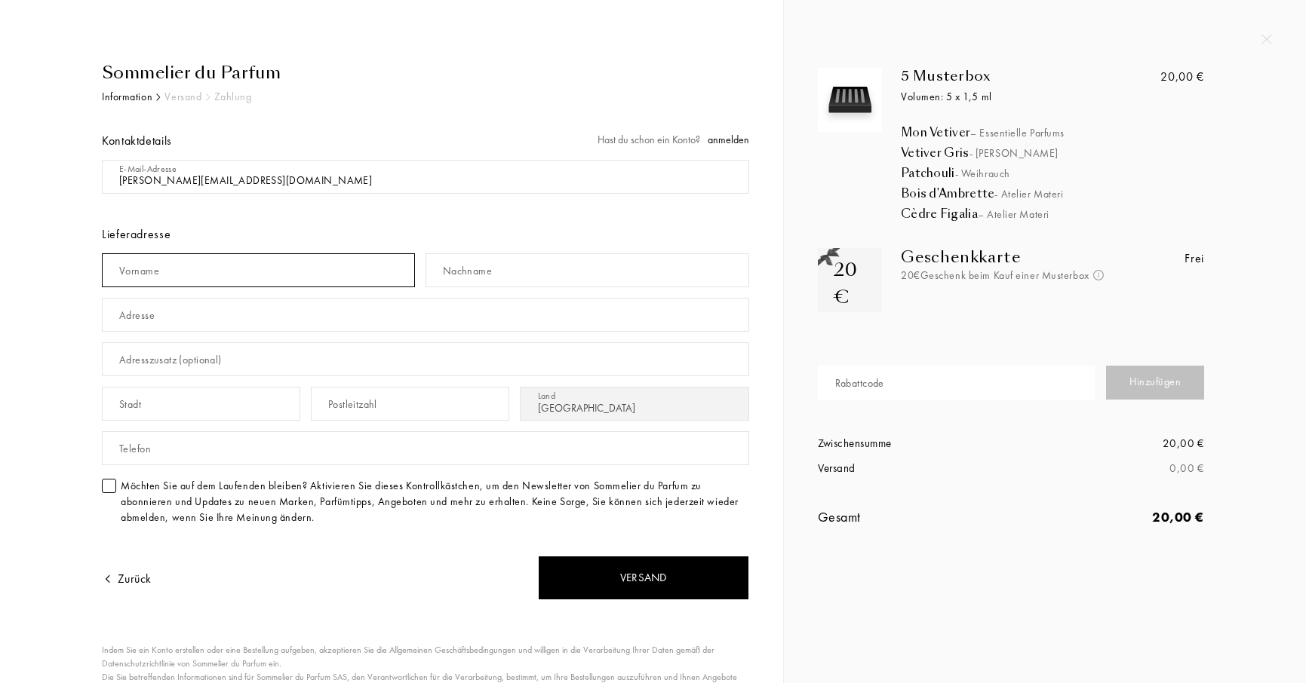
type input "[PERSON_NAME]"
type input "Kleinen"
type input "Nivåvænge, 14"
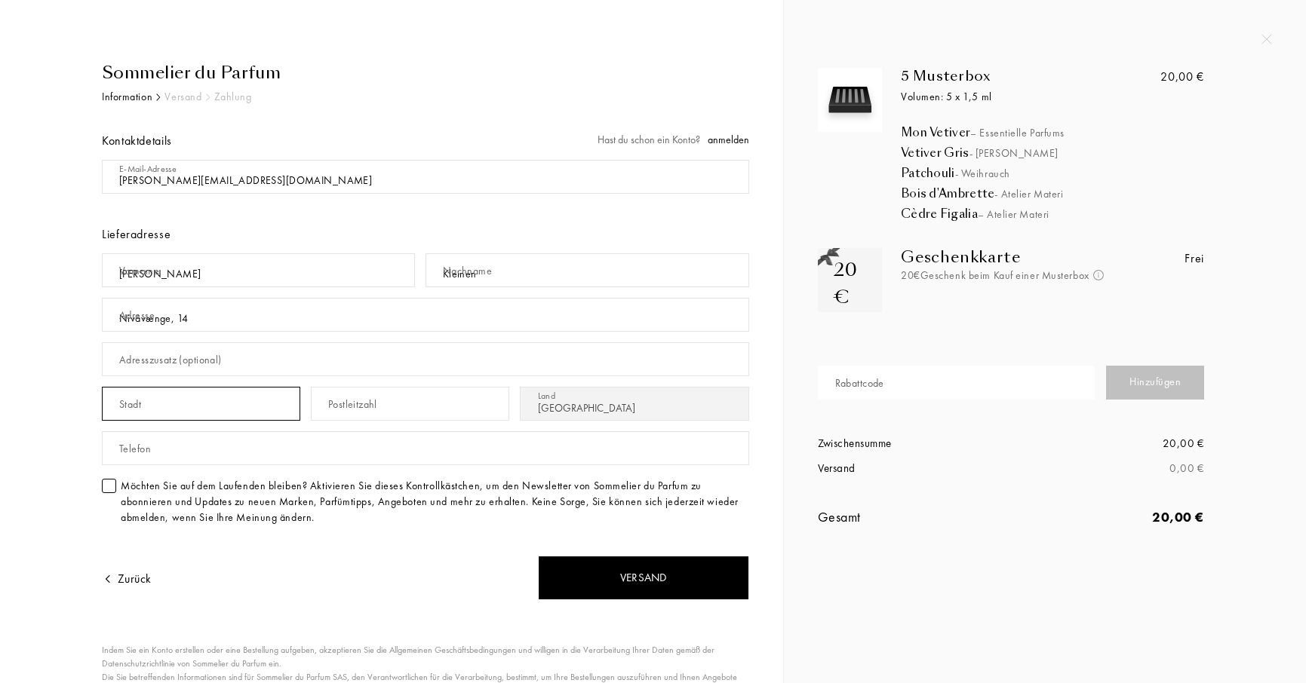
type input "Nivå"
type input "2990"
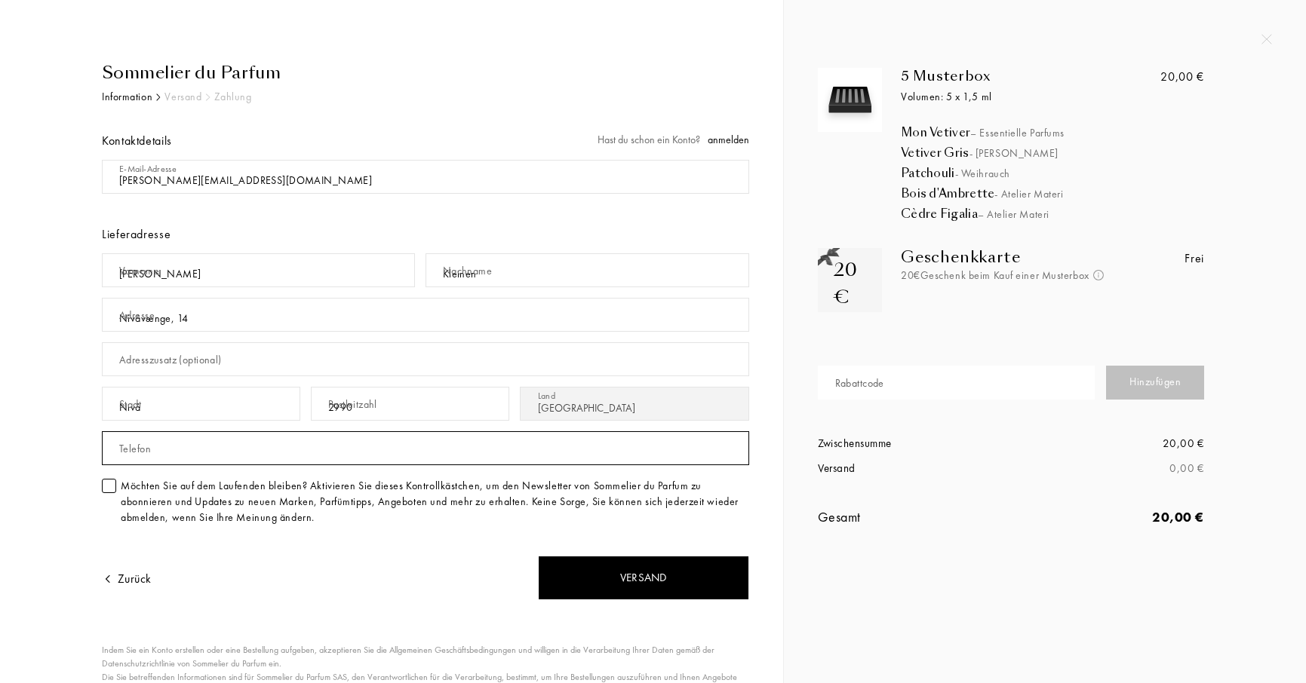
type input "60804677"
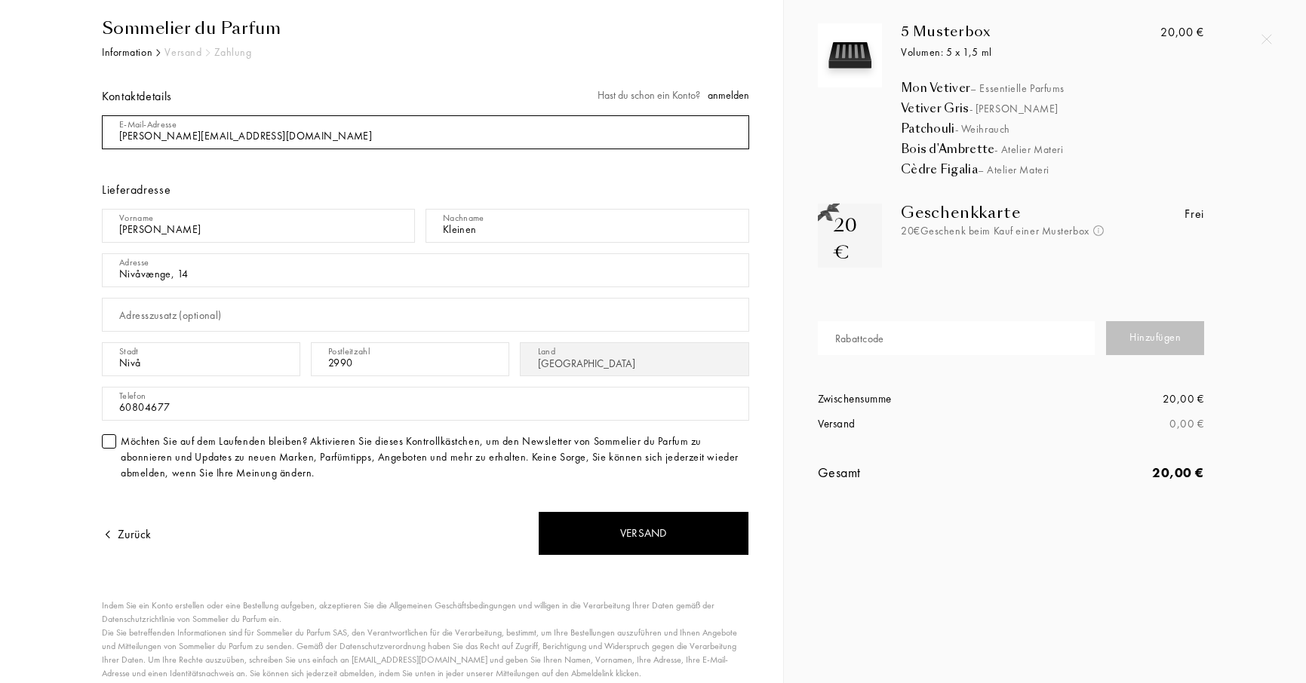
scroll to position [102, 0]
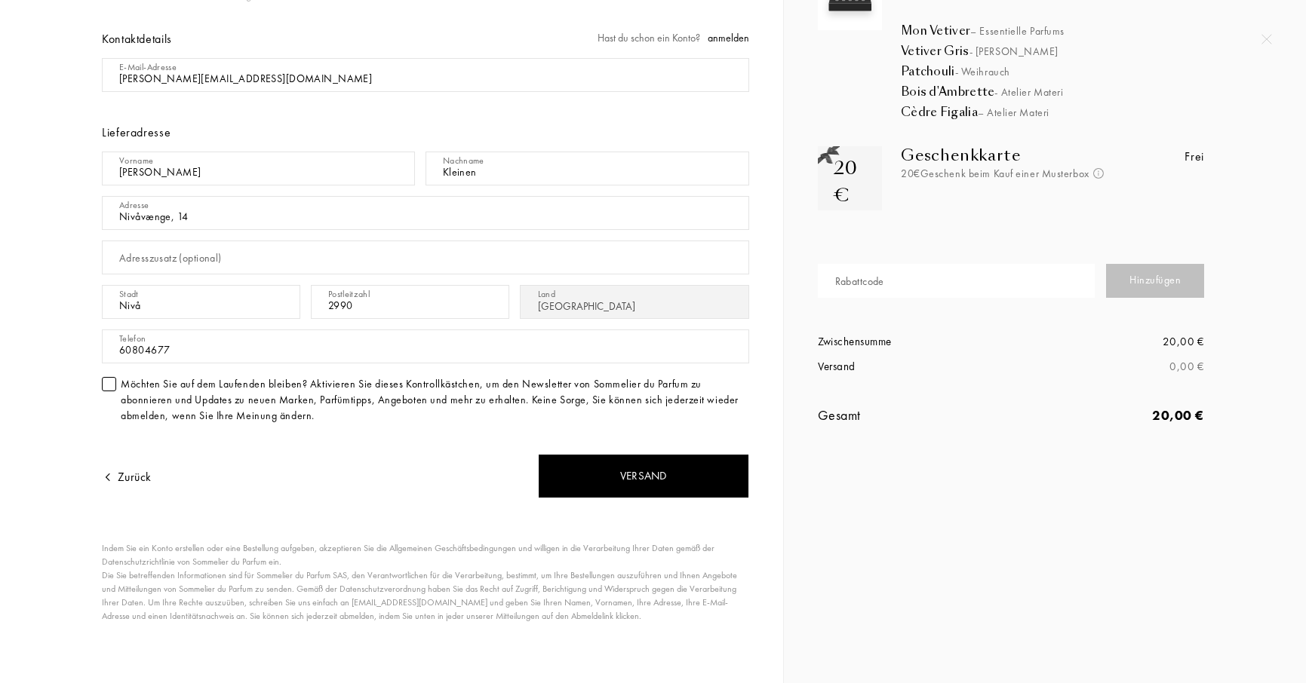
click at [104, 386] on div at bounding box center [109, 384] width 14 height 14
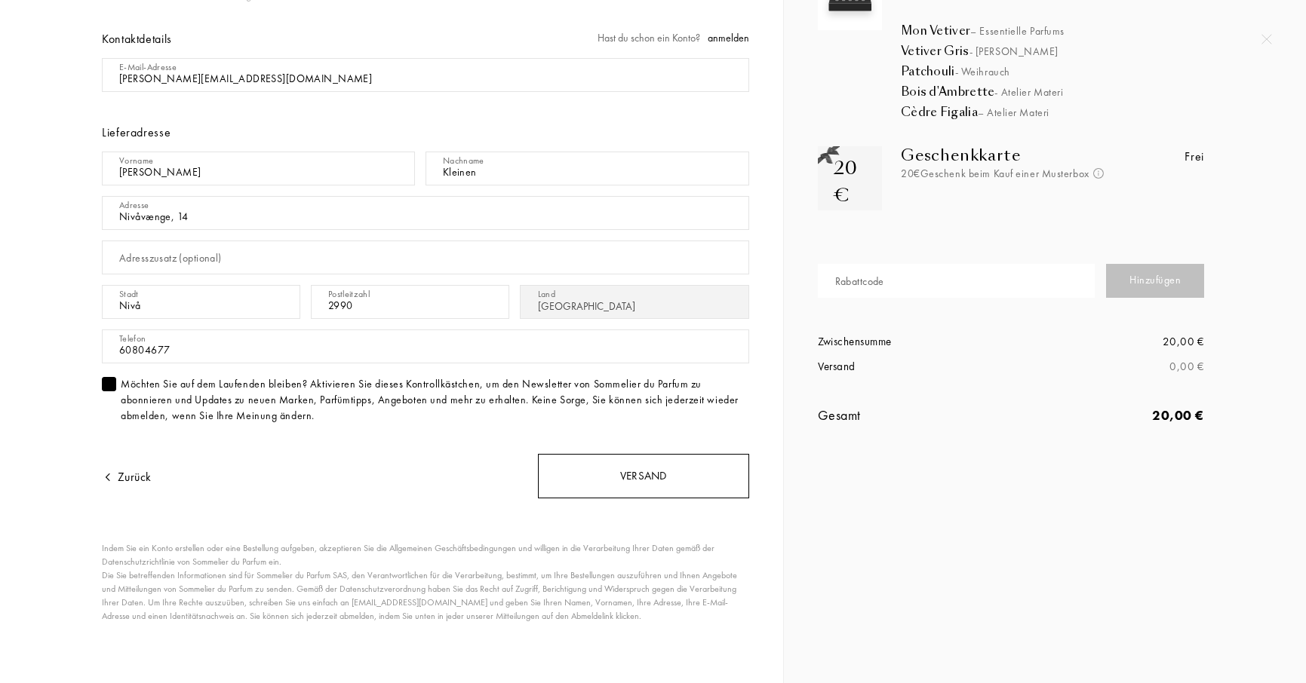
click at [637, 491] on div "Versand" at bounding box center [643, 476] width 211 height 45
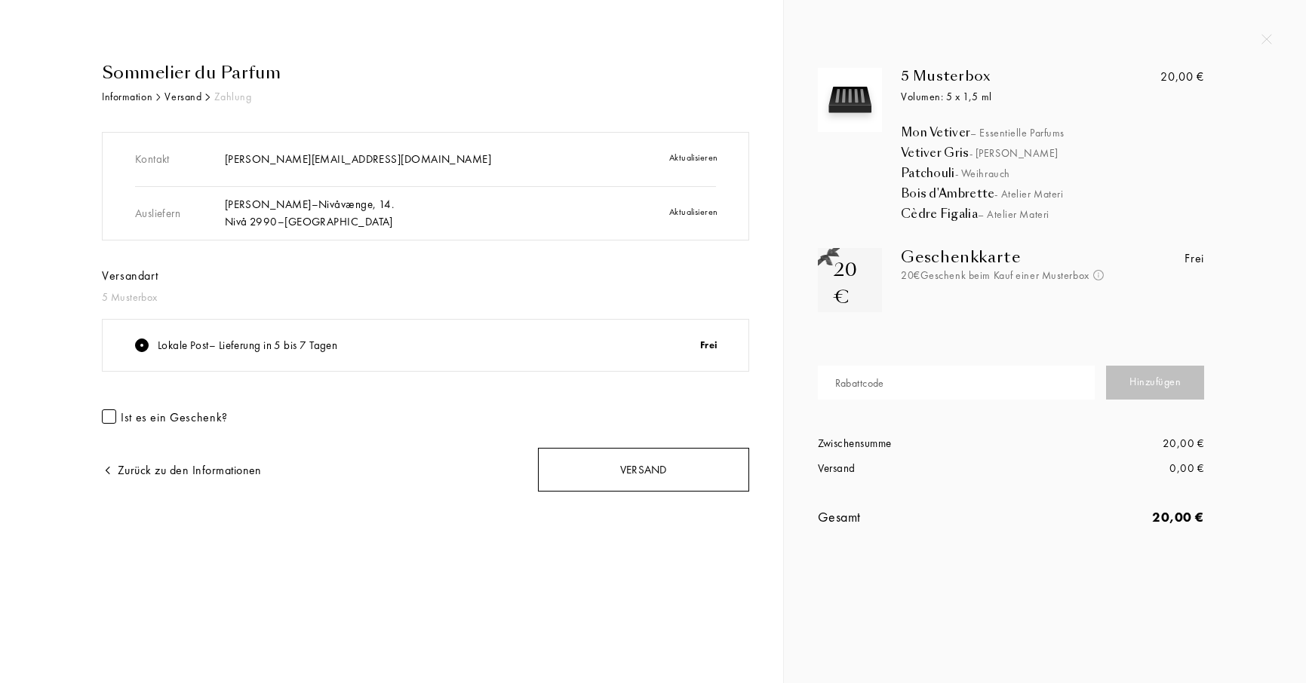
click at [652, 471] on font "Versand" at bounding box center [643, 469] width 46 height 15
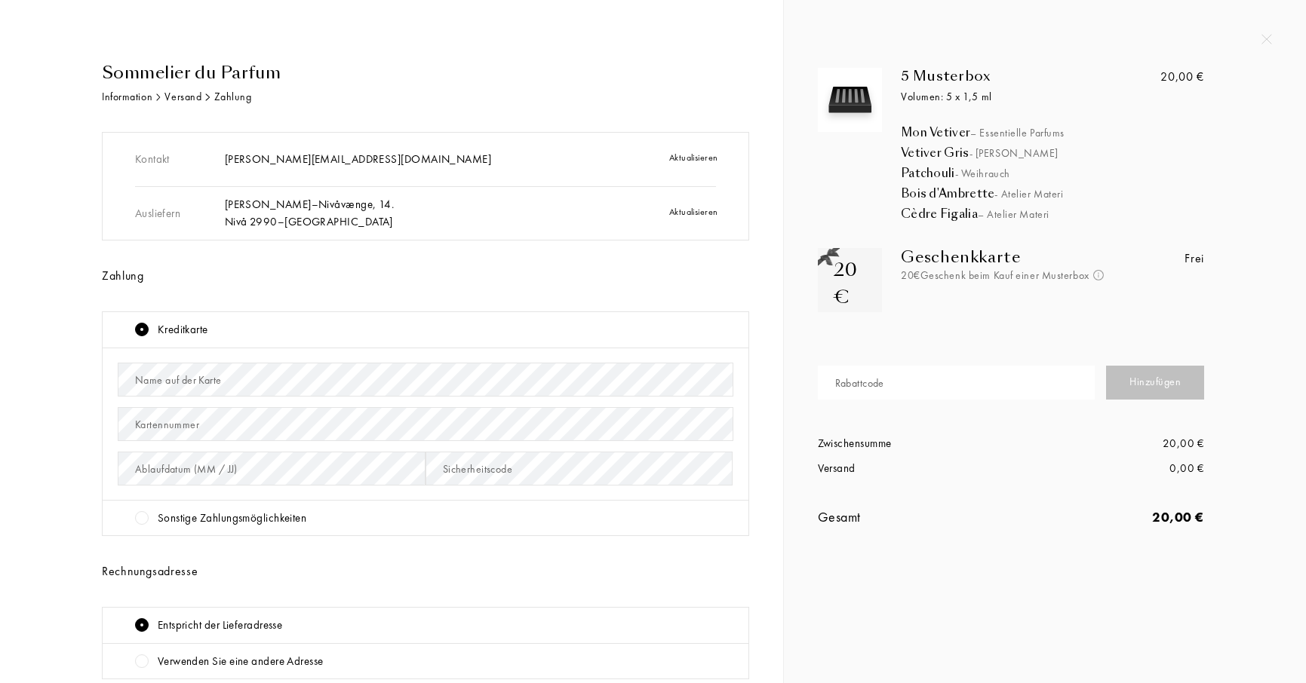
click at [195, 376] on font "Name auf der Karte" at bounding box center [178, 380] width 87 height 14
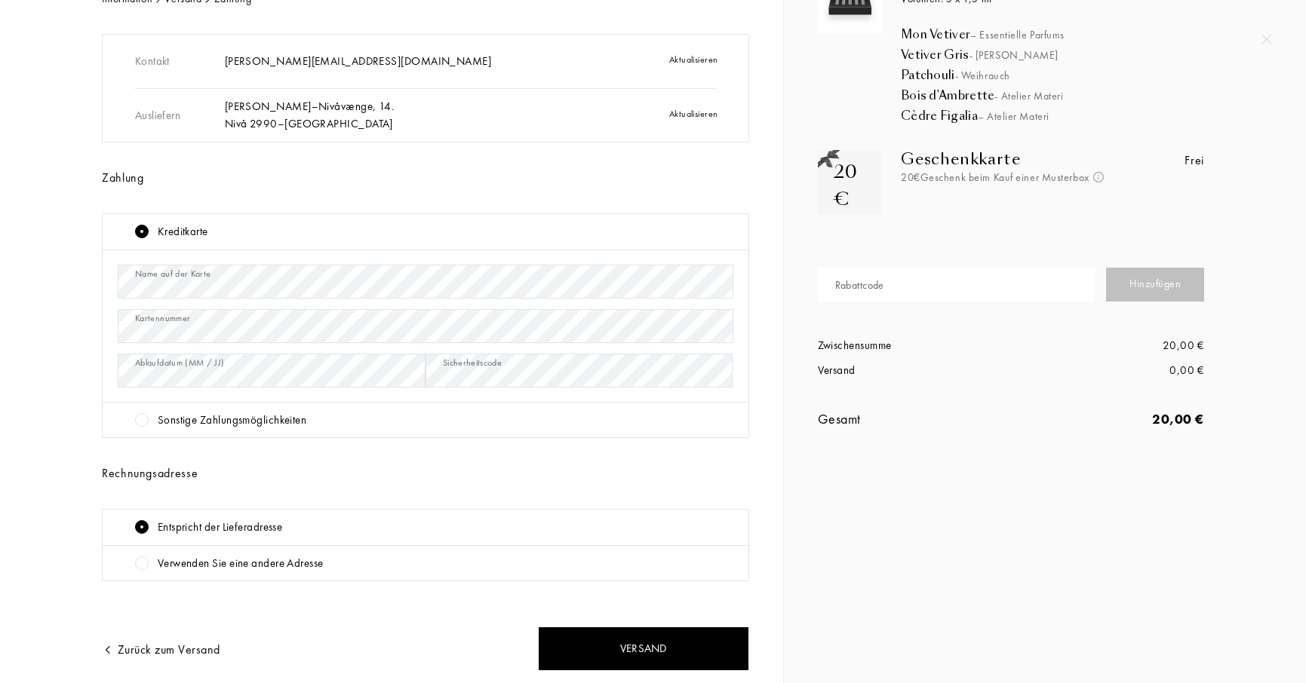
scroll to position [152, 0]
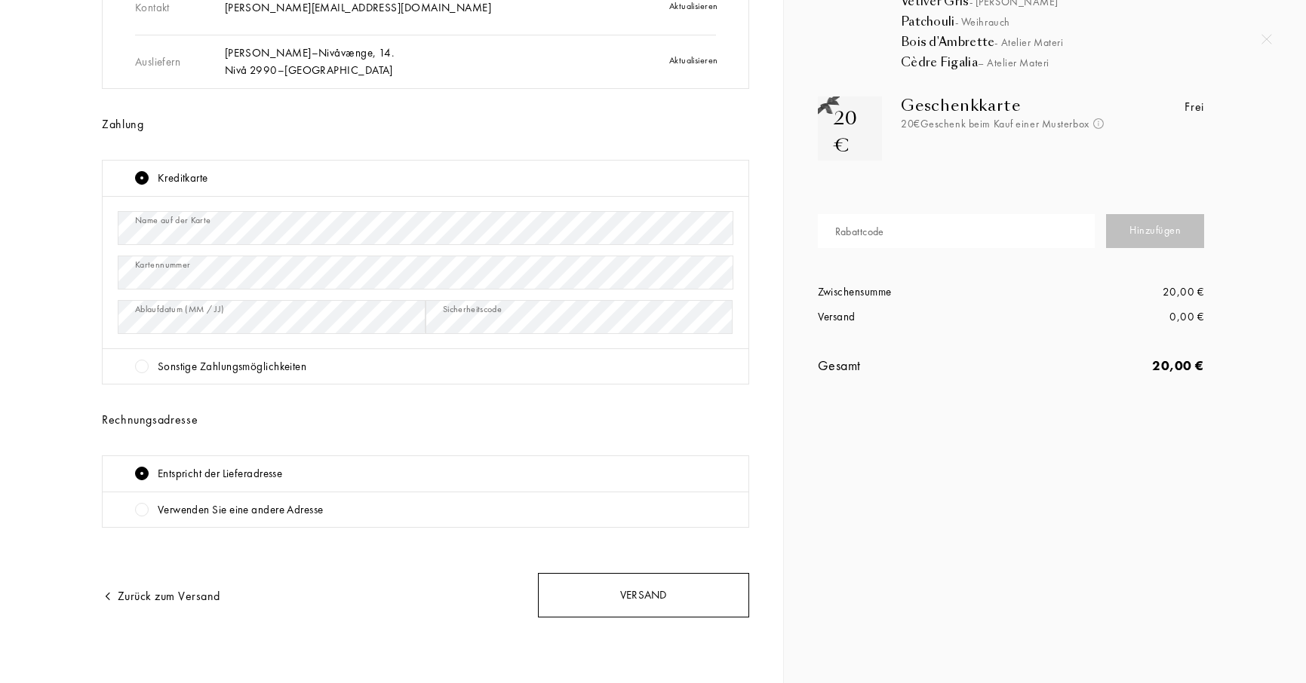
click at [661, 609] on div "Versand" at bounding box center [643, 595] width 211 height 45
